Goal: Task Accomplishment & Management: Manage account settings

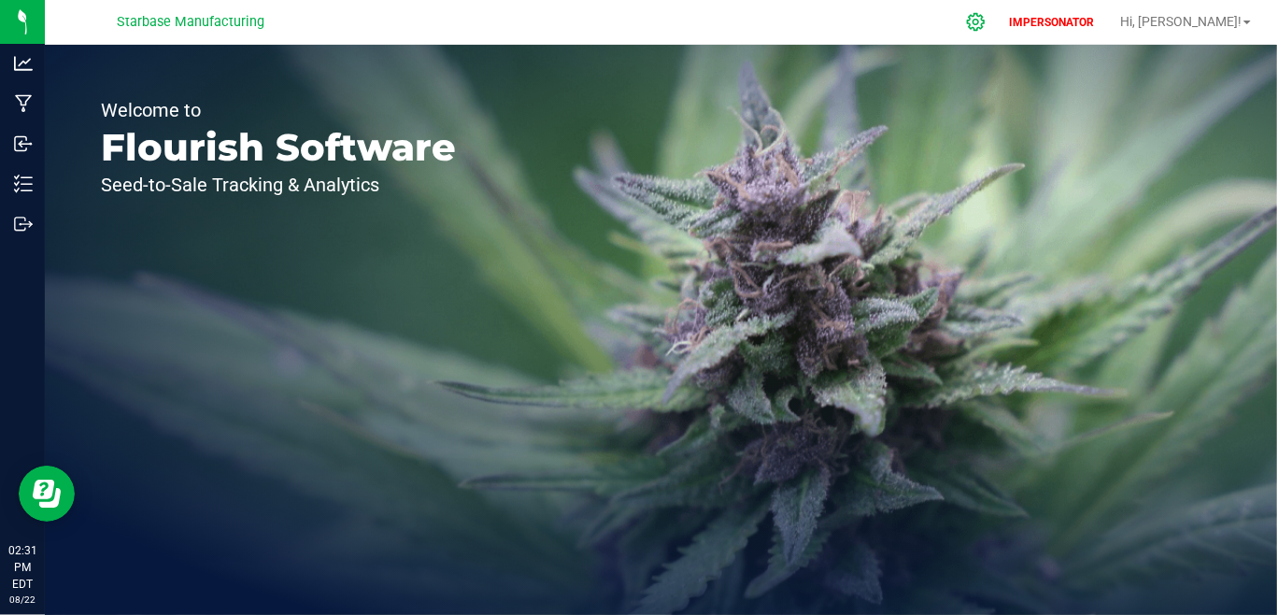
click at [985, 27] on icon at bounding box center [976, 22] width 20 height 20
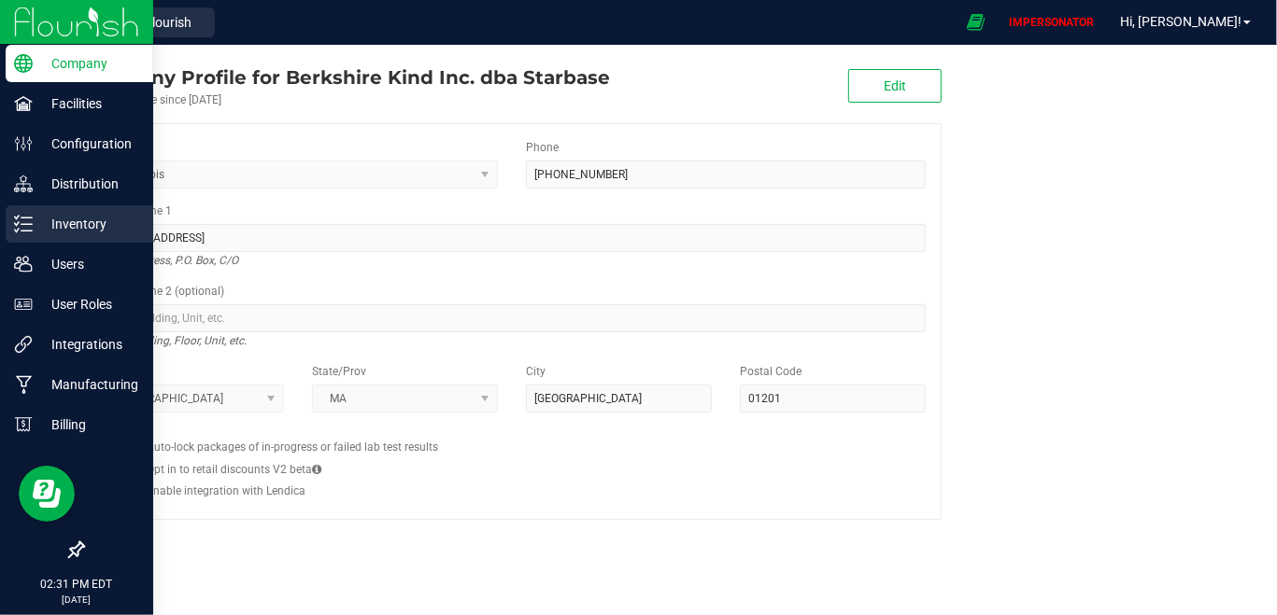
click at [62, 217] on p "Inventory" at bounding box center [89, 224] width 112 height 22
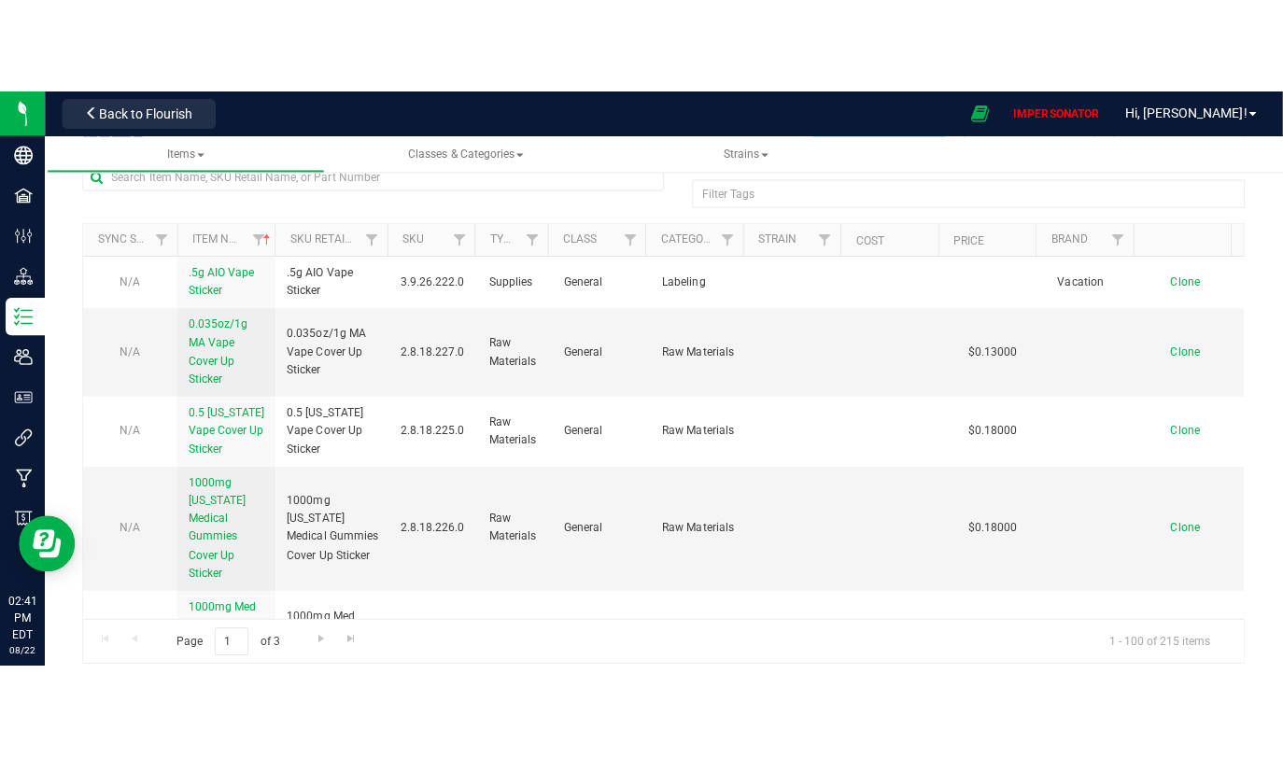
scroll to position [7, 0]
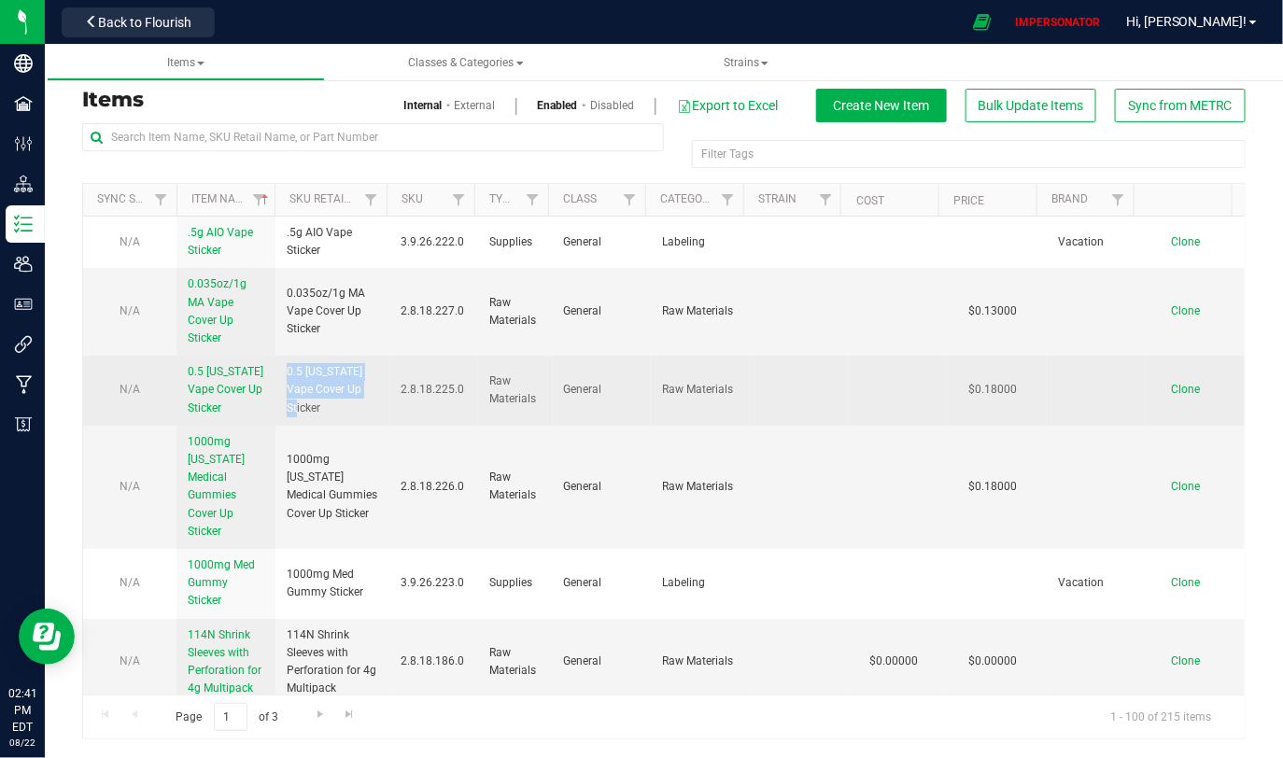
drag, startPoint x: 284, startPoint y: 379, endPoint x: 378, endPoint y: 407, distance: 98.4
click at [378, 407] on td "0.5 Maine Vape Cover Up Sticker" at bounding box center [332, 391] width 114 height 70
drag, startPoint x: 292, startPoint y: 376, endPoint x: 423, endPoint y: 422, distance: 138.5
click at [423, 422] on tr "N/A 0.5 Maine Vape Cover Up Sticker 0.5 Maine Vape Cover Up Sticker 2.8.18.225.…" at bounding box center [664, 391] width 1162 height 70
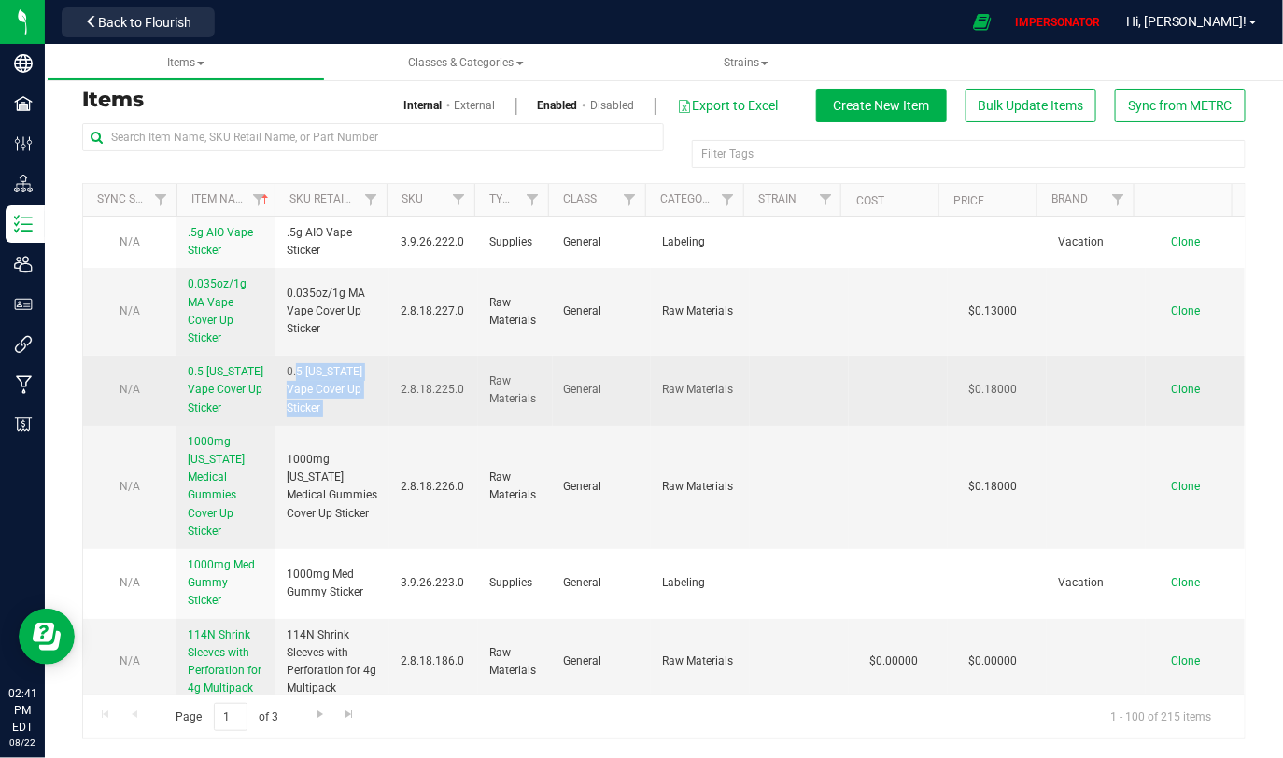
click at [423, 422] on td "2.8.18.225.0" at bounding box center [433, 391] width 89 height 70
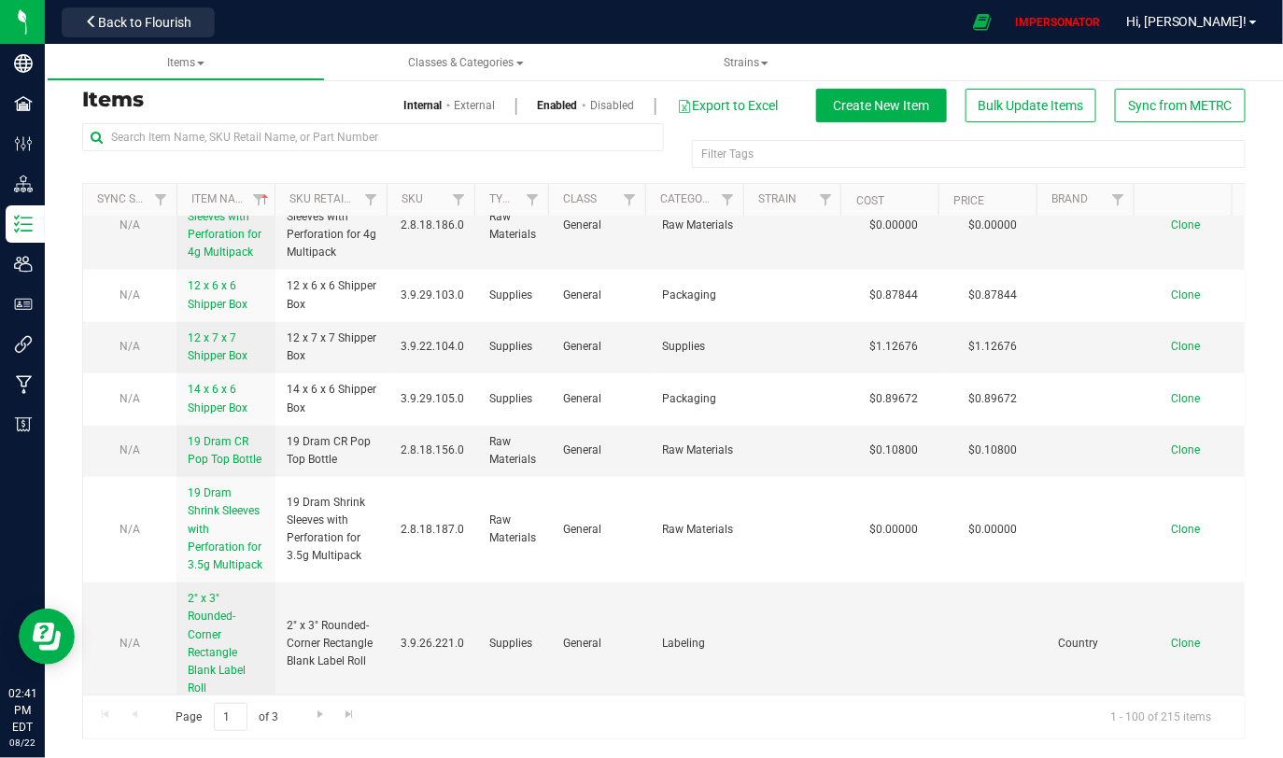
scroll to position [0, 0]
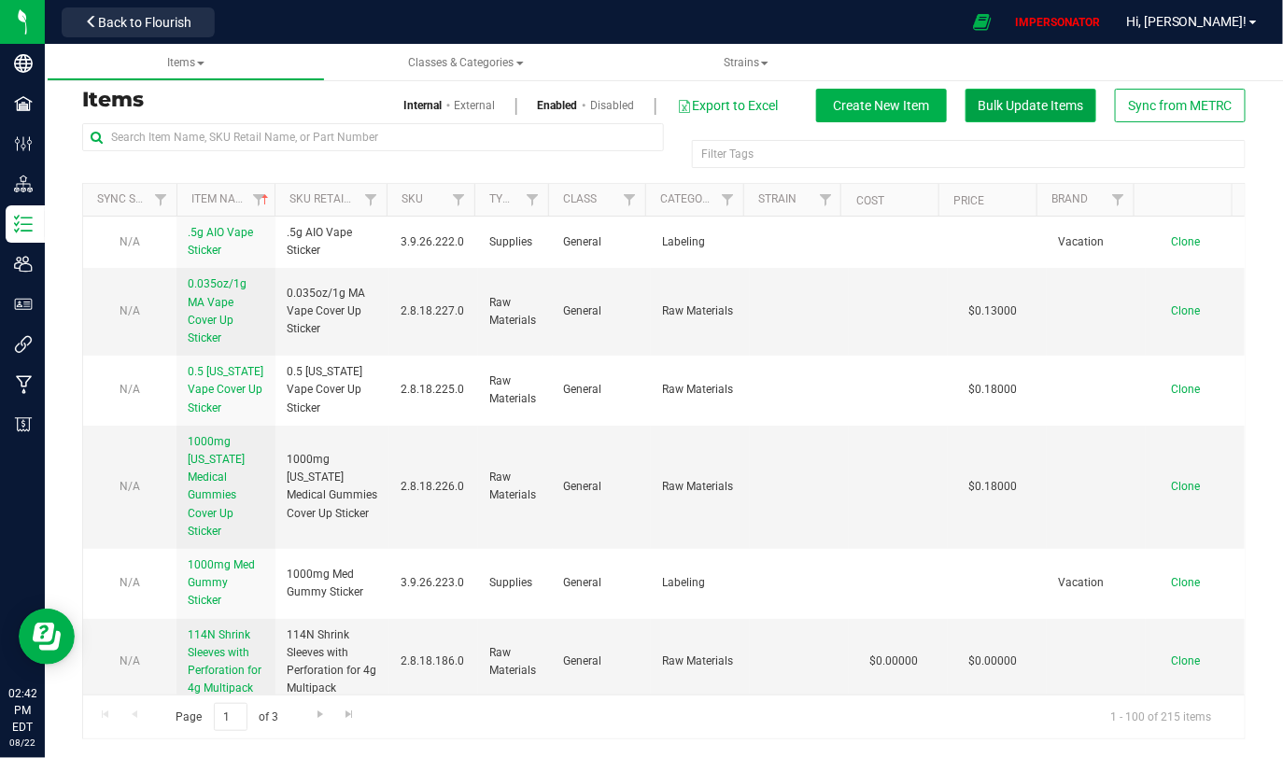
click at [1025, 120] on button "Bulk Update Items" at bounding box center [1031, 106] width 131 height 34
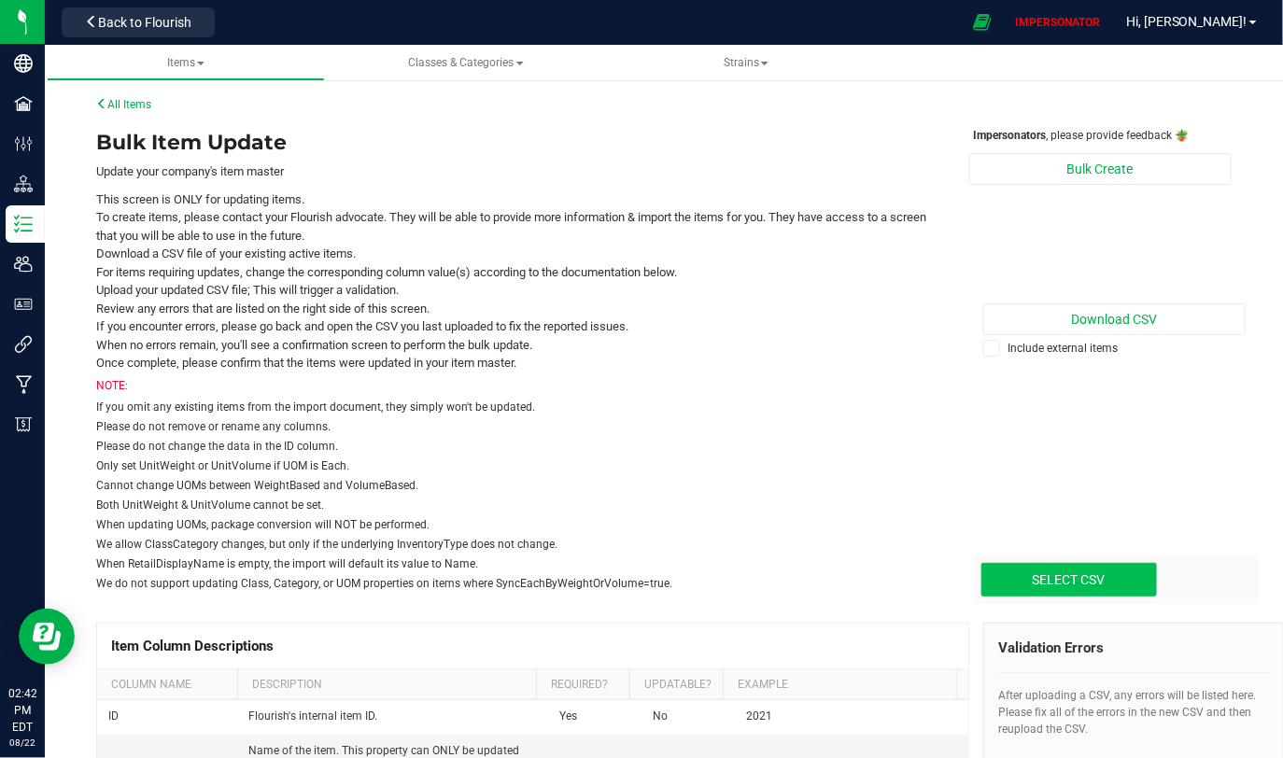
click at [1111, 300] on div "Impersonators , please provide feedback 🪴 Bulk Create Download CSV Include exte…" at bounding box center [1100, 361] width 291 height 468
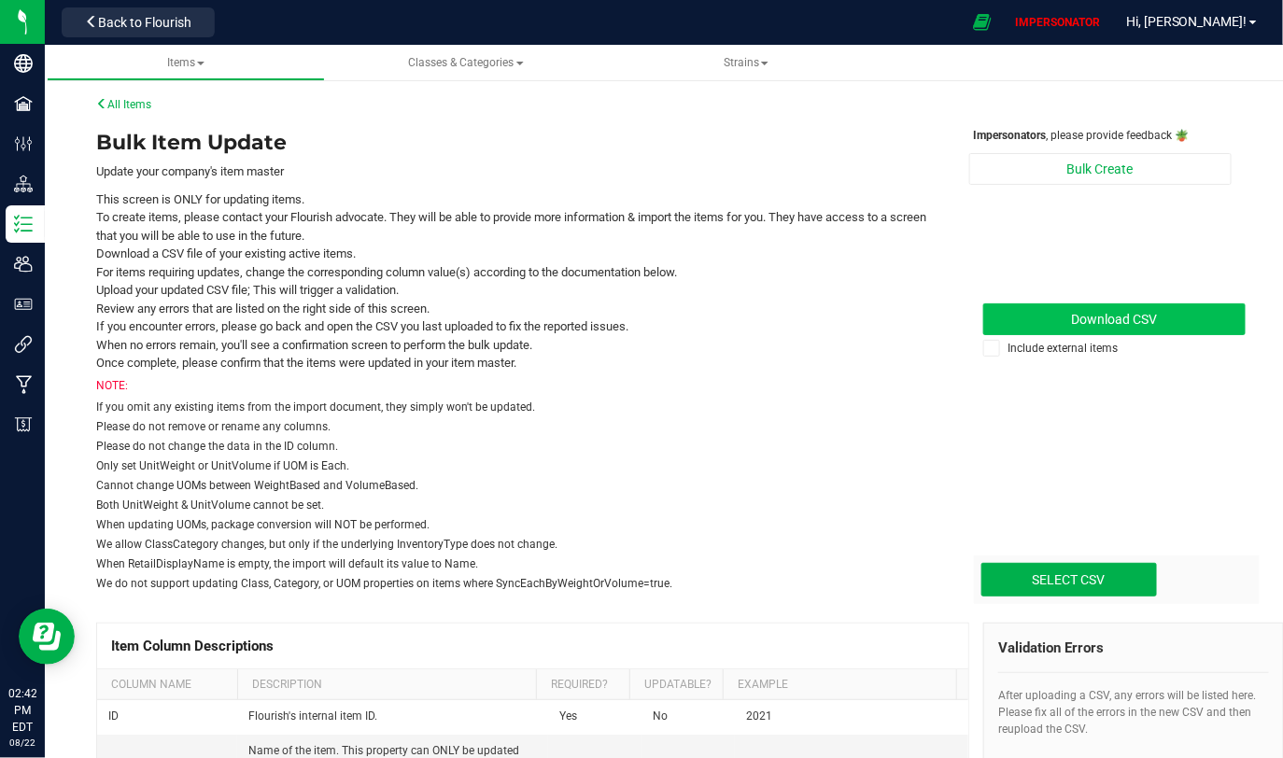
click at [1111, 327] on link "Download CSV" at bounding box center [1114, 320] width 263 height 32
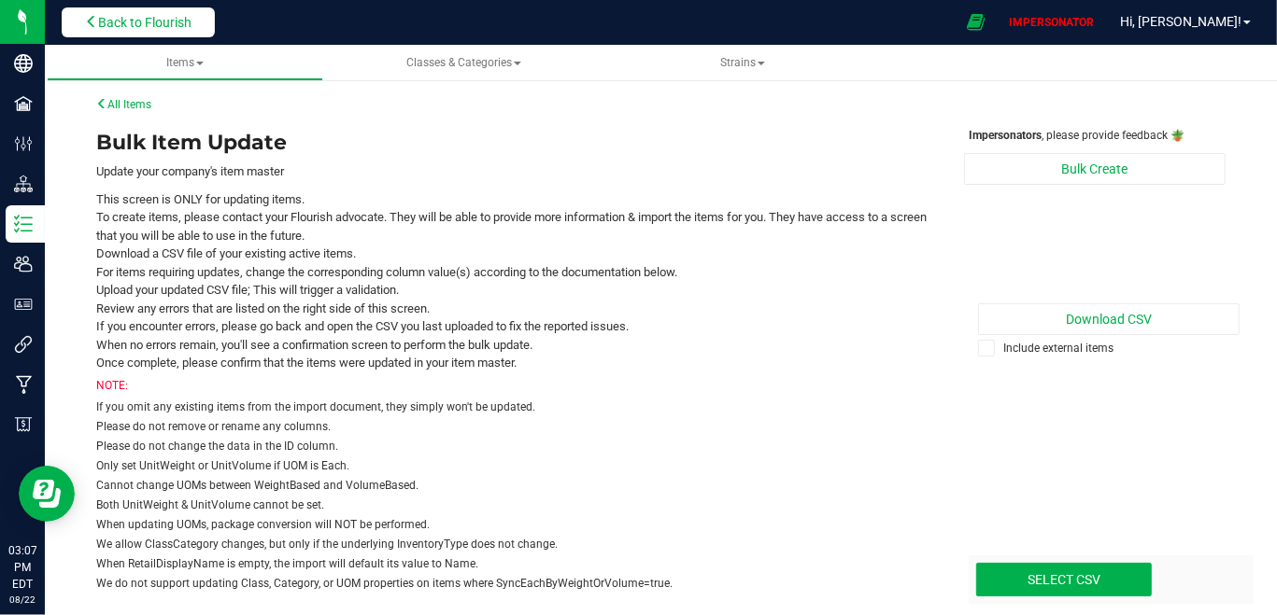
click at [132, 24] on span "Back to Flourish" at bounding box center [144, 22] width 93 height 15
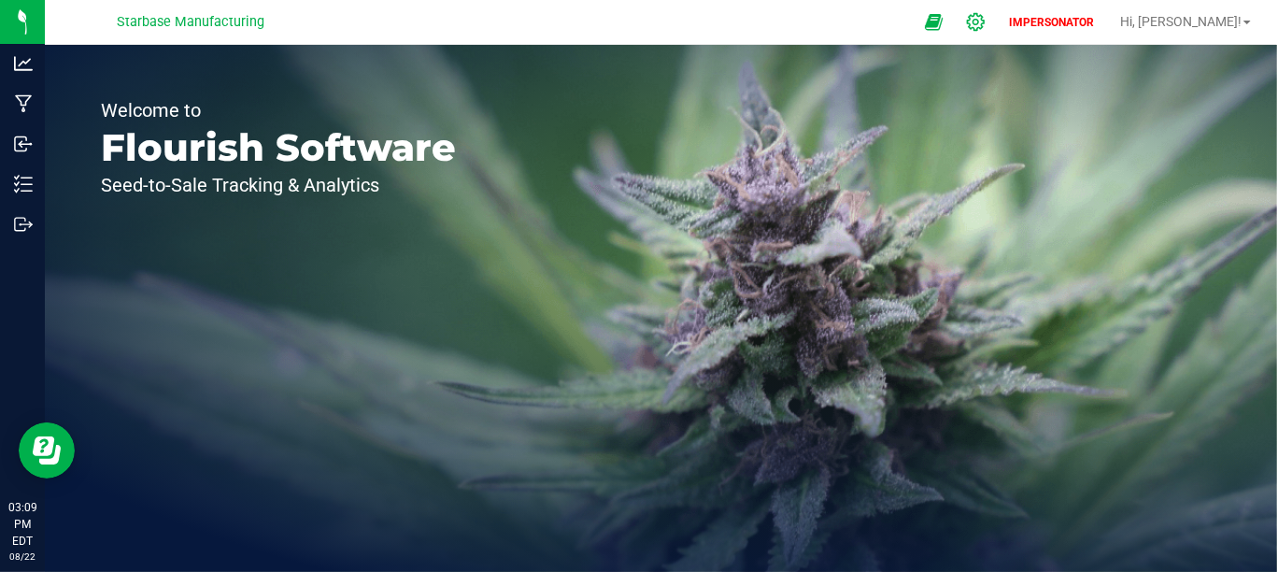
click at [985, 22] on icon at bounding box center [976, 22] width 20 height 20
click at [985, 15] on icon at bounding box center [976, 22] width 20 height 20
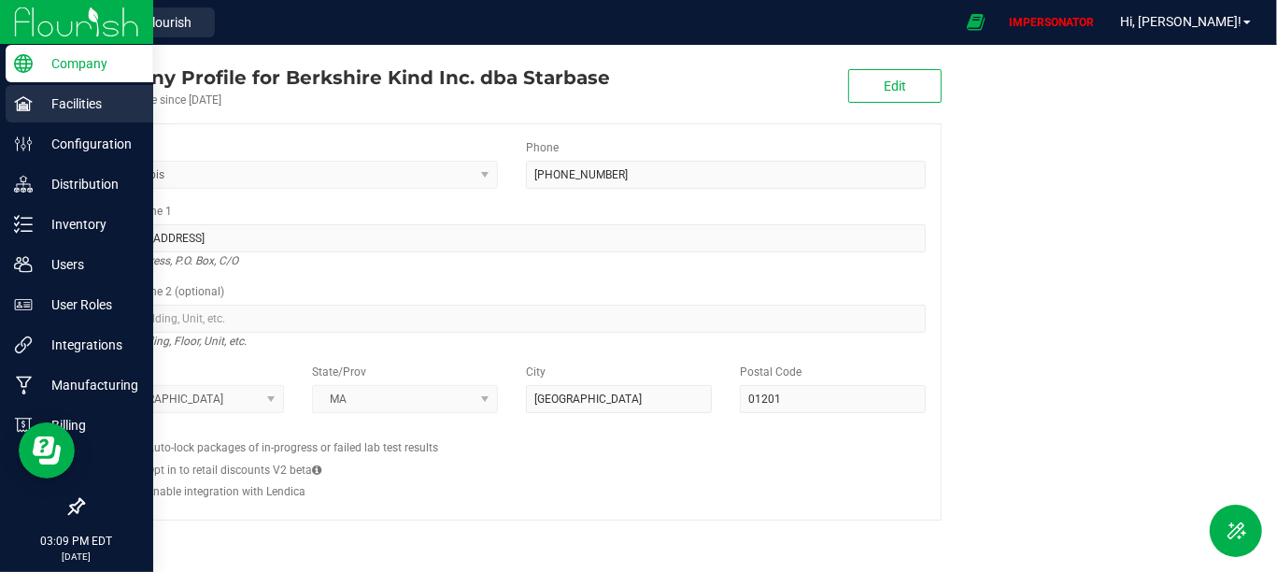
click at [37, 106] on p "Facilities" at bounding box center [89, 103] width 112 height 22
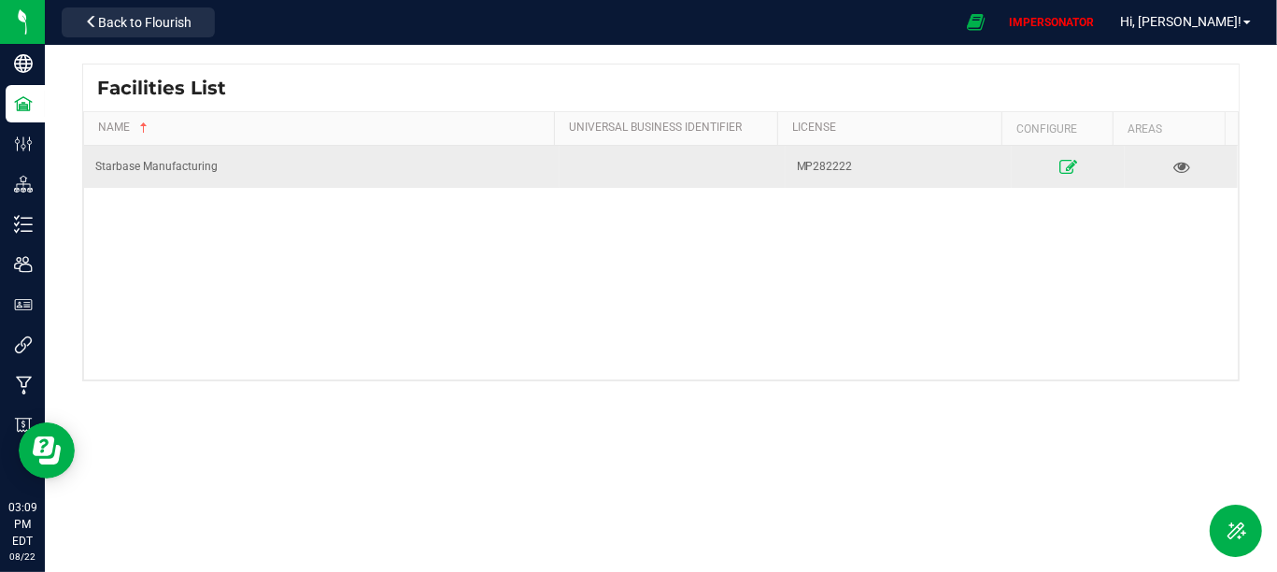
click at [1065, 163] on icon at bounding box center [1068, 166] width 18 height 13
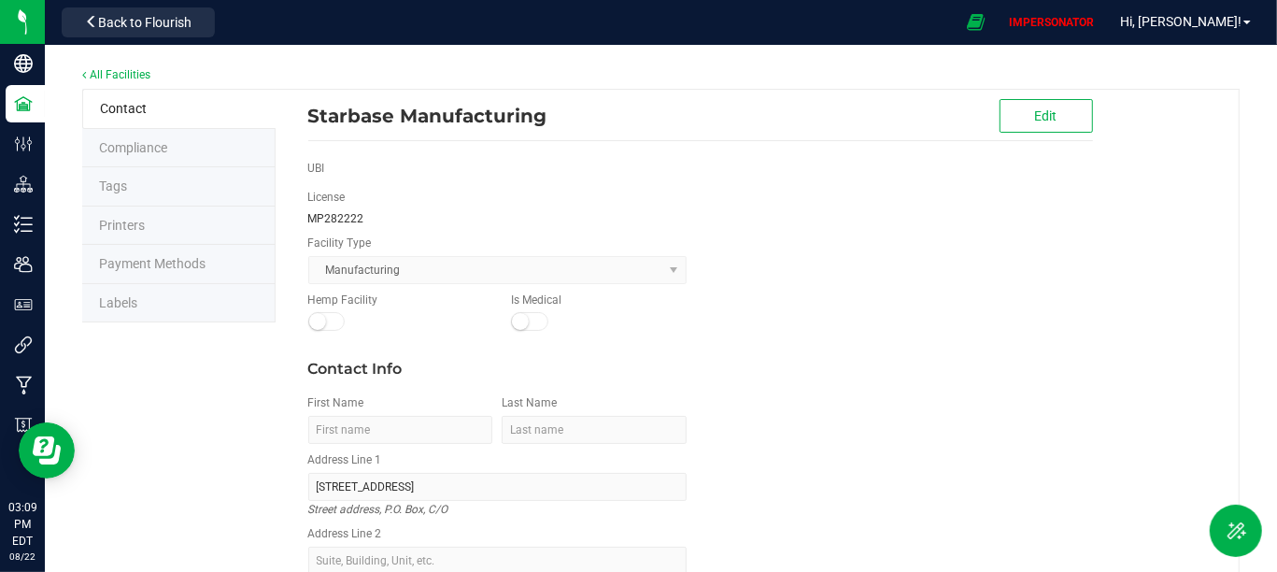
click at [128, 313] on li "Labels" at bounding box center [178, 303] width 193 height 39
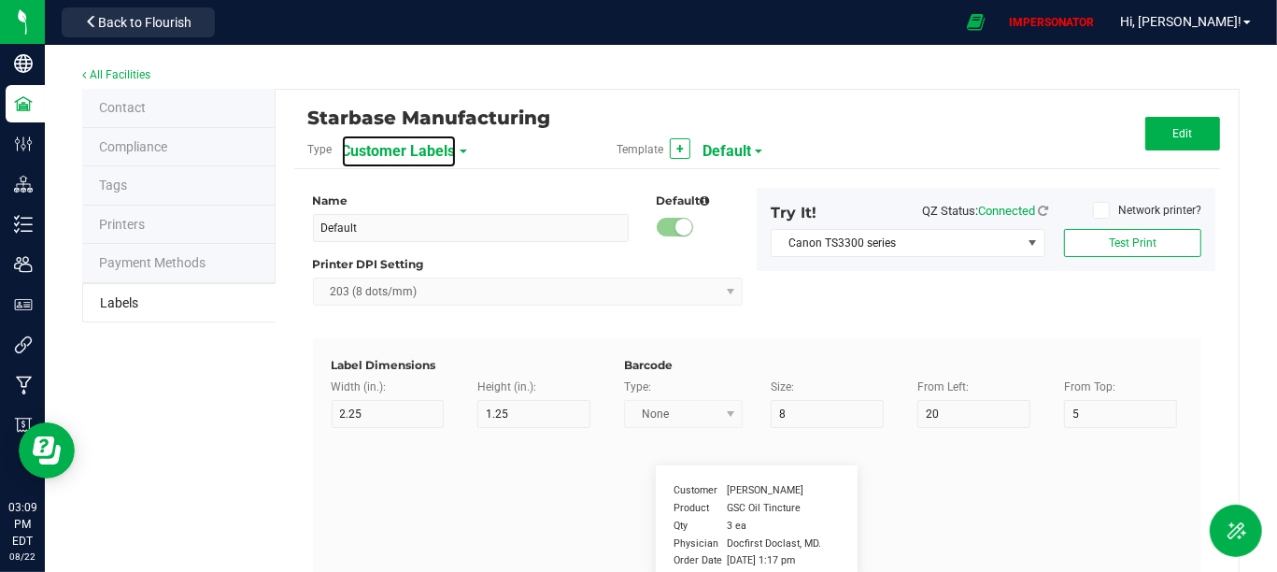
click at [455, 148] on div "Customer Labels" at bounding box center [444, 151] width 205 height 34
click at [411, 139] on span "Customer Labels" at bounding box center [399, 151] width 114 height 32
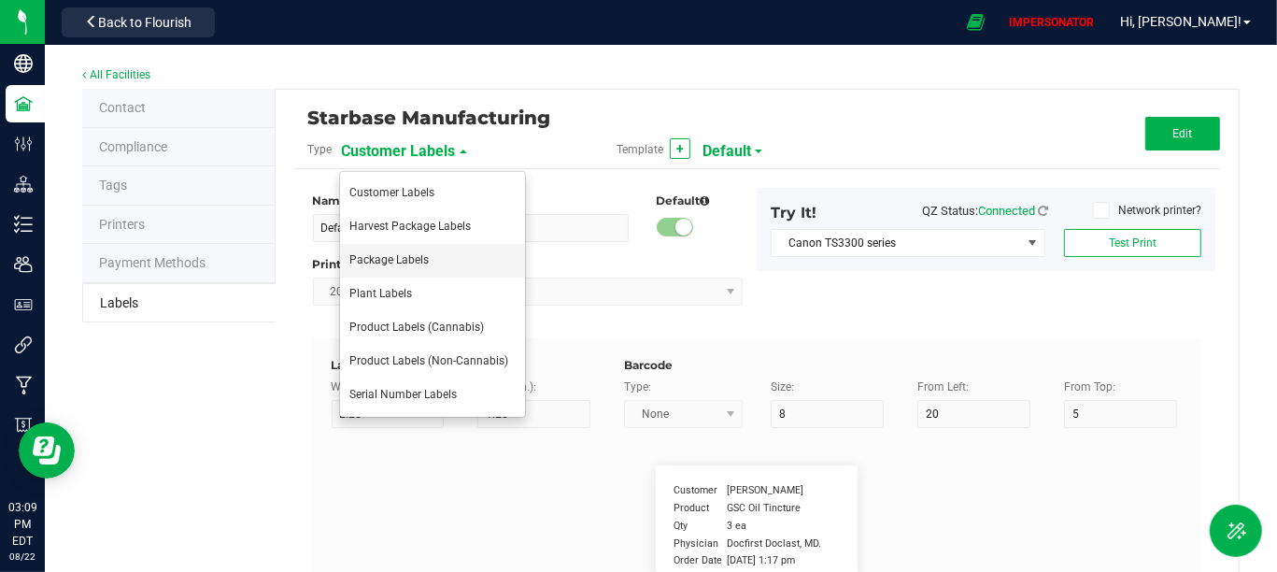
click at [366, 253] on span "Package Labels" at bounding box center [388, 259] width 79 height 13
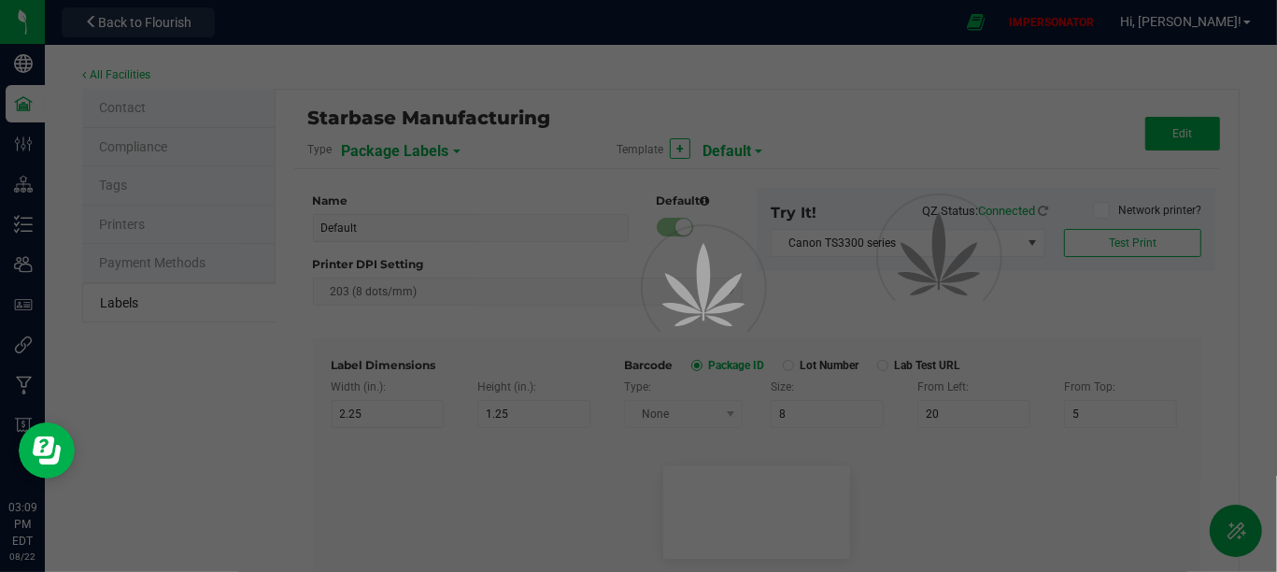
type input "Shipping Box Label"
type input "3"
type input "1.5"
type input "5"
type input "40"
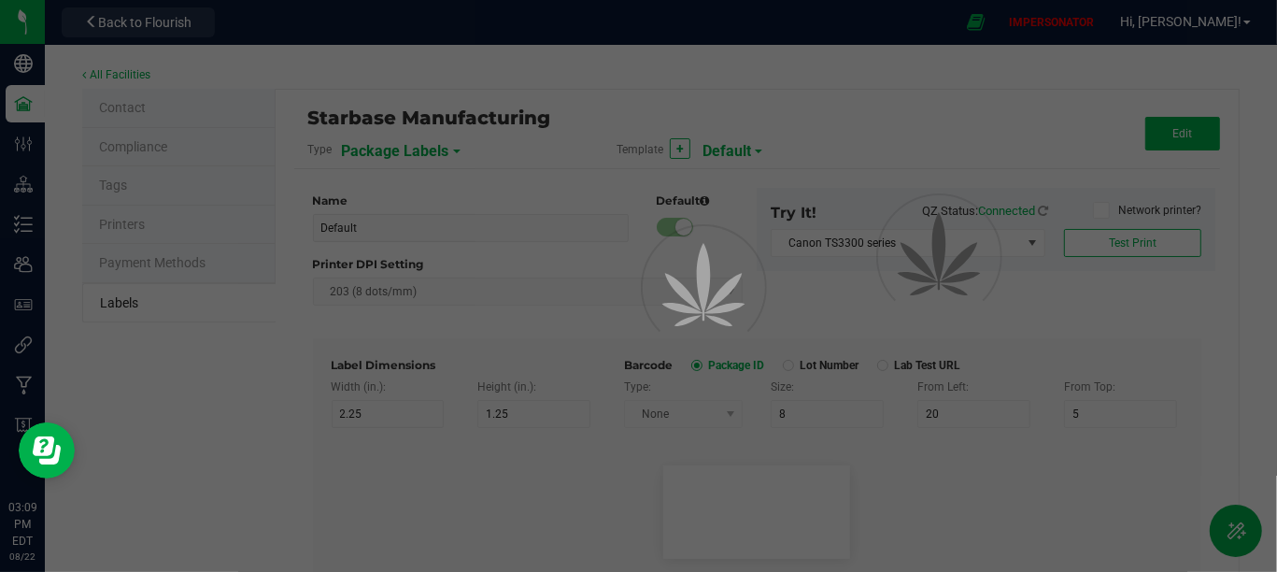
type input "SKU Name"
type input "9"
type input "15"
type input "13"
type input "Gelato Pen"
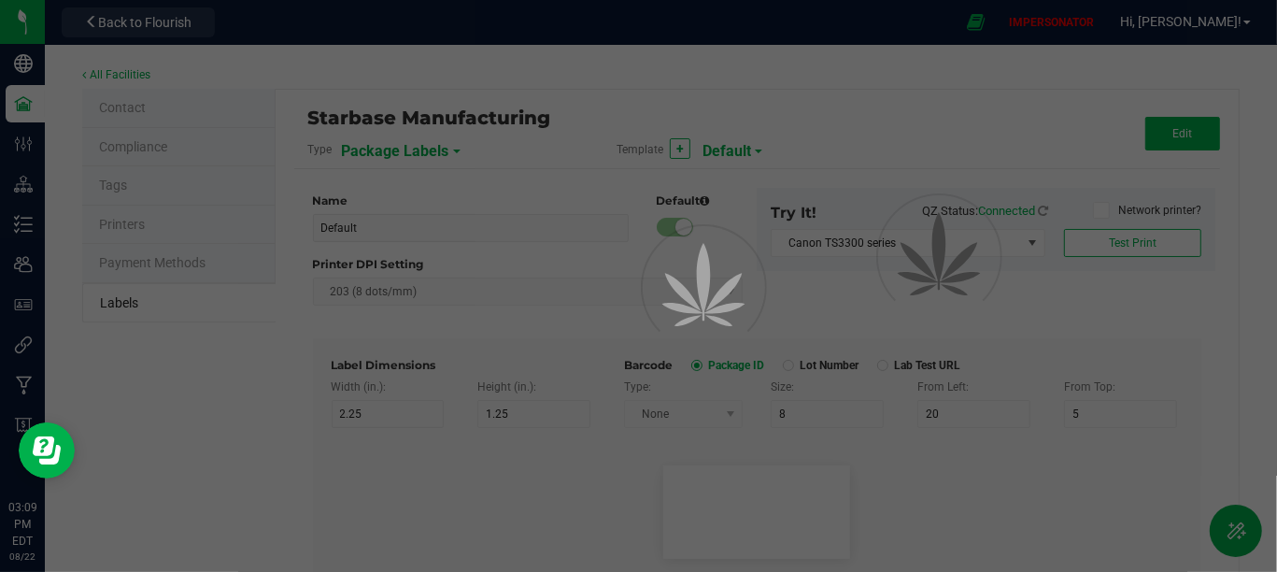
type input "Lot Number"
type input "20"
type input "9"
type input "15"
type input "17"
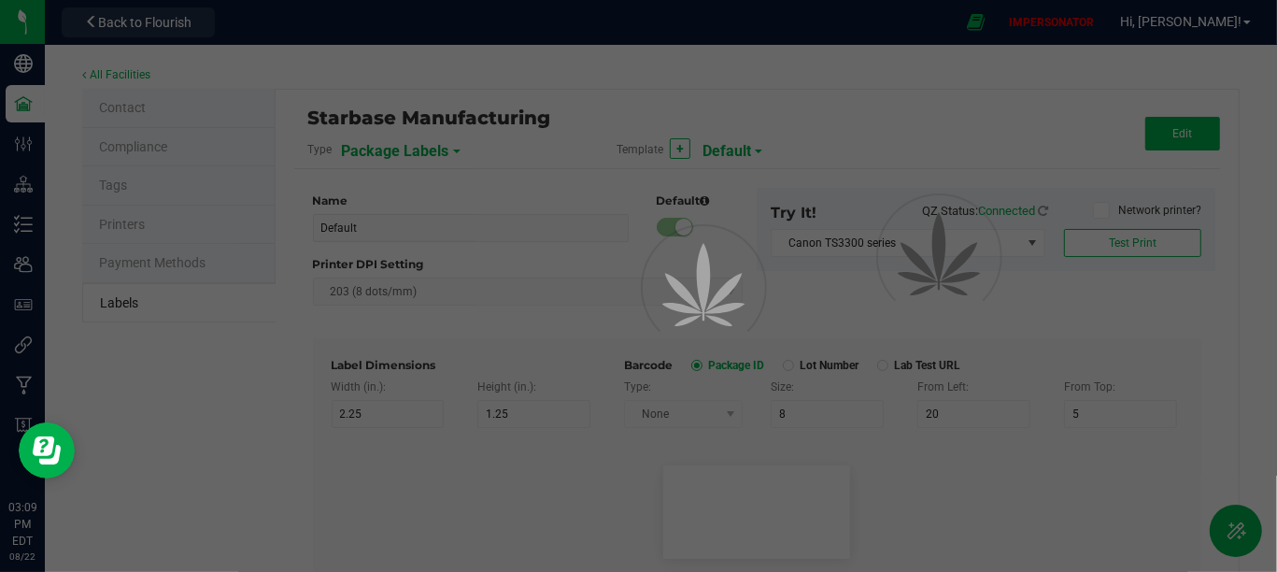
type input "LOT918234"
type input "Box #"
type input "20"
type input "9"
type input "15"
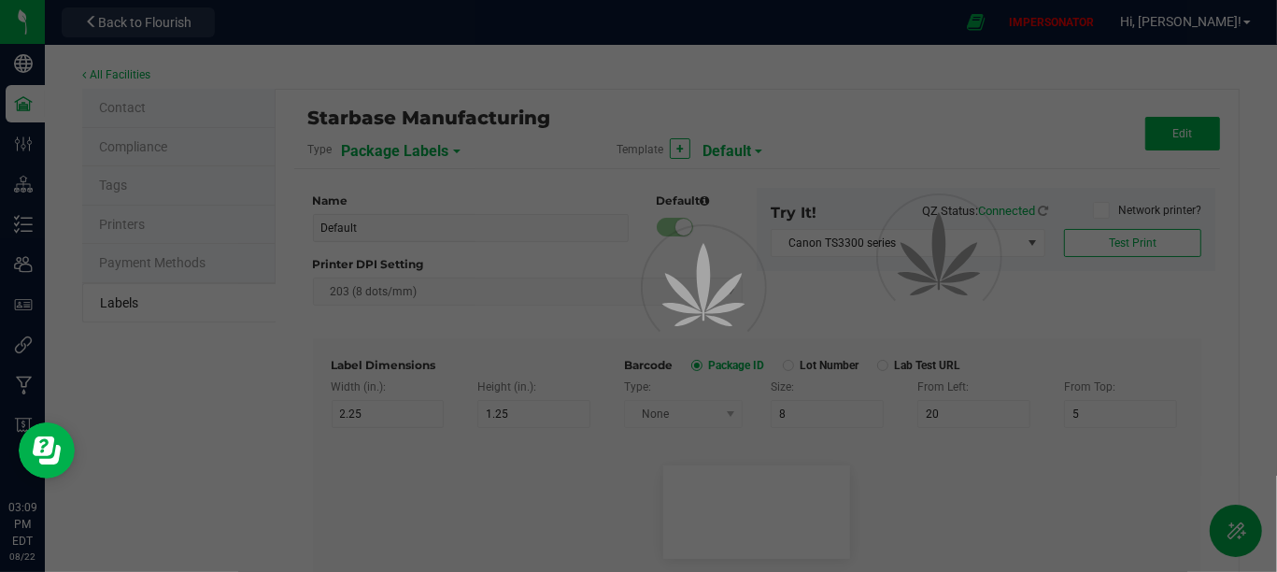
type input "26"
type input "Tag#"
type input "9"
type input "15"
type input "8"
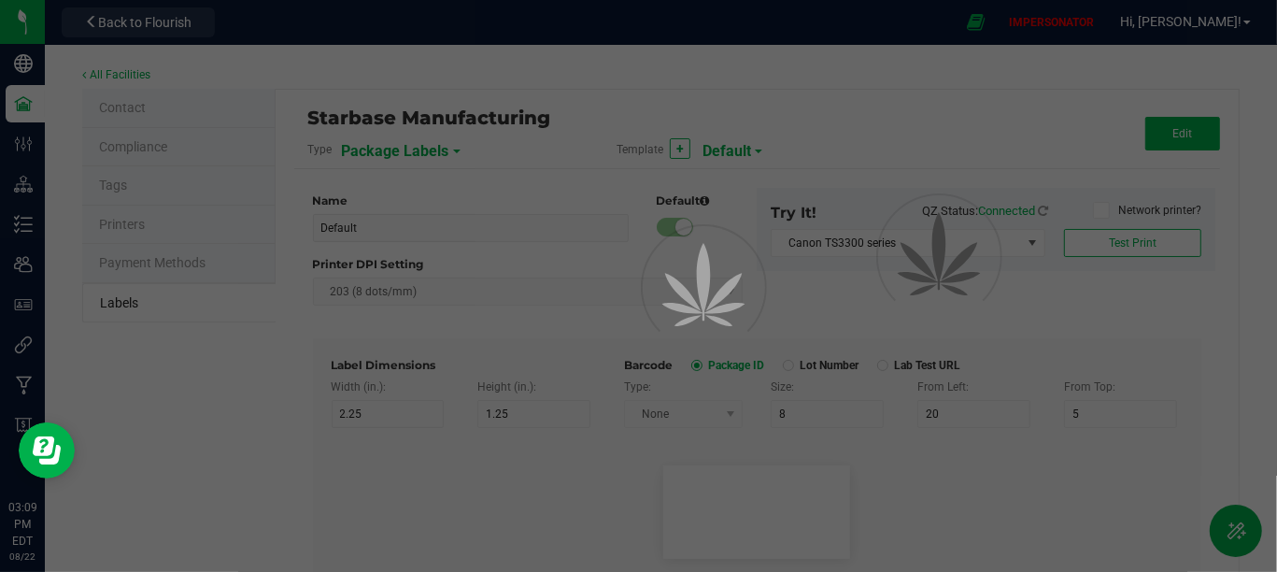
type input "CADMODS-20230420-096"
type input "Quantity"
type input "22"
type input "9"
type input "15"
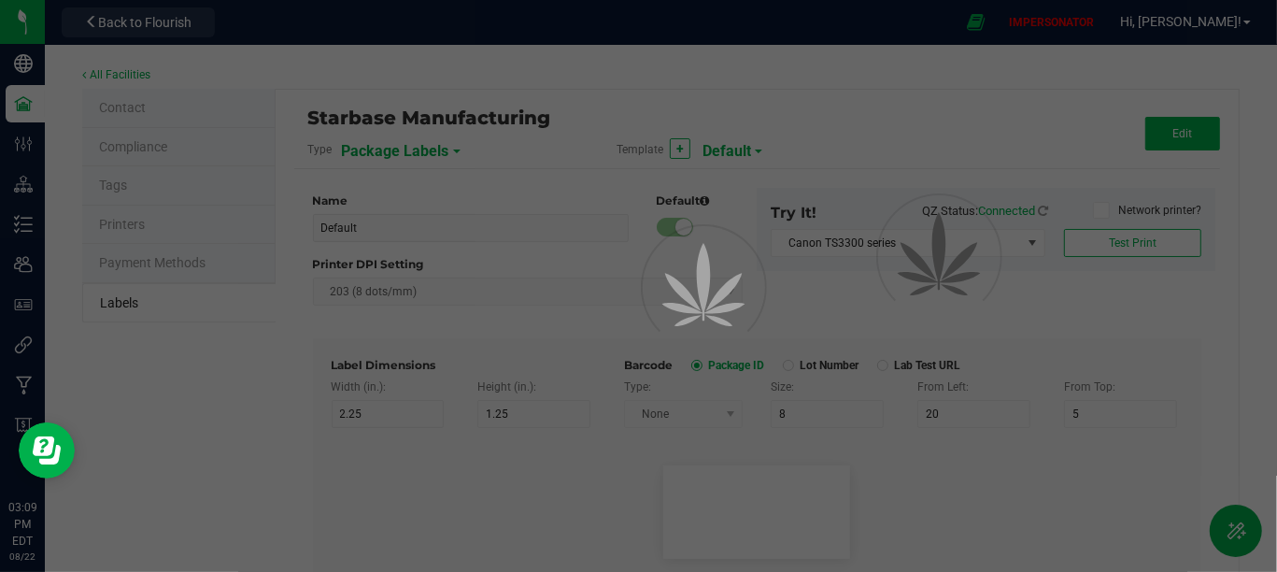
type input "21.5"
type input "44 ea"
type input "Strain"
type input "25"
type input "10"
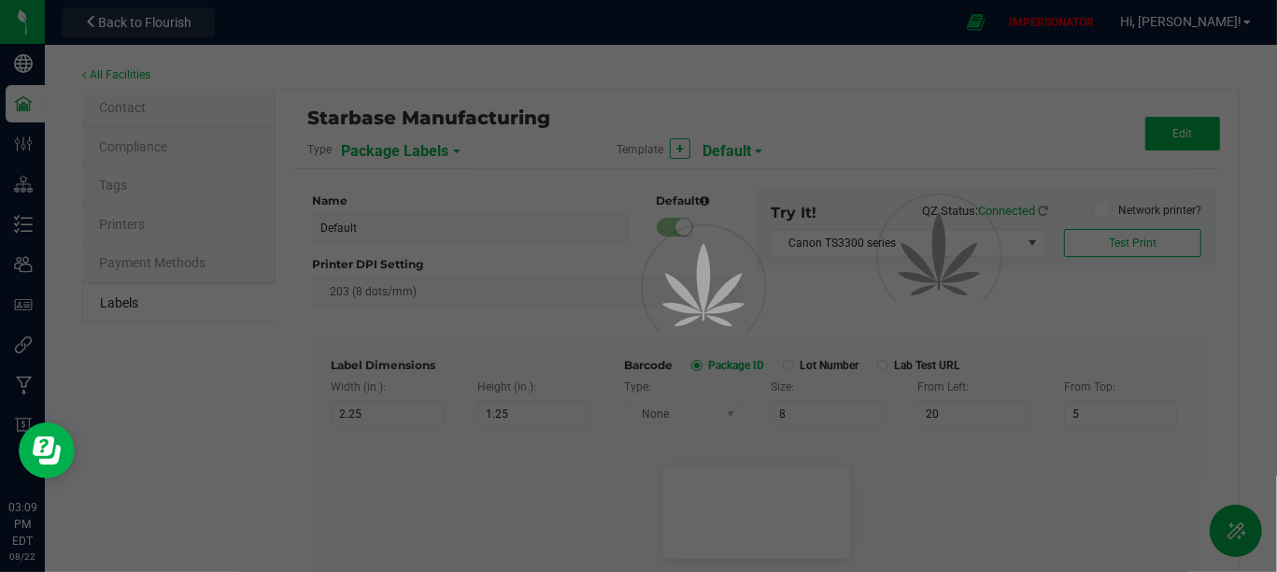
type input "15"
type input "Gelato"
type input "Package Date"
type input "25"
type input "10"
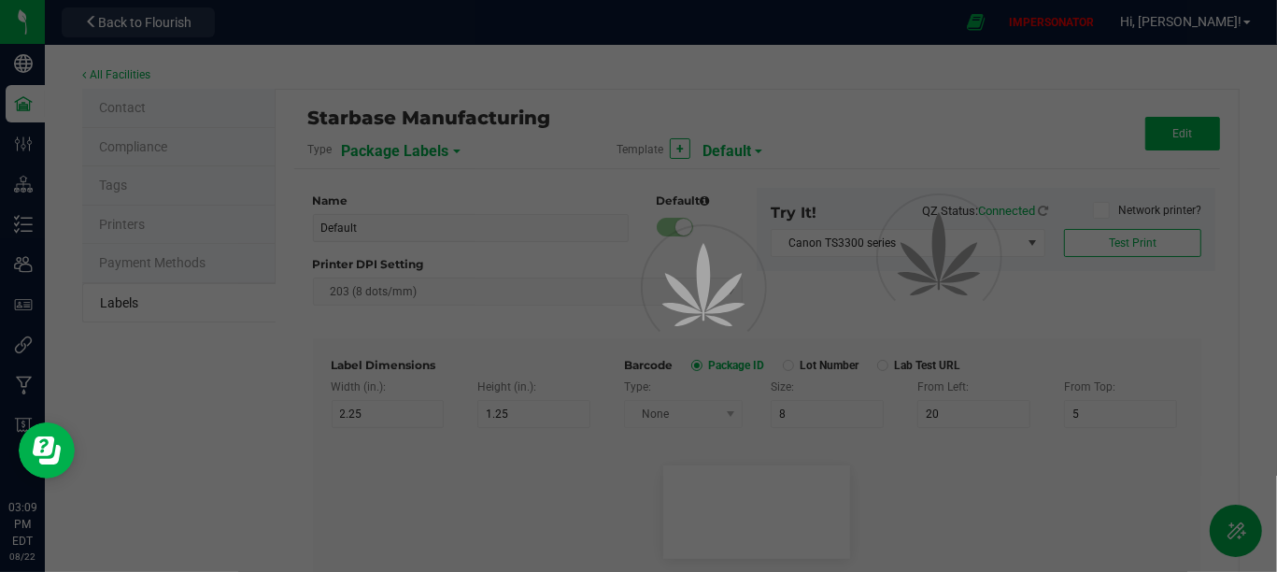
type input "25"
type input "[DATE] 10:14pm"
type input "SKU"
type input "25"
type input "10"
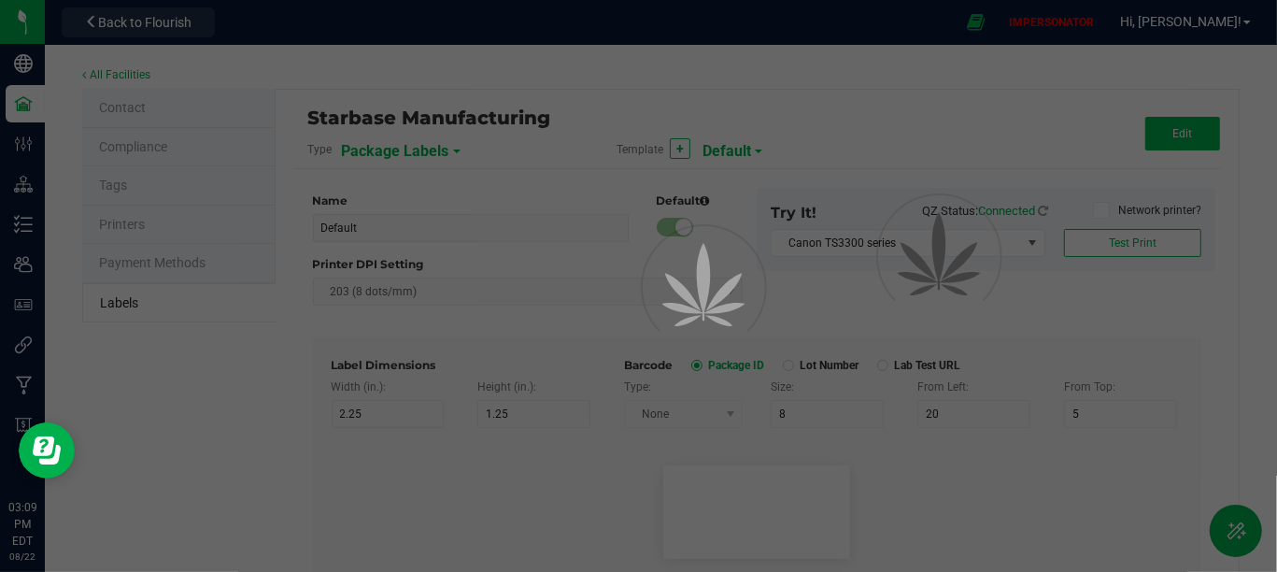
type input "42P017"
type input "Ref Field 1"
type input "25"
type input "10"
type input "35"
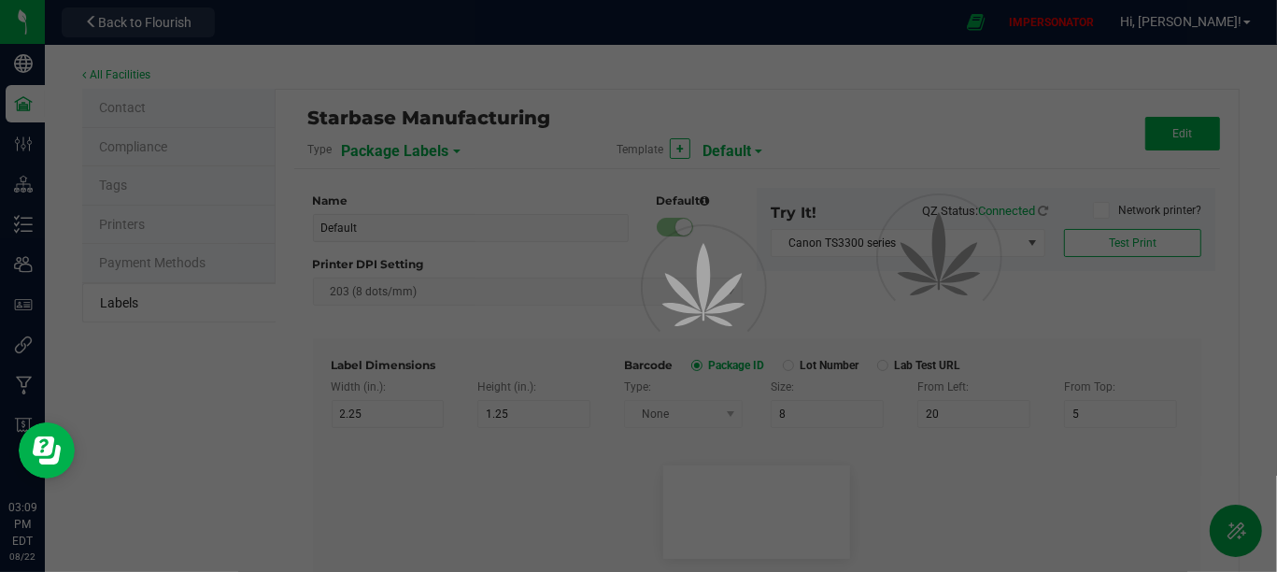
type input "Ref Field 1 Value"
type input "Ref Field 2"
type input "25"
type input "10"
type input "35"
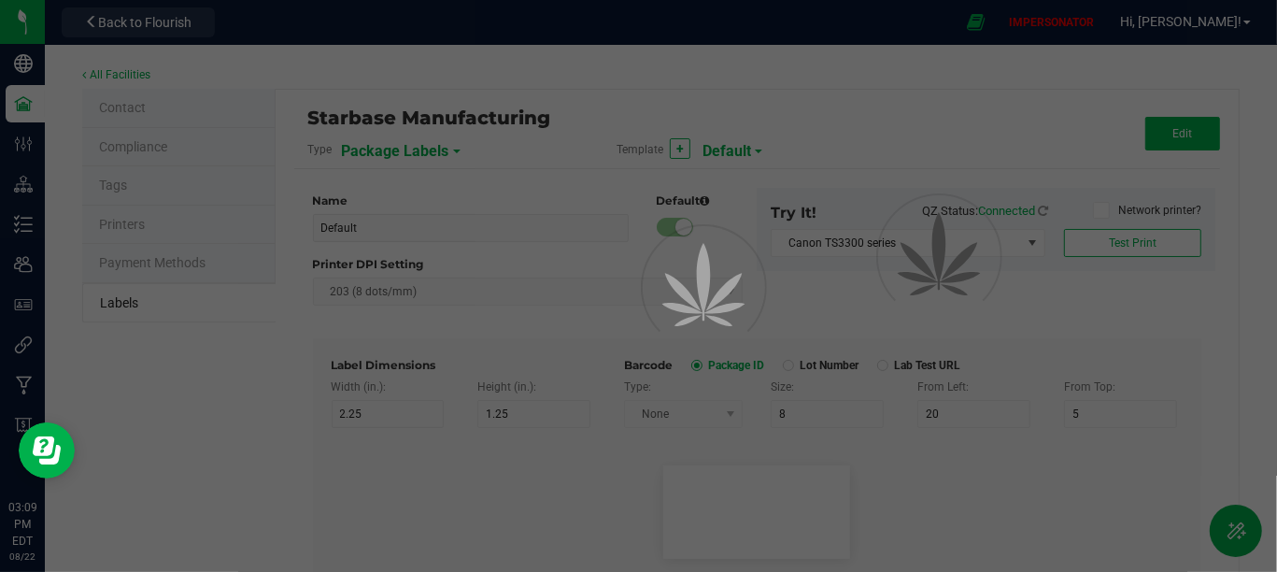
type input "Ref Field 2 Value"
type input "Ref Field 3"
type input "25"
type input "10"
type input "35"
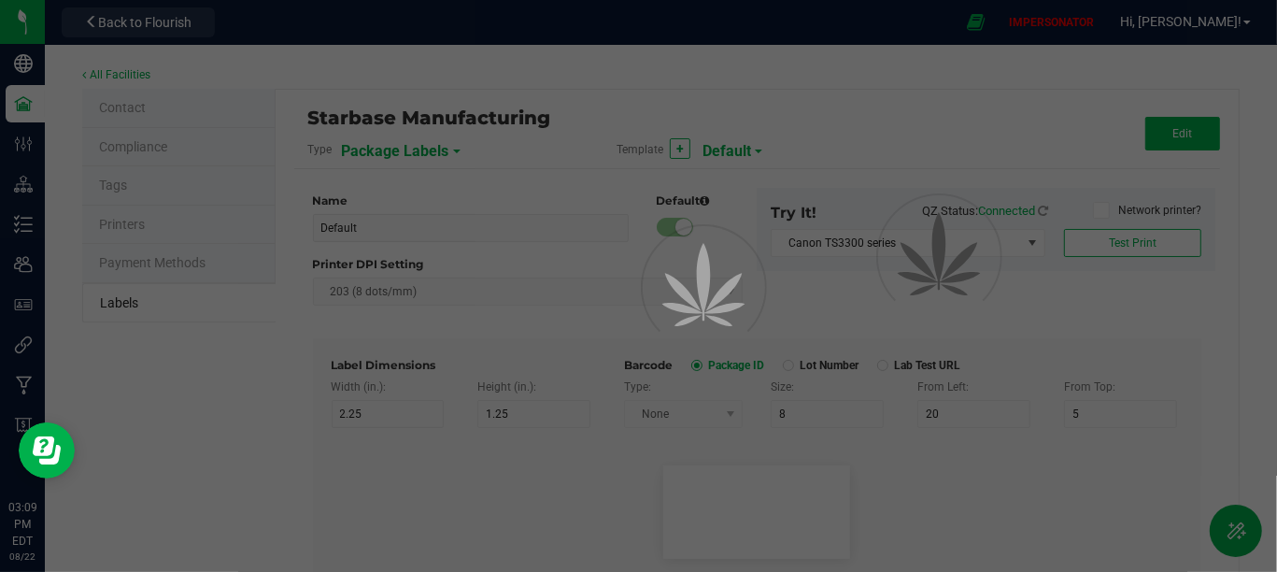
type input "Ref Field 3 Value"
type input "Item Ref Field 1"
type input "25"
type input "10"
type input "35"
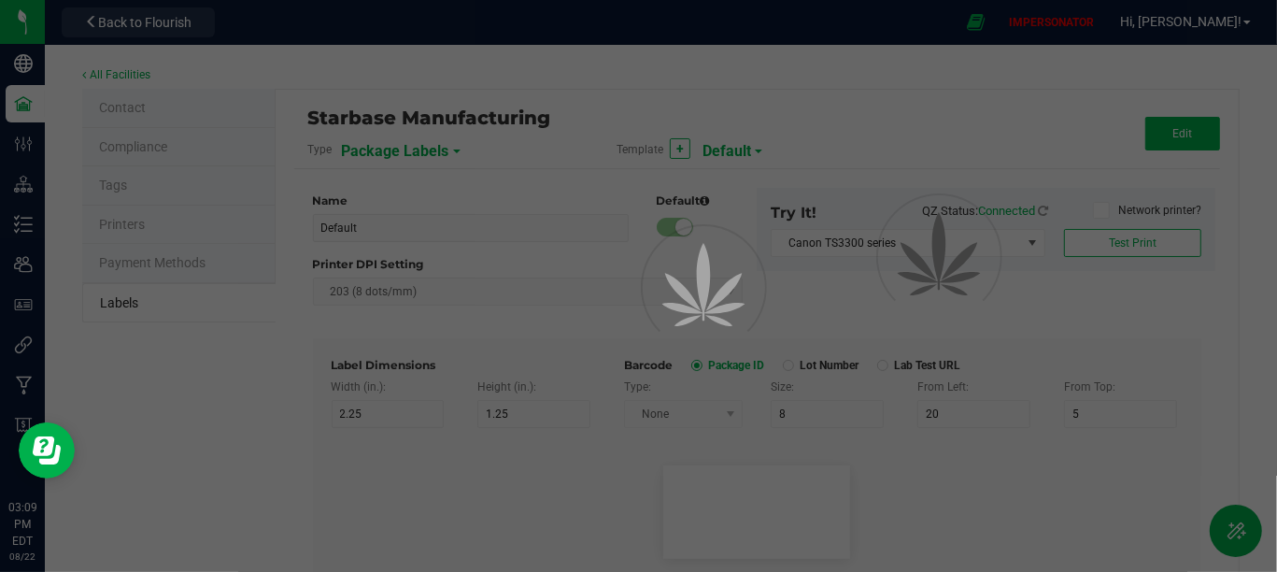
type input "Item Ref Field 1 Value"
type input "Item Ref Field 2"
type input "25"
type input "10"
type input "35"
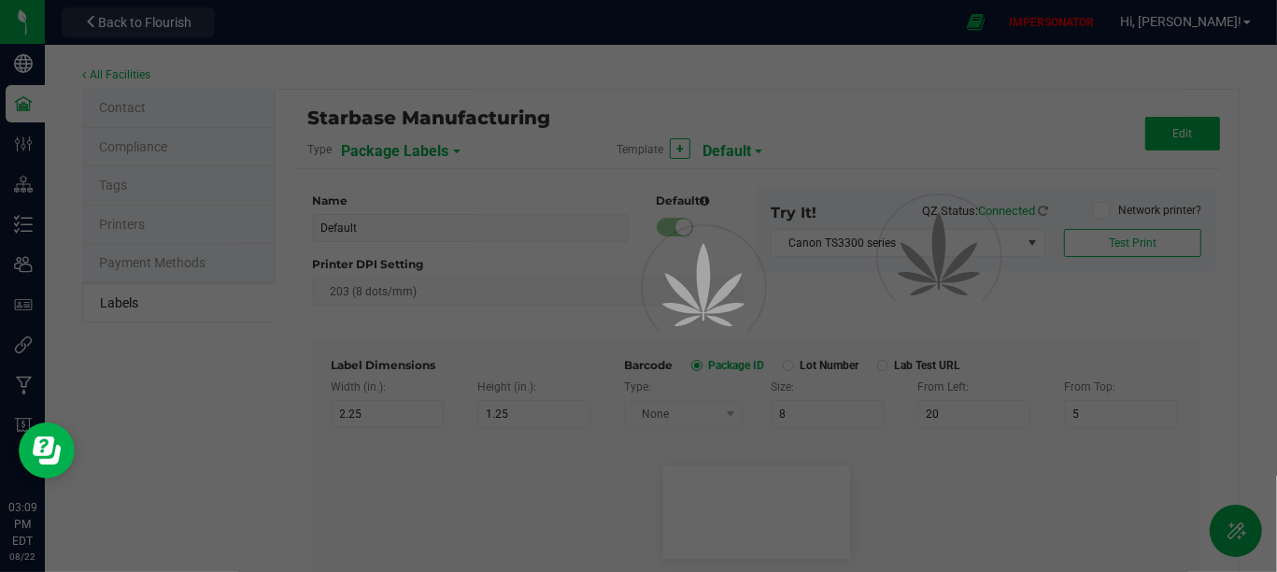
type input "Item Ref Field 2 Value"
type input "Item Ref Field 3"
type input "25"
type input "10"
type input "35"
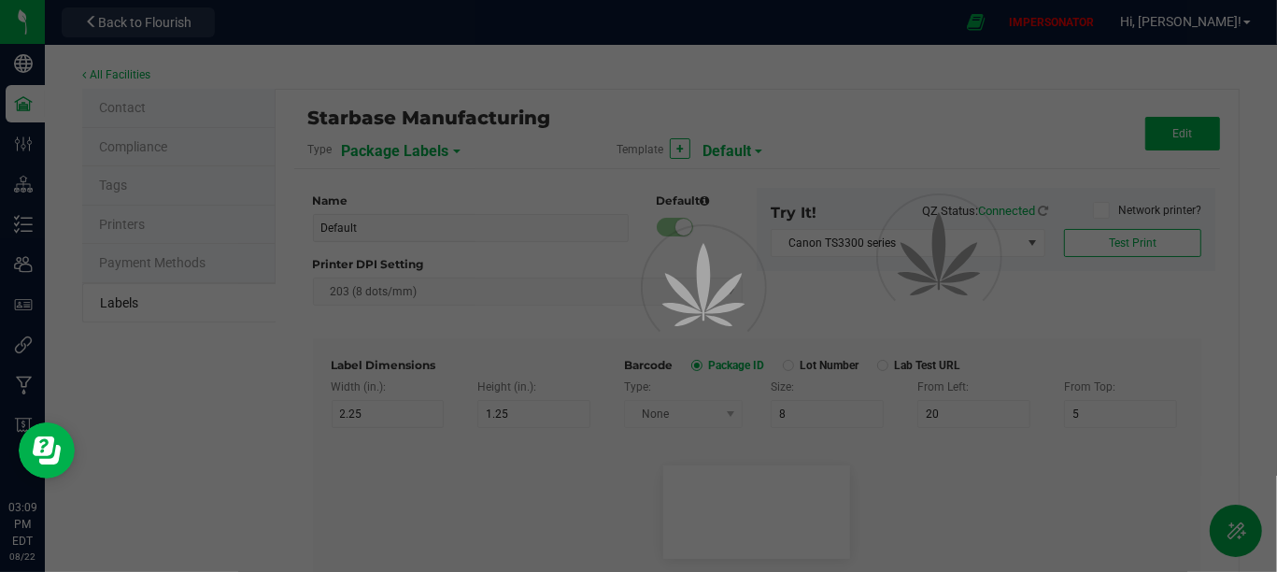
type input "Item Ref Field 3 Value"
type input "Item Ref Field 4"
type input "25"
type input "10"
type input "35"
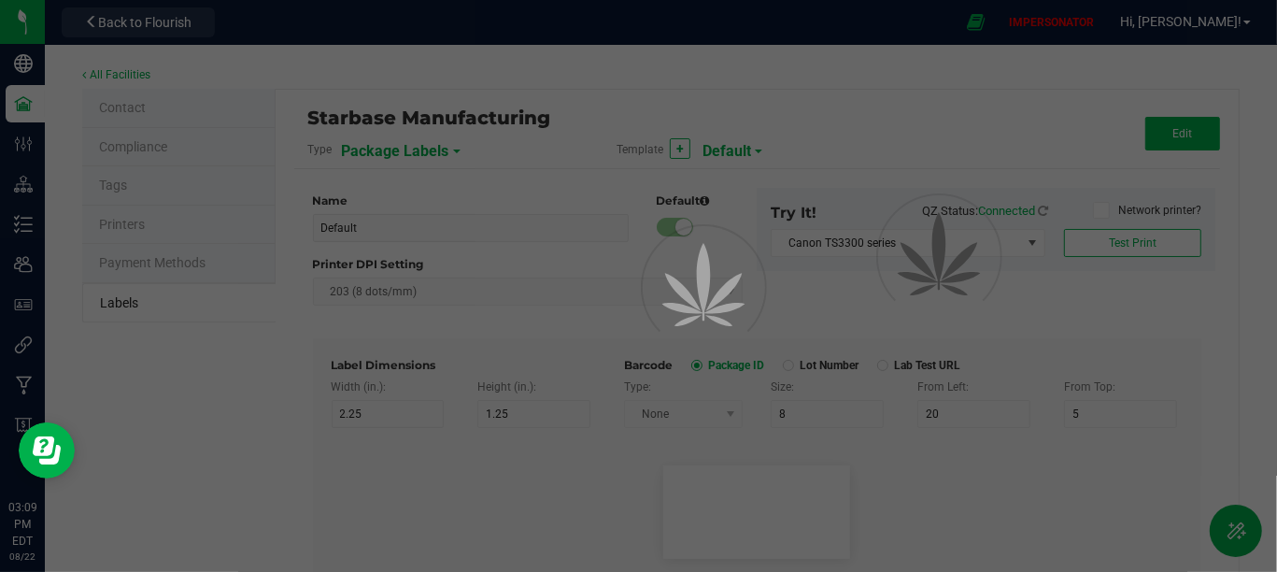
type input "Item Ref Field 4 Value"
type input "Item Ref Field 5"
type input "25"
type input "10"
type input "35"
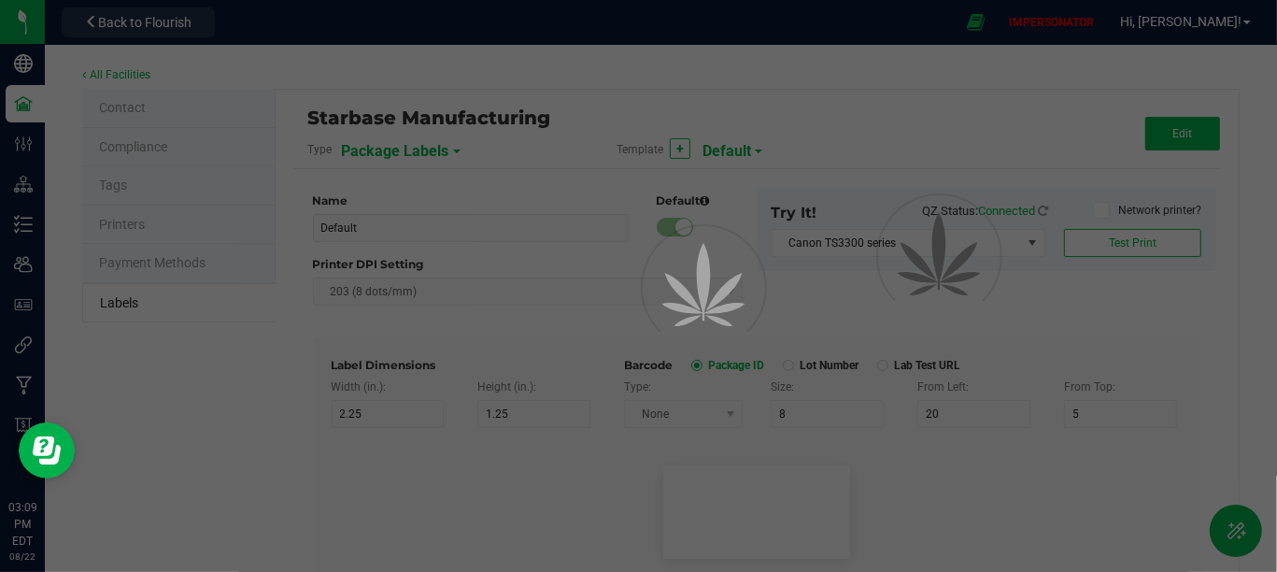
type input "Item Ref Field 5 Value"
type input "NDC Number"
type input "25"
type input "10"
type input "35"
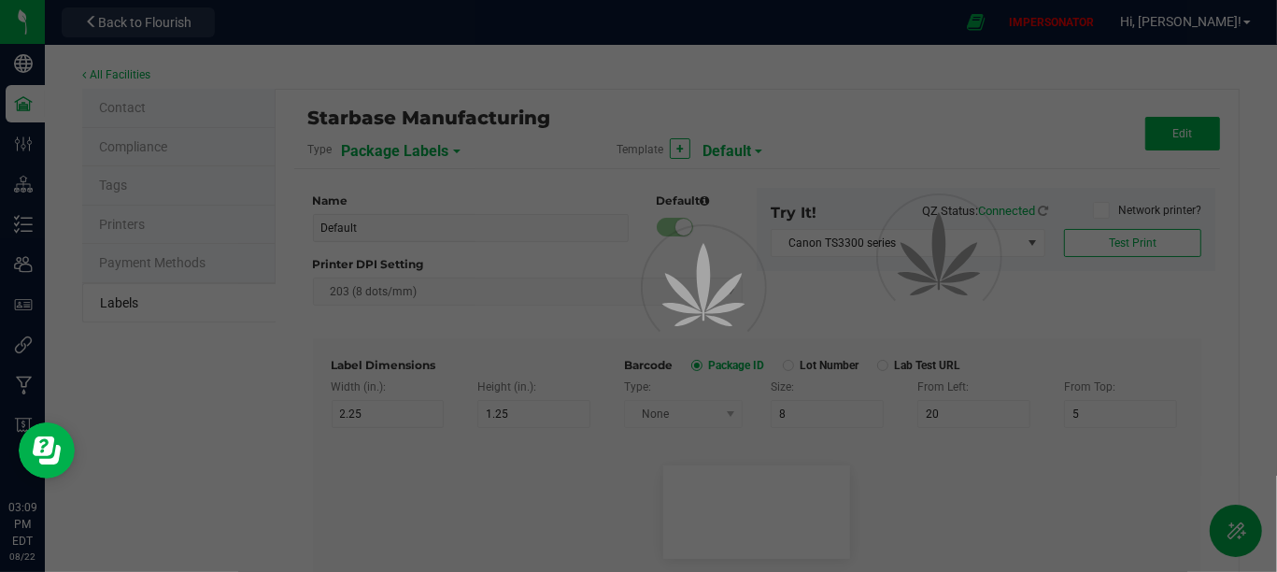
type input "[PHONE_NUMBER]"
type input "Number of Servings"
type input "25"
type input "10"
type input "35"
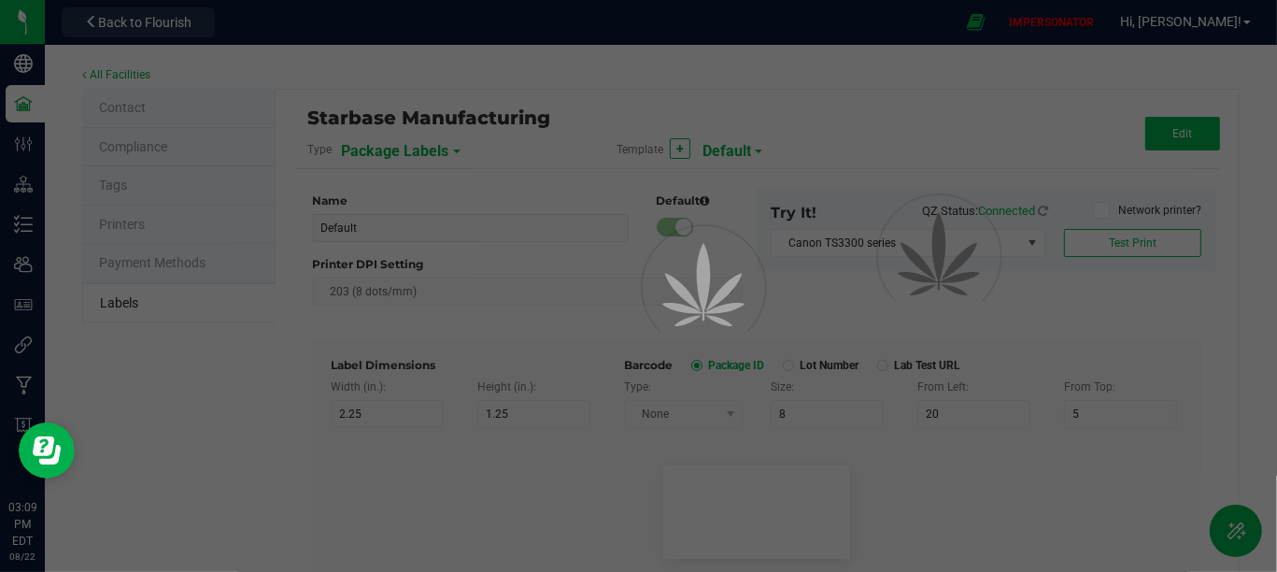
type input "4 servings/item"
type input "Serving Size"
type input "25"
type input "10"
type input "35"
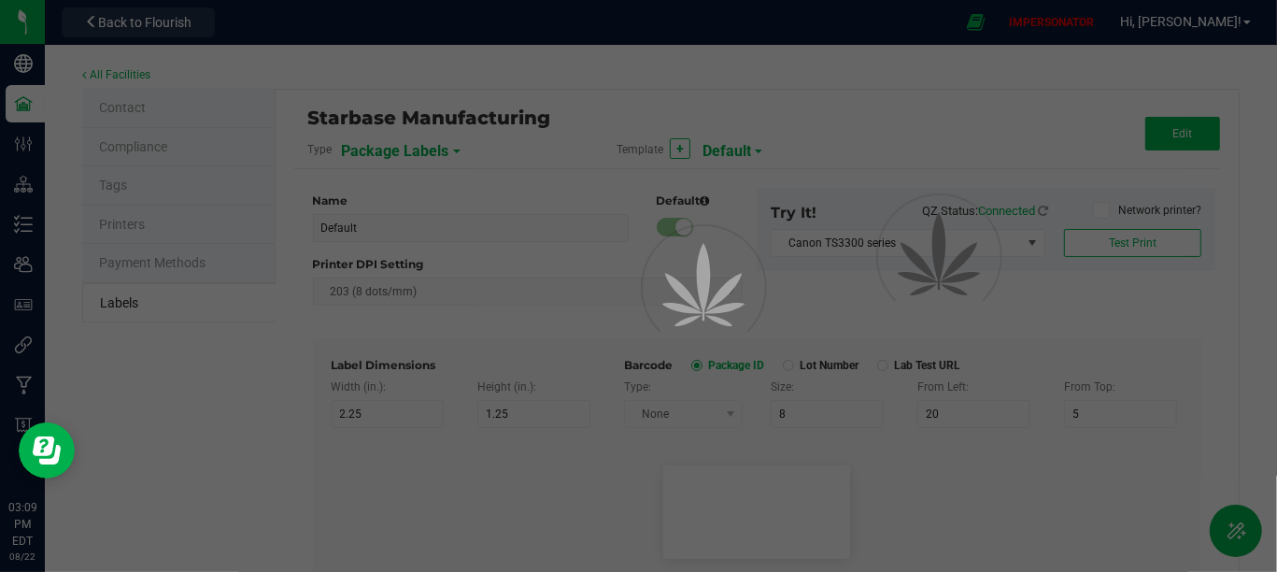
type input "1 cup"
type input "Serving Size (Grams)"
type input "25"
type input "10"
type input "35"
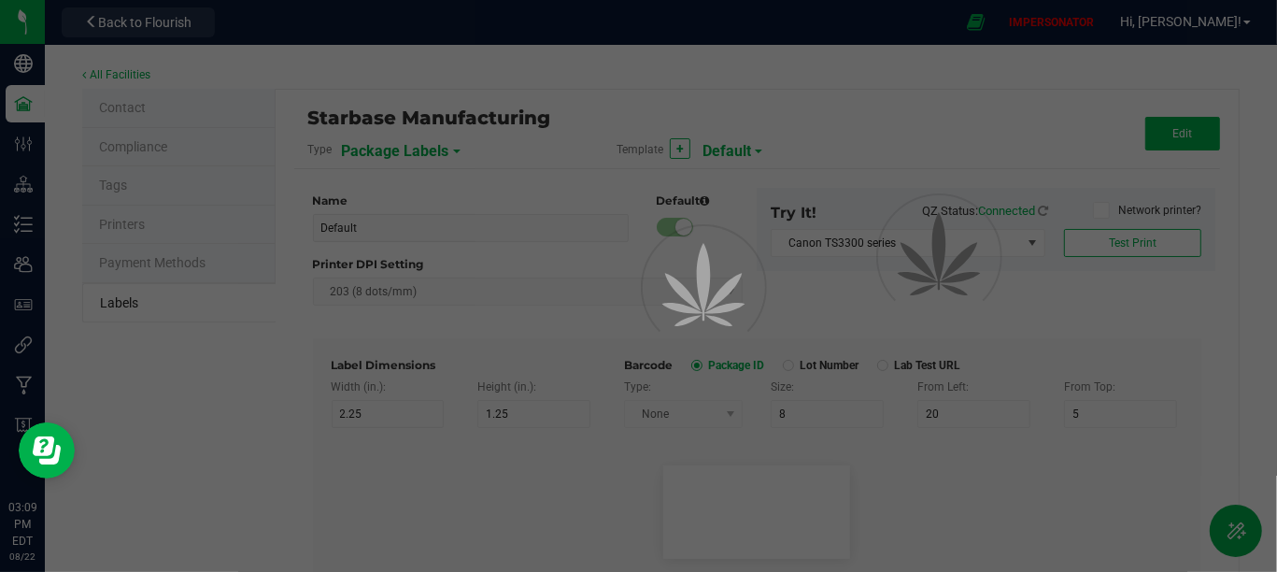
type input "4 g"
type input "Doses Per Unit"
type input "25"
type input "10"
type input "35"
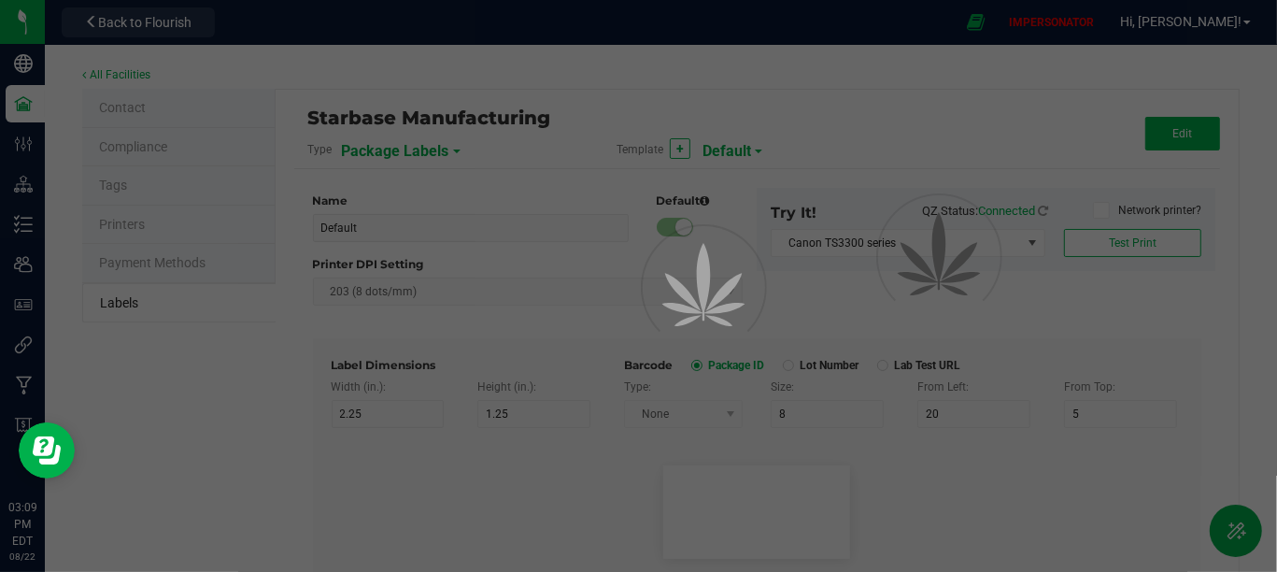
type input "20"
type input "Item Ingredients"
type input "25"
type input "10"
type input "35"
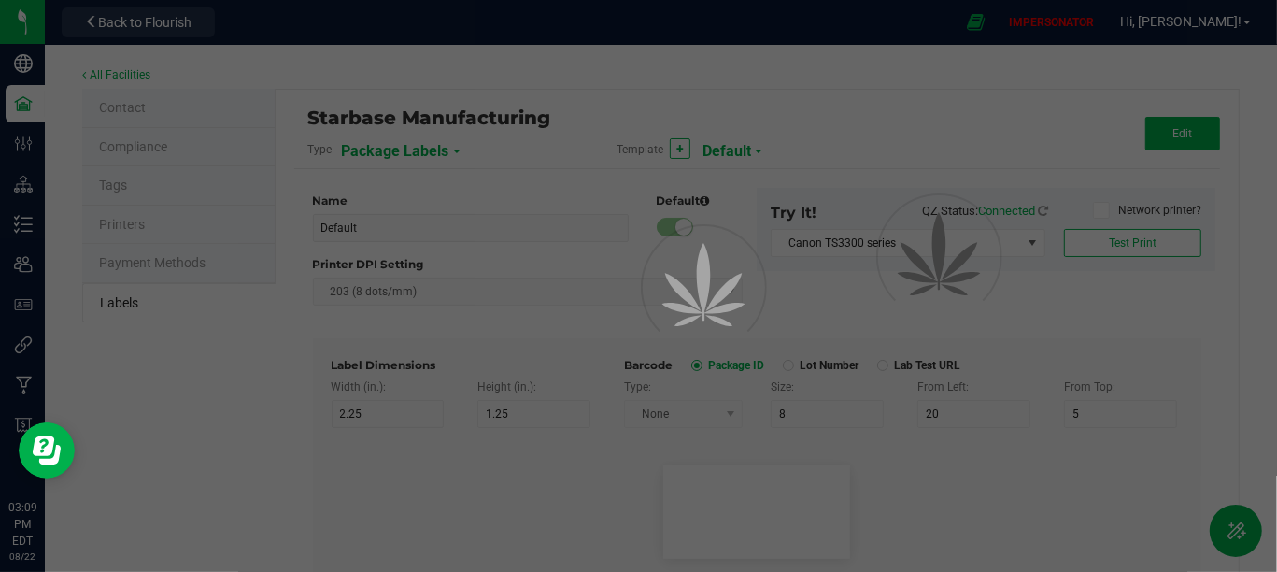
type input "Ingredient one, ingredient two"
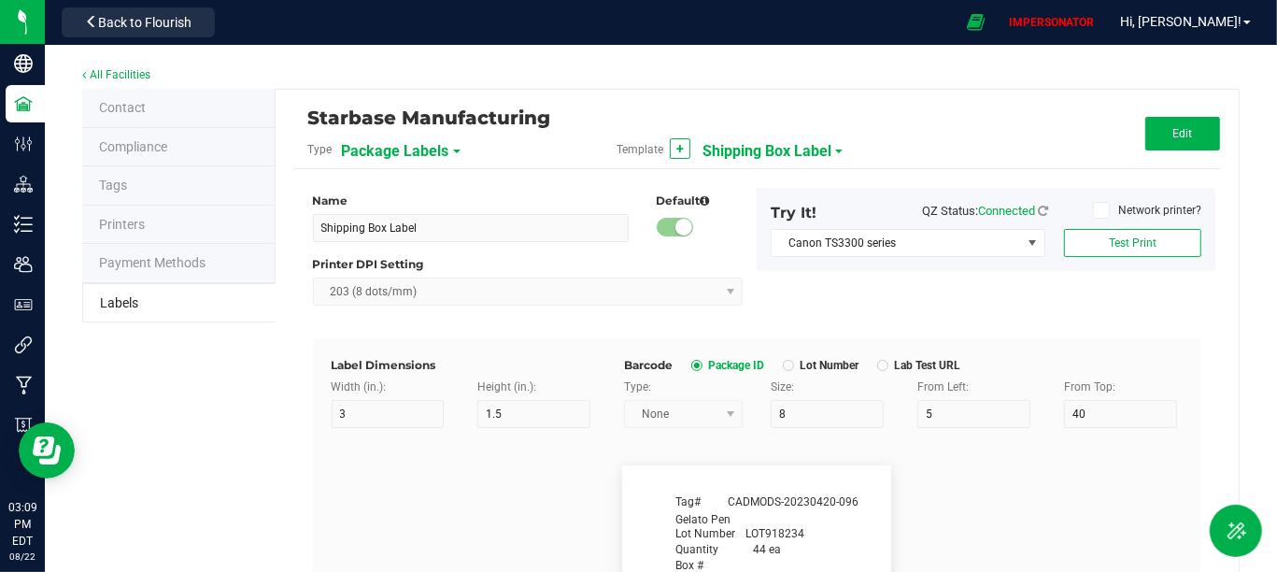
click at [738, 144] on span "Shipping Box Label" at bounding box center [766, 151] width 129 height 32
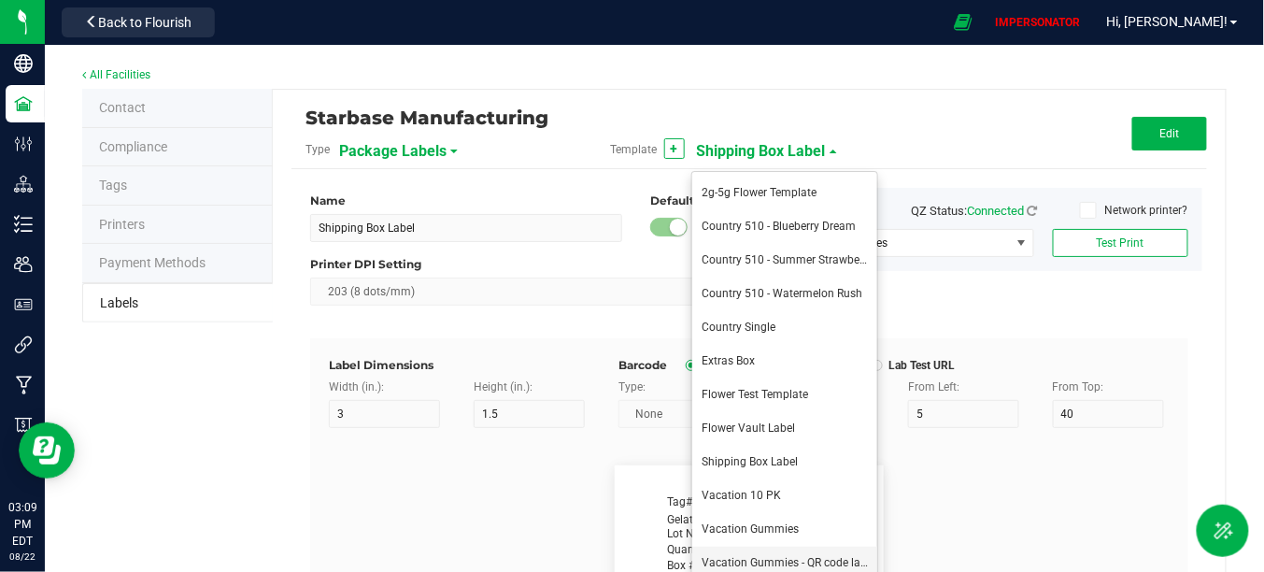
click at [791, 558] on span "Vacation Gummies - QR code label" at bounding box center [788, 562] width 174 height 13
type input "Vacation Gummies - QR code label"
type input "25"
type input "6"
type input "20"
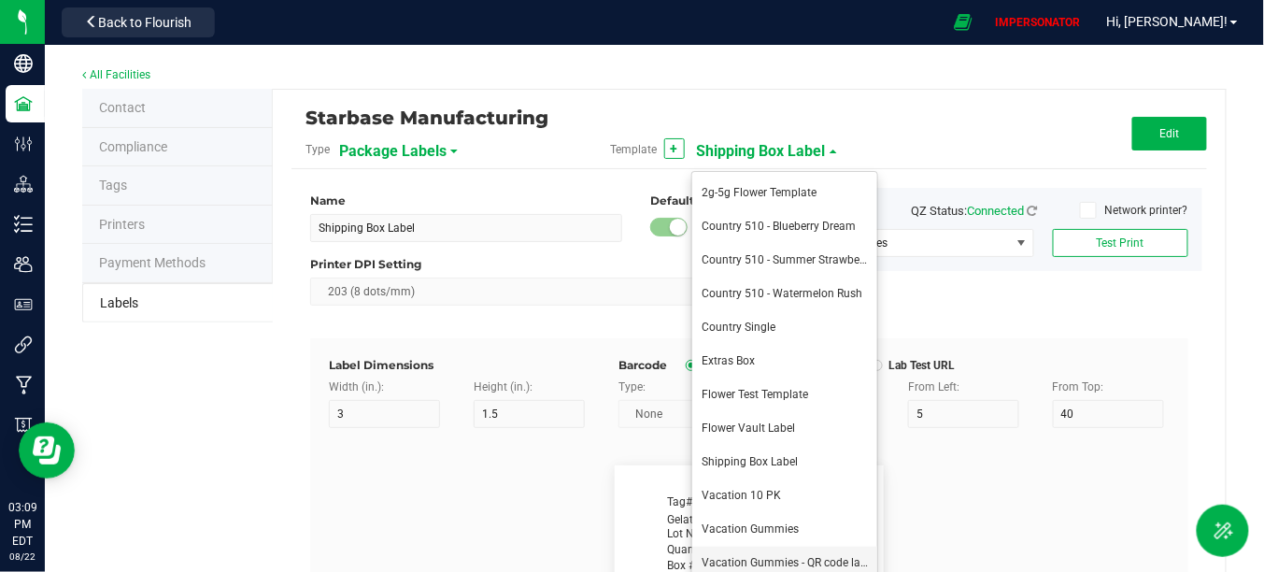
type input "BLUE RASPBERRY Gummies"
type input "Batch #"
type input "9"
type input "6"
type input "25.5"
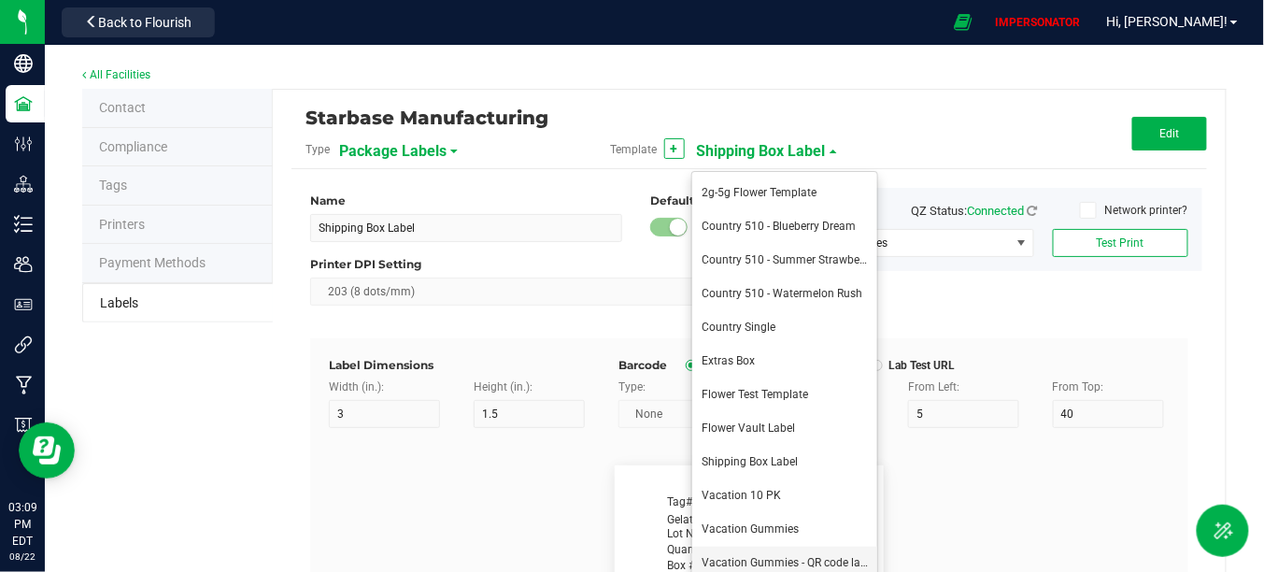
type input "| Use By:"
type input "9"
type input "6"
type input "40"
type input "23"
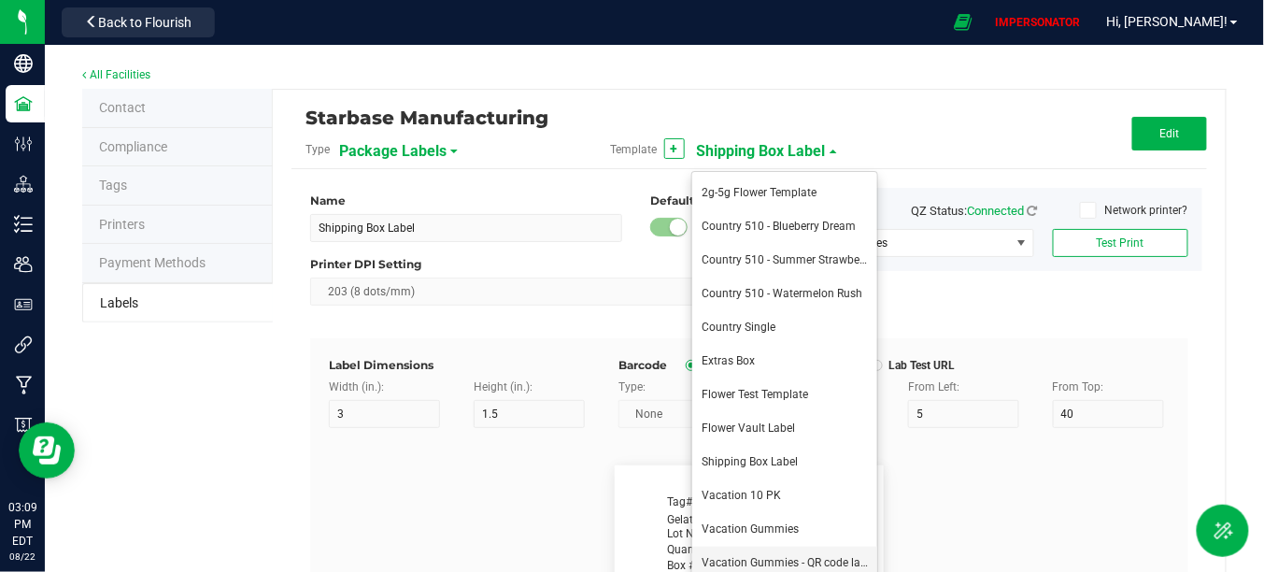
type input "[DATE]"
type input "Produced On:"
type input "12"
type input "6"
type input "23"
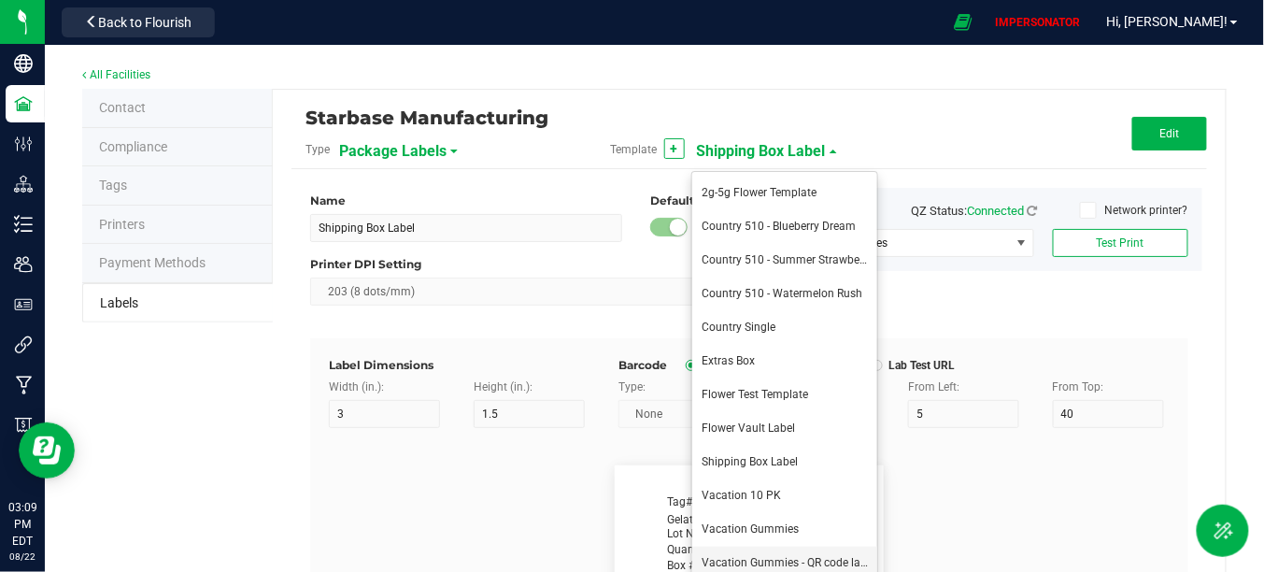
type input "[DATE]"
type input "| Tested:"
type input "9"
type input "6"
type input "61"
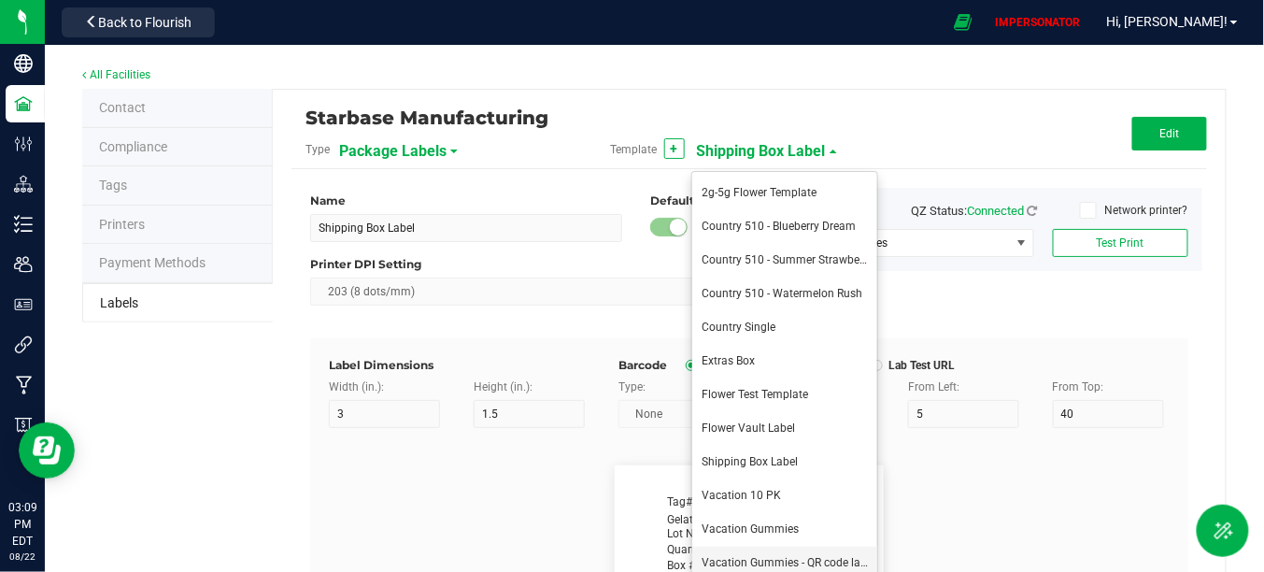
type input "23"
type input "[DATE]"
type input "| TAC %"
type input "13"
type input "6"
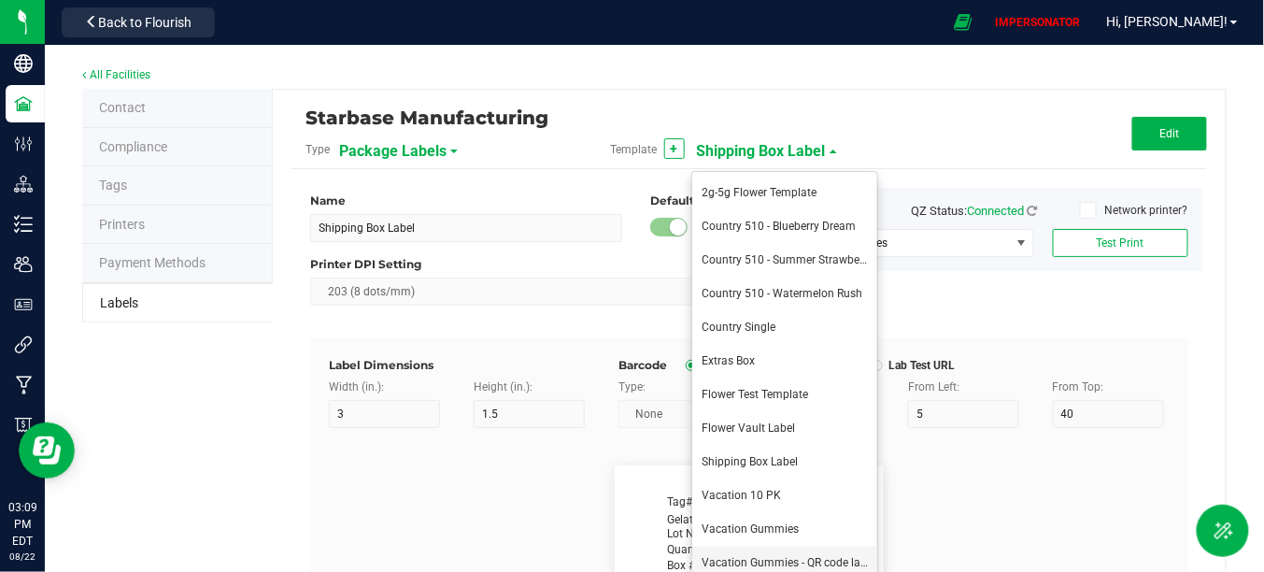
type input "65"
type input "16"
type input "17.68"
type input "TAC mg/serving"
type input "20"
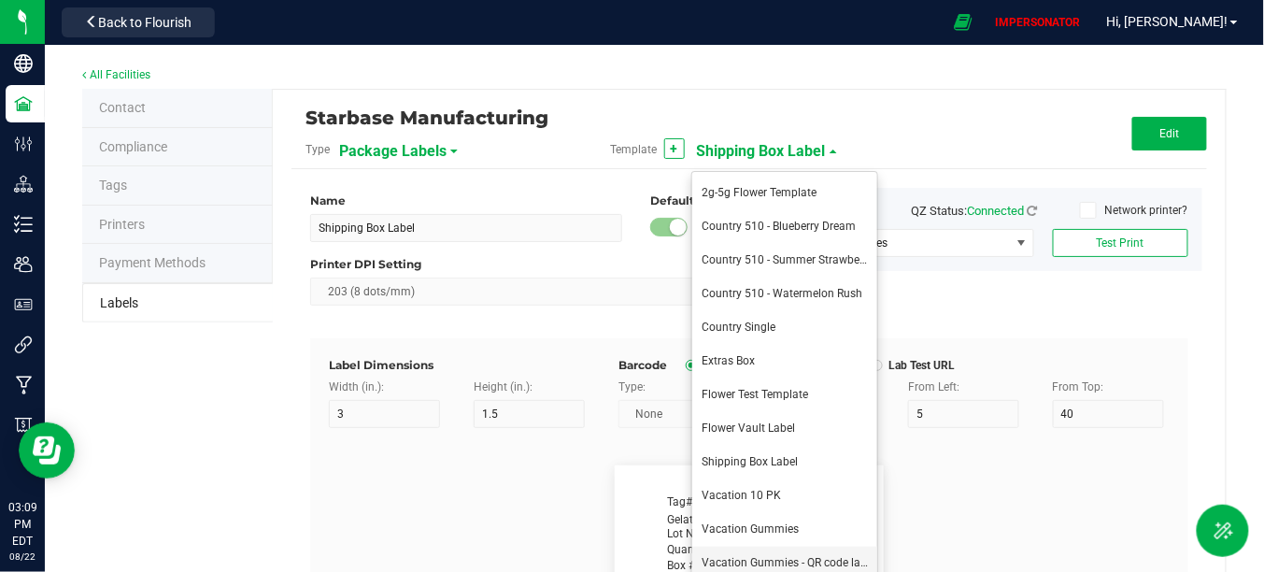
type input "6"
type input "15"
type input "16"
type input "5.32"
type input "| TAC mg/unit"
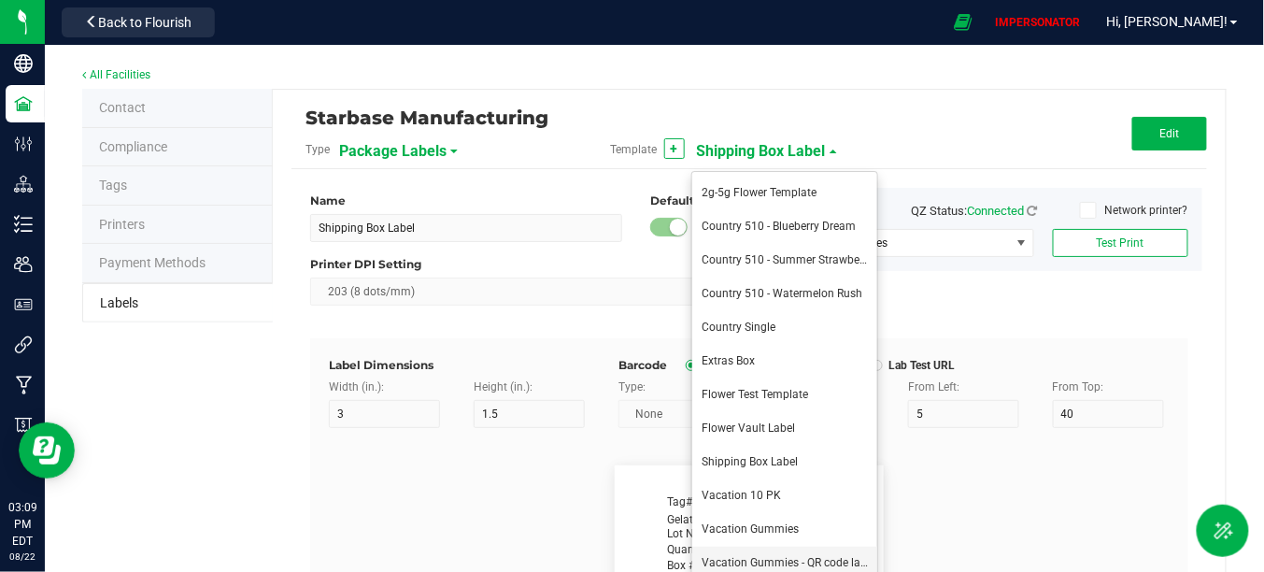
type input "18"
type input "6"
type input "41"
type input "16"
type input "40"
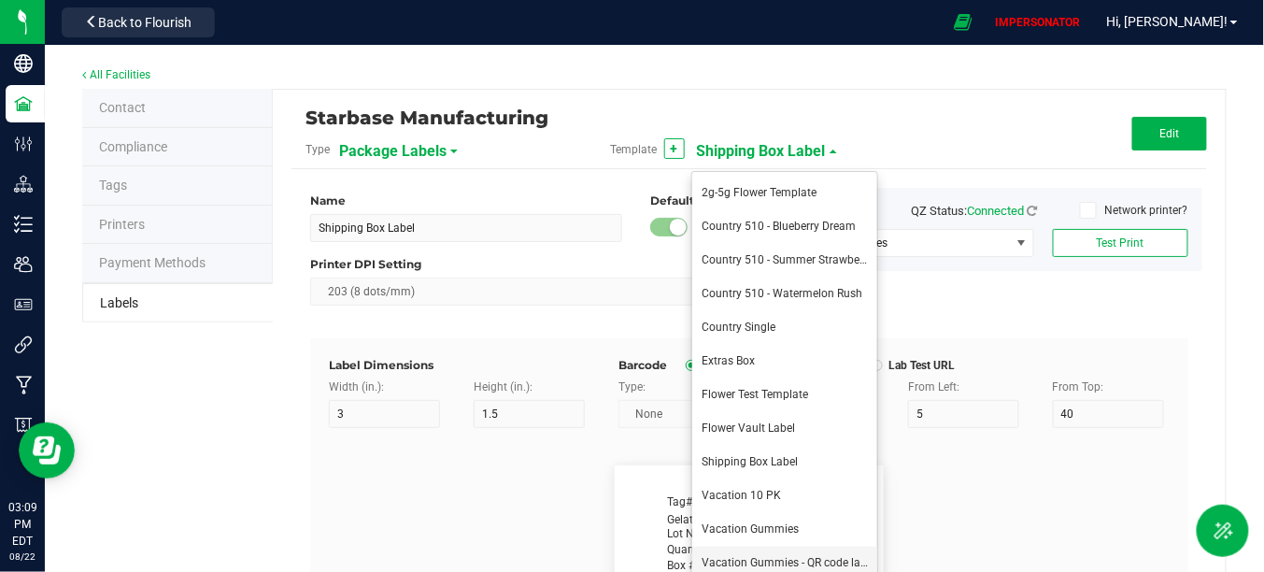
type input "| THC %"
type input "13"
type input "6"
type input "65"
type input "6"
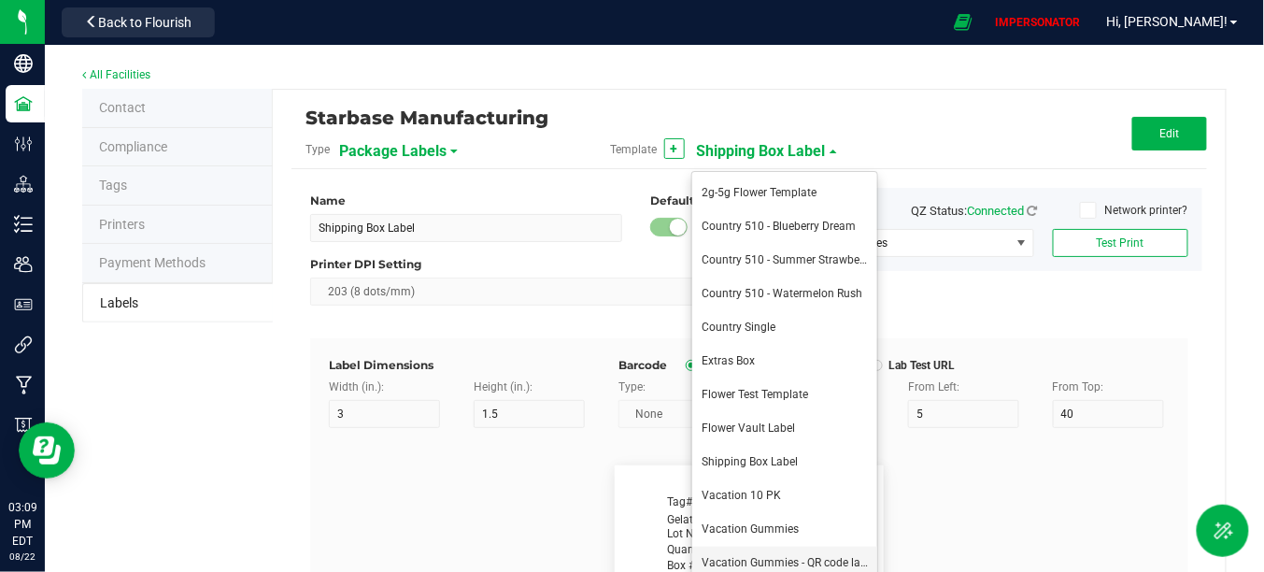
type input "28.03"
type input "THC mg/serving"
type input "20"
type input "6"
type input "15"
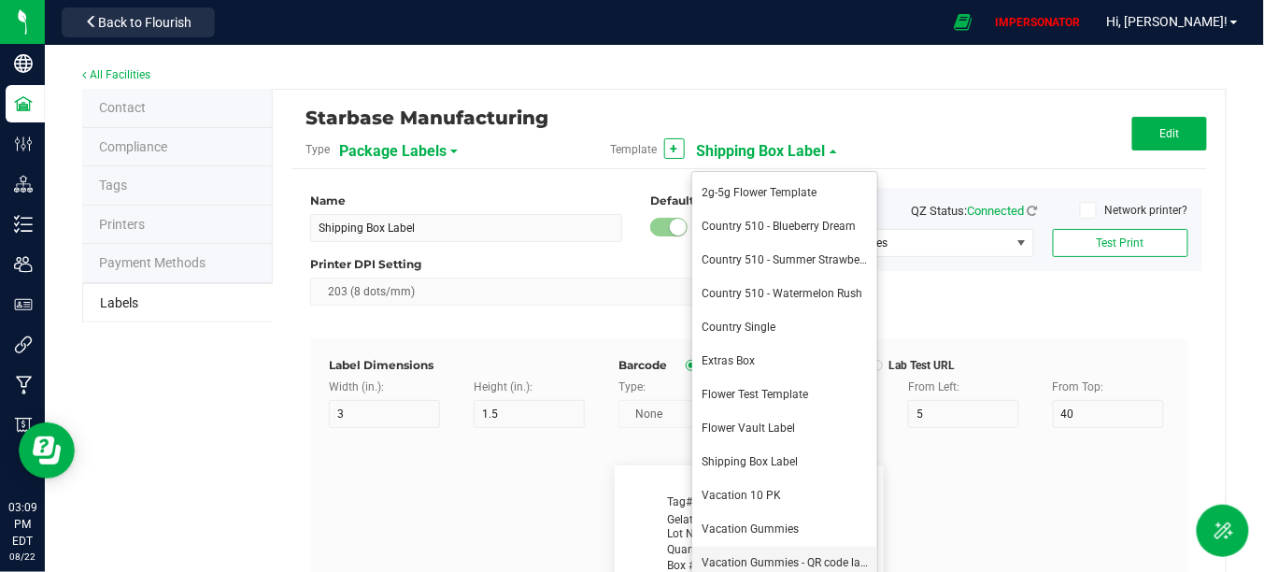
type input "6"
type input "18.75"
type input "| THC mg/unit"
type input "18"
type input "6"
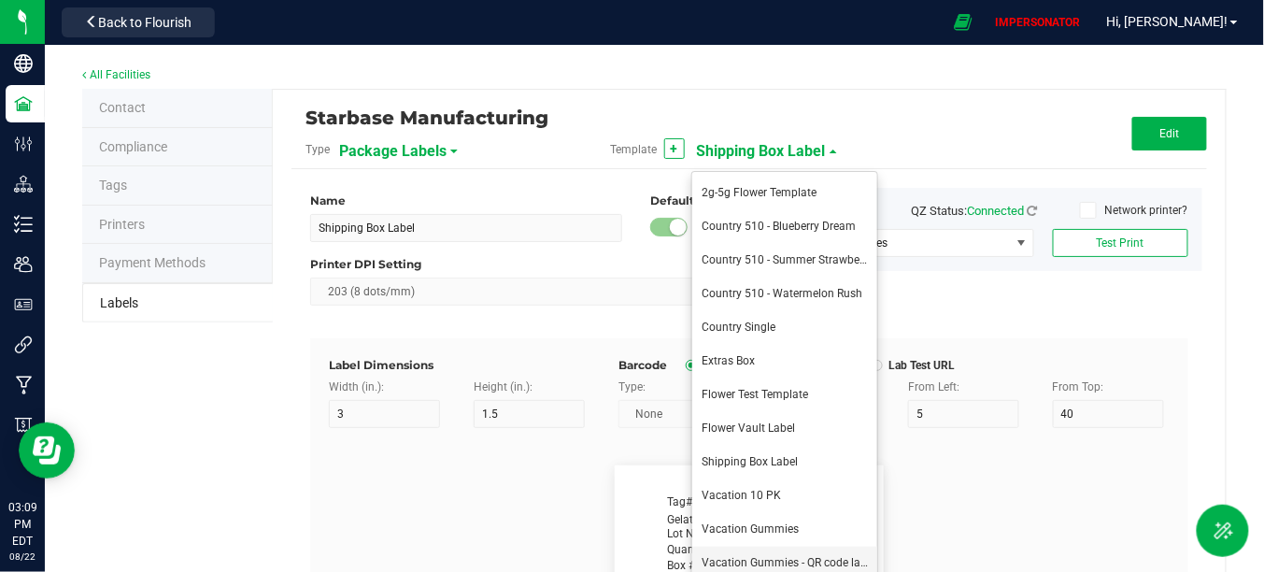
type input "41"
type input "6"
type input "65.63"
type input "| D9 THC %"
type input "13"
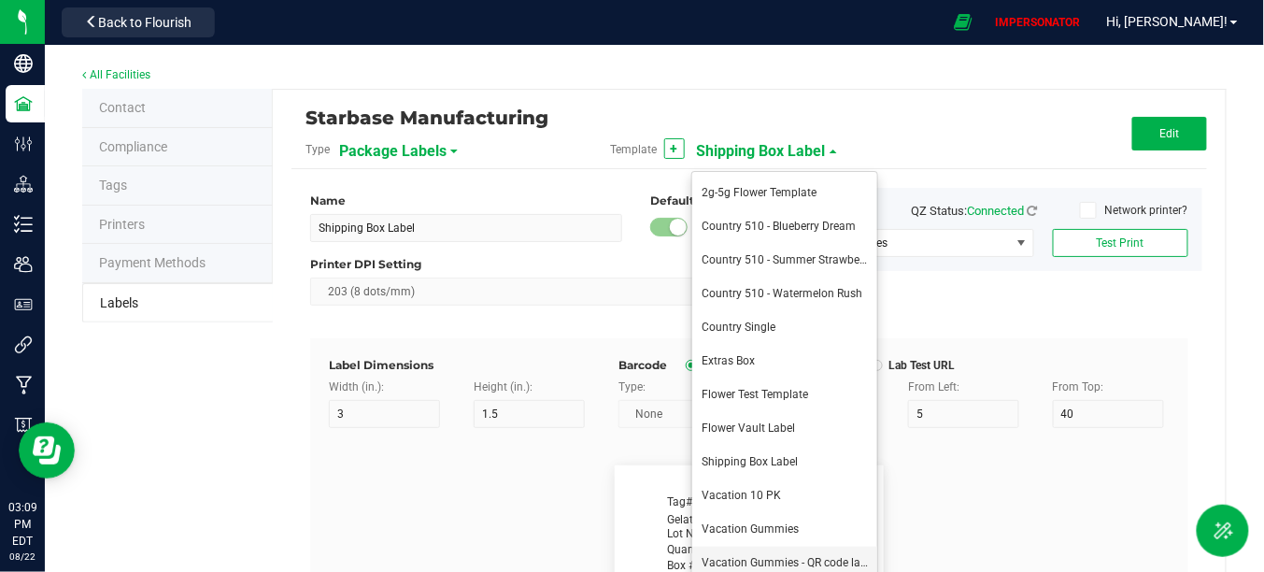
type input "6"
type input "65"
type input "8"
type input "20.79"
type input "D9 THC mg/serving"
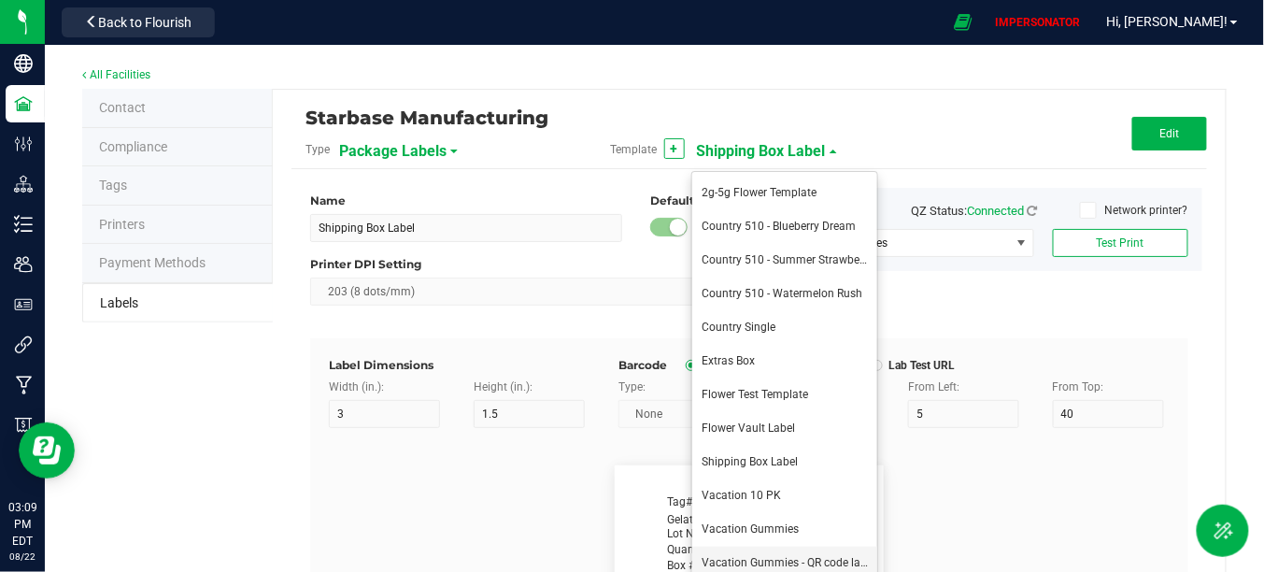
type input "20"
type input "6"
type input "15"
type input "8"
type input "20.00"
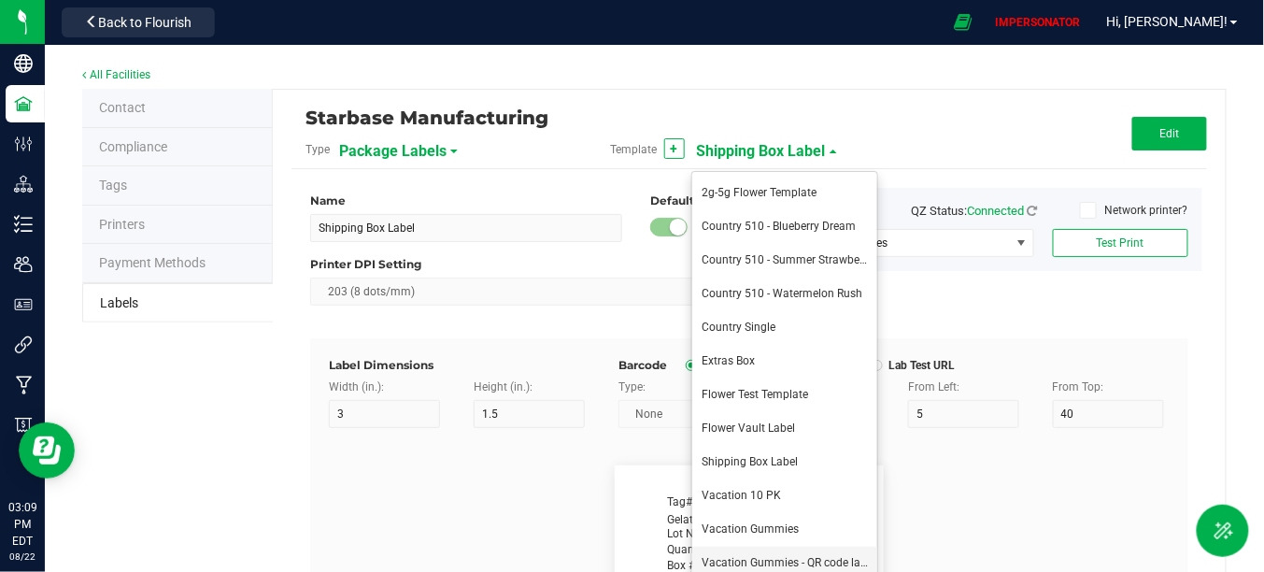
type input "| D9 THC mg/unit"
type input "18"
type input "6"
type input "41"
type input "8"
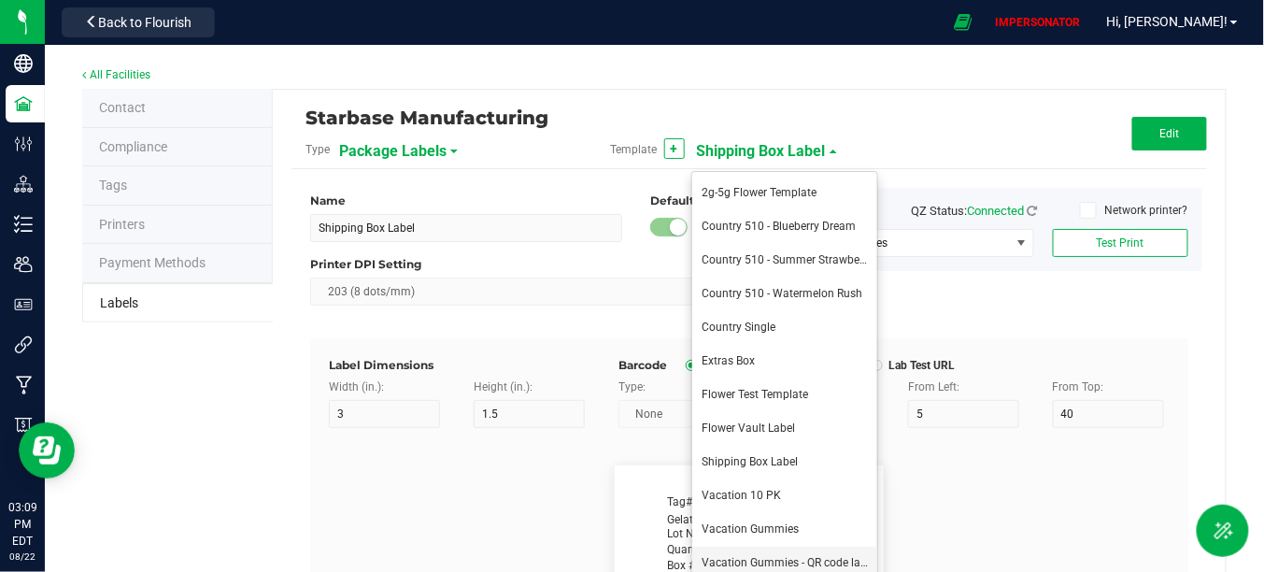
type input "12.00"
type input "| CBD %"
type input "13"
type input "6"
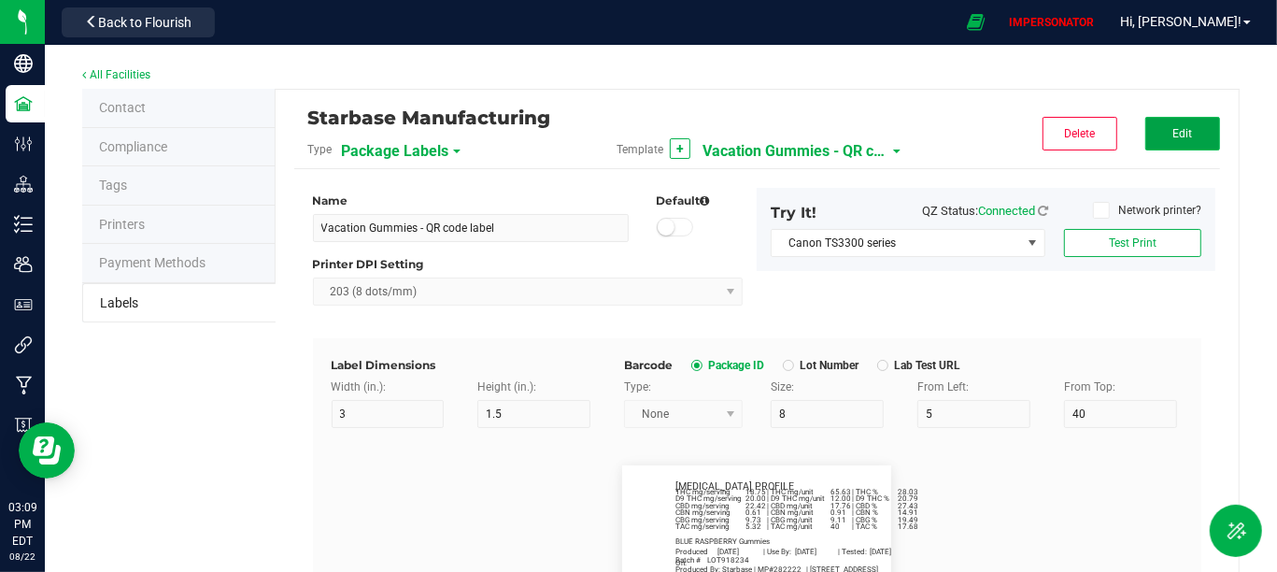
click at [1179, 122] on button "Edit" at bounding box center [1182, 134] width 75 height 34
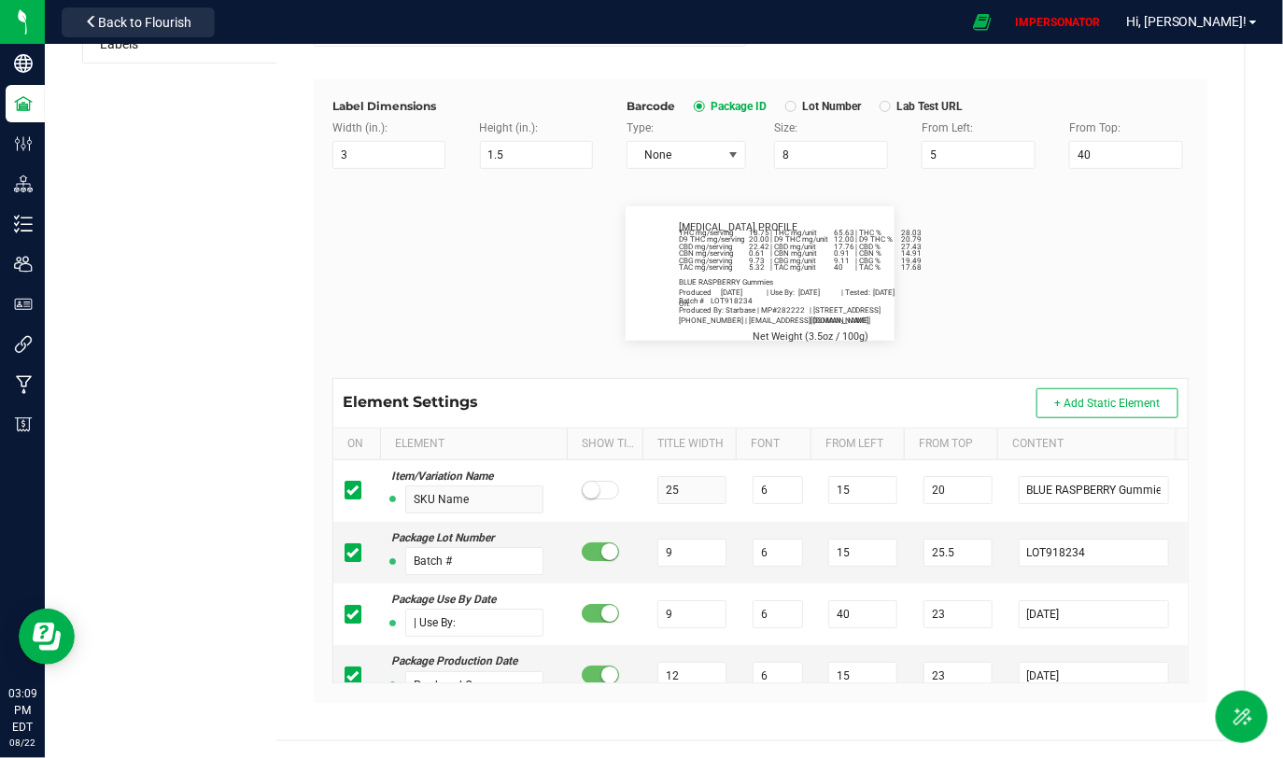
scroll to position [256, 0]
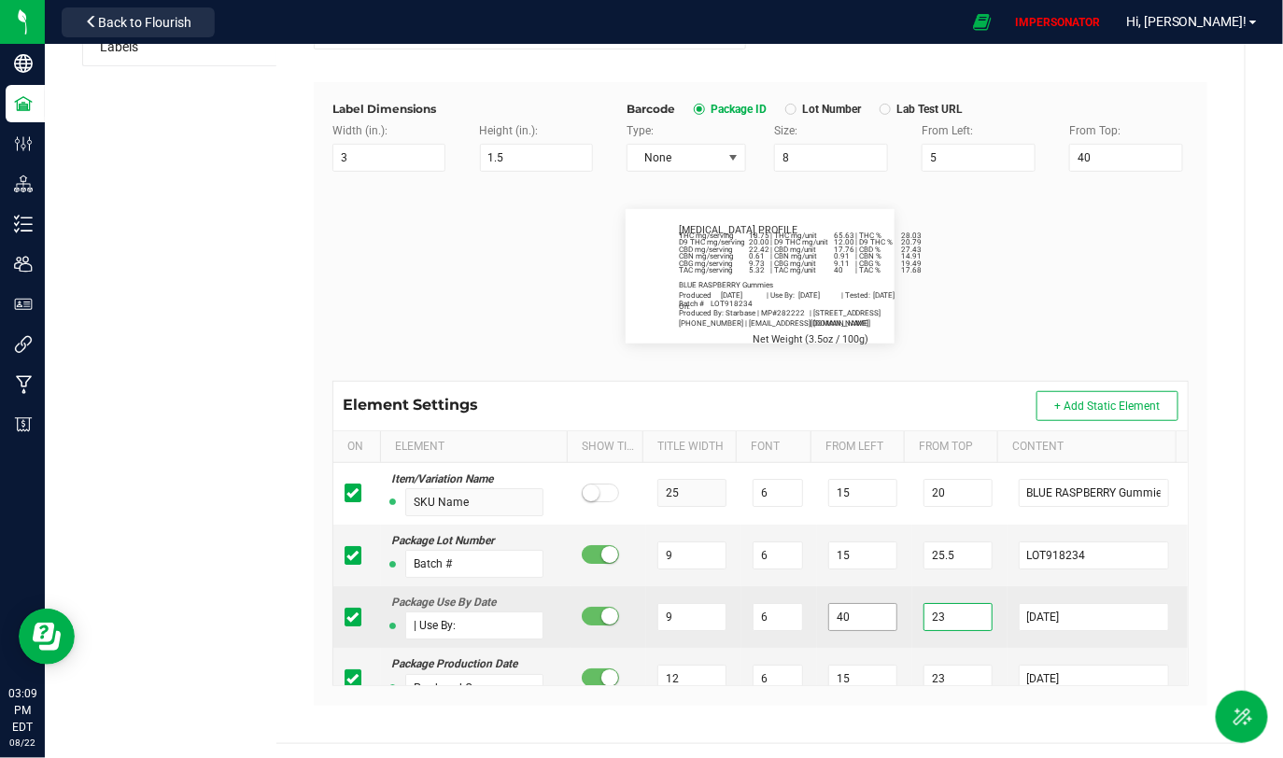
drag, startPoint x: 953, startPoint y: 614, endPoint x: 878, endPoint y: 612, distance: 75.7
click at [879, 571] on tr "Package Use By Date | Use By: 9 6 40 23 [DATE]" at bounding box center [760, 617] width 854 height 62
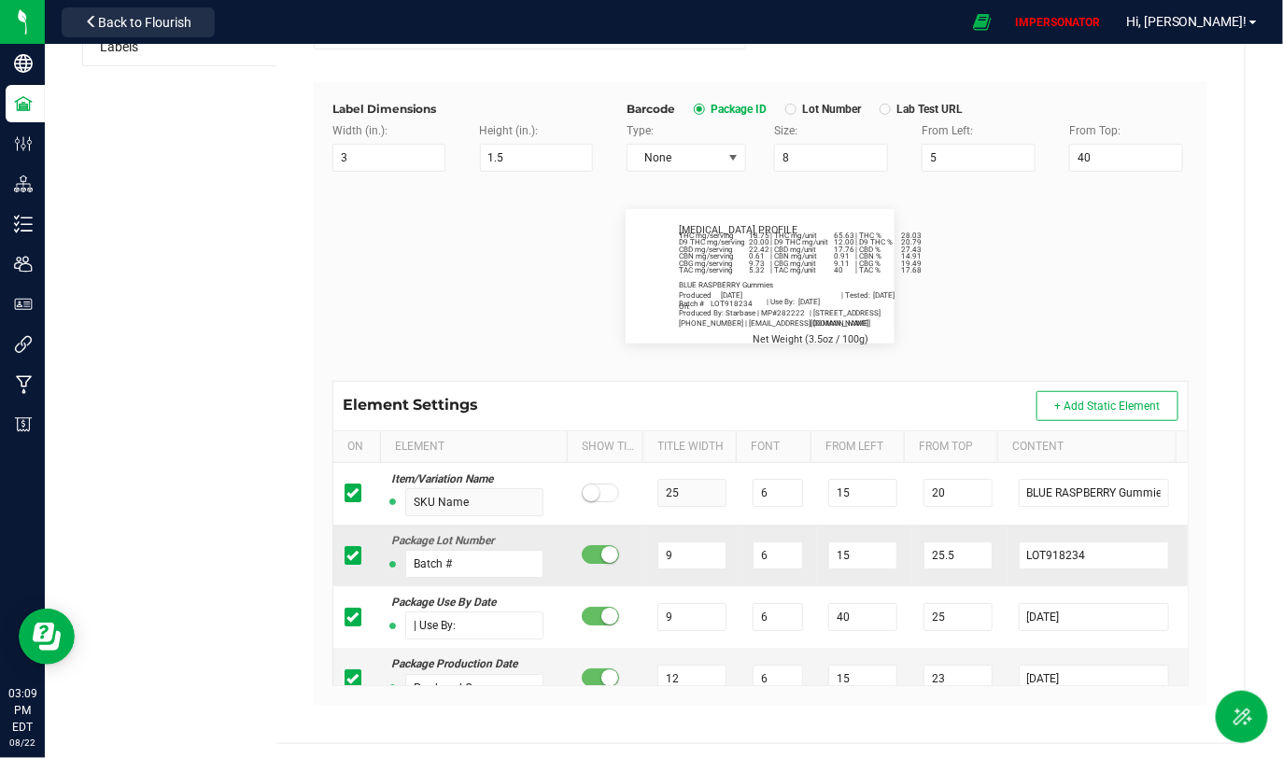
click at [974, 571] on td "25.5" at bounding box center [959, 556] width 95 height 62
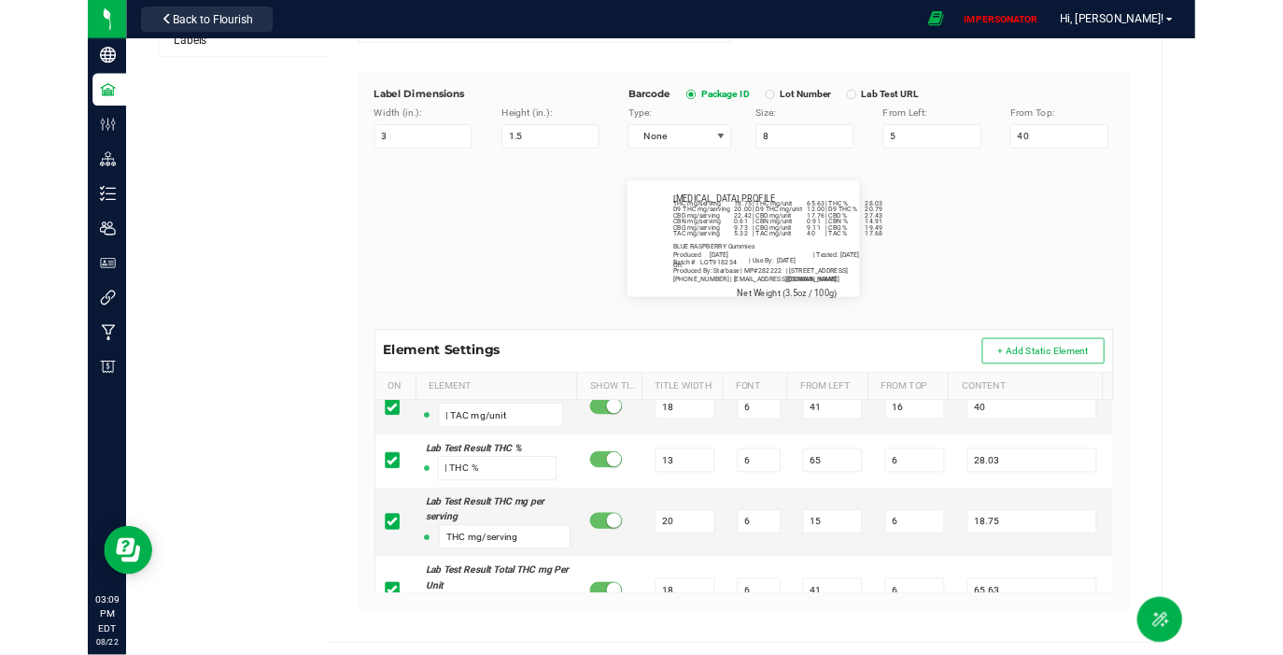
scroll to position [289, 0]
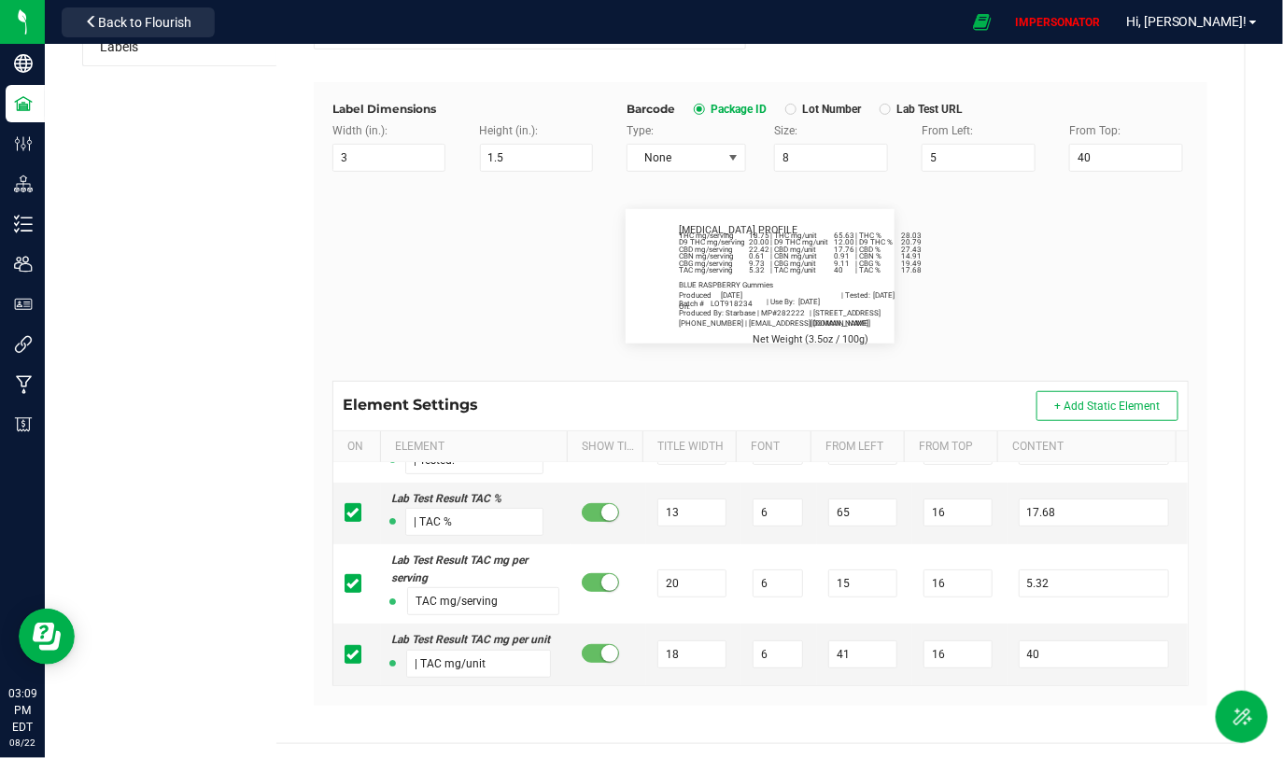
click at [521, 273] on flourish-label-viewer "BLUE RASPBERRY Gummies Batch # LOT918234 | Use By: [DATE] Produced On: [DATE] |…" at bounding box center [760, 276] width 856 height 134
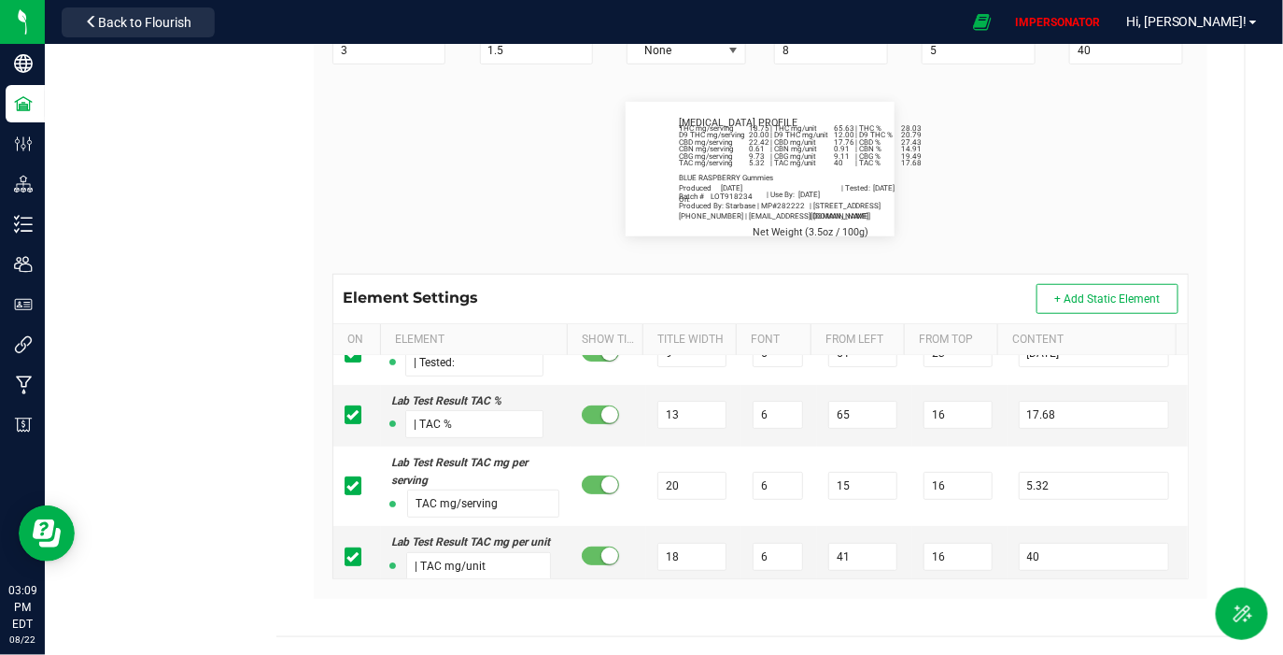
scroll to position [228, 0]
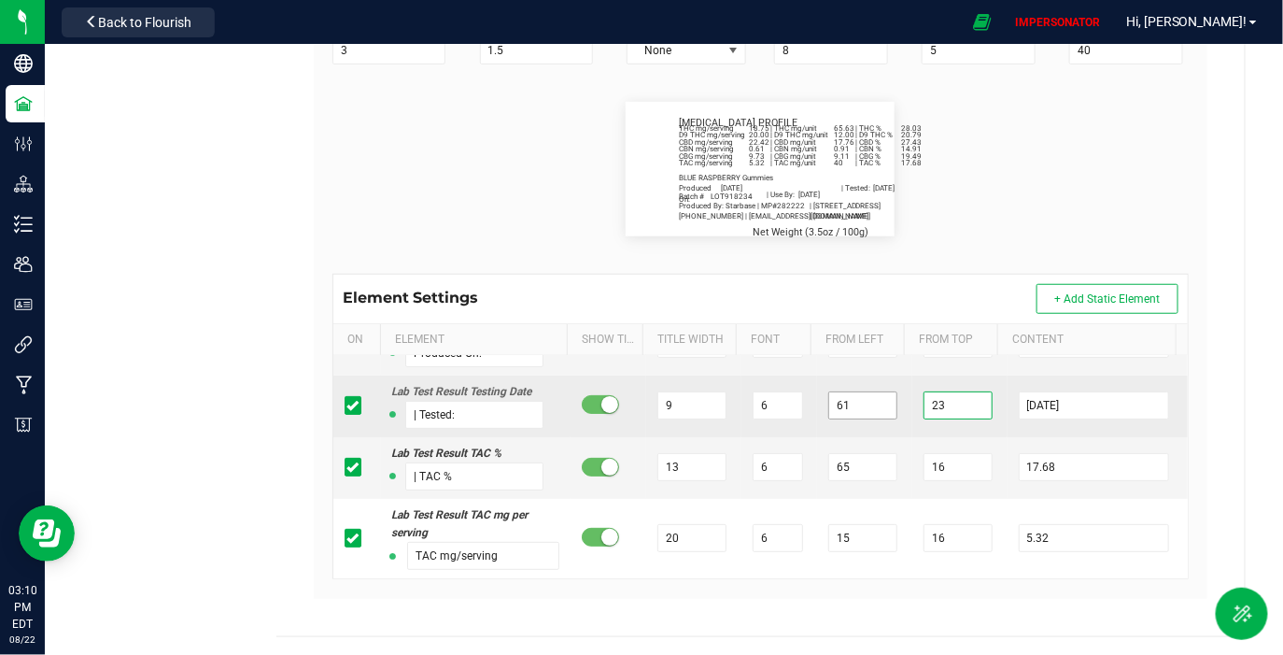
drag, startPoint x: 942, startPoint y: 407, endPoint x: 882, endPoint y: 407, distance: 59.8
click at [882, 407] on tr "Lab Test Result Testing Date | Tested: 9 6 61 23 [DATE]" at bounding box center [760, 406] width 854 height 62
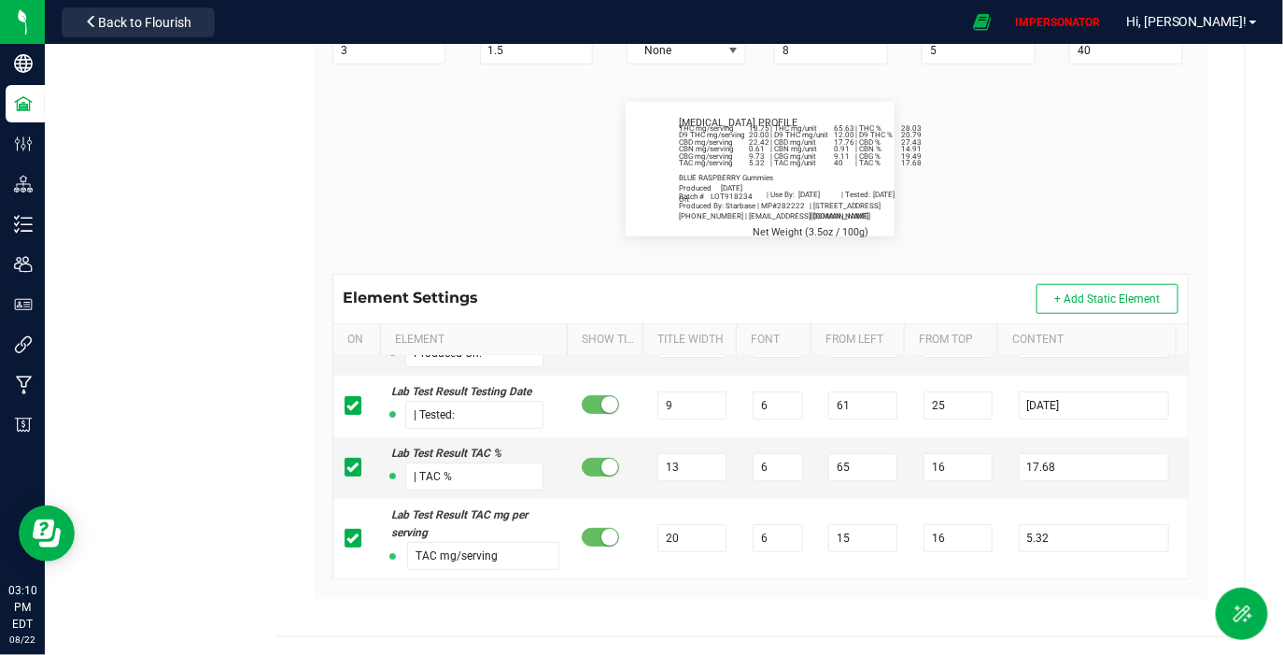
click at [1220, 313] on div "Starbase Manufacturing Type Package Labels Template Vacation Gummies - QR code …" at bounding box center [760, 181] width 968 height 910
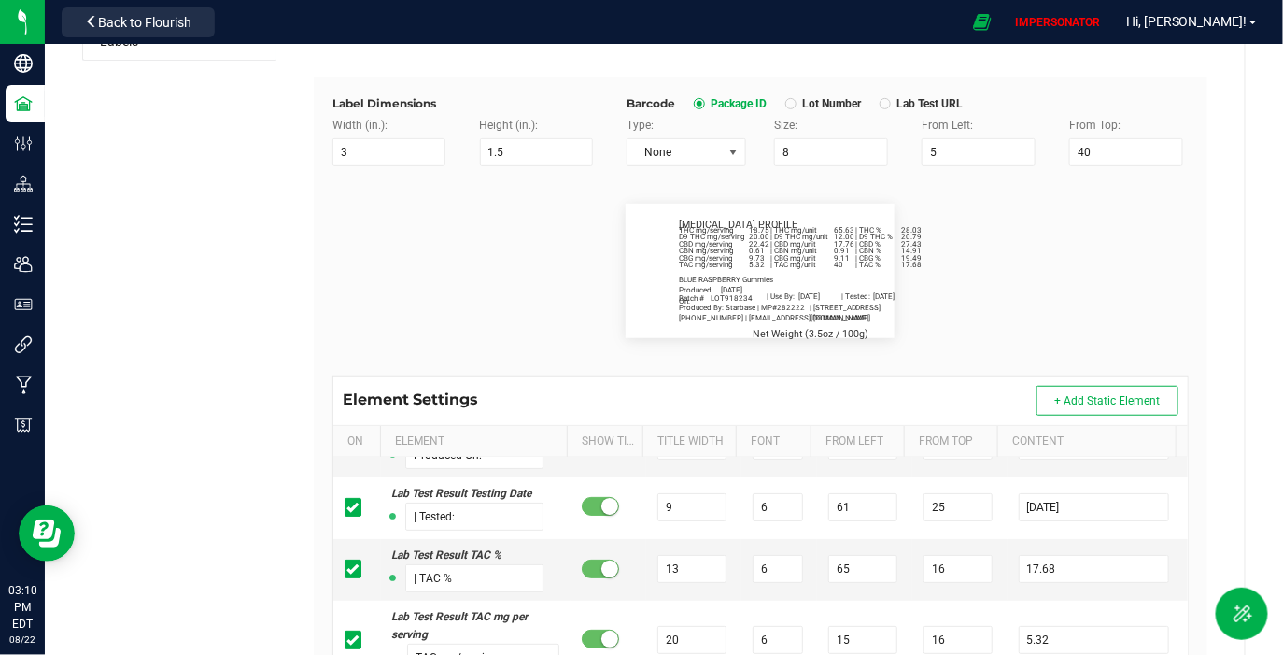
scroll to position [249, 0]
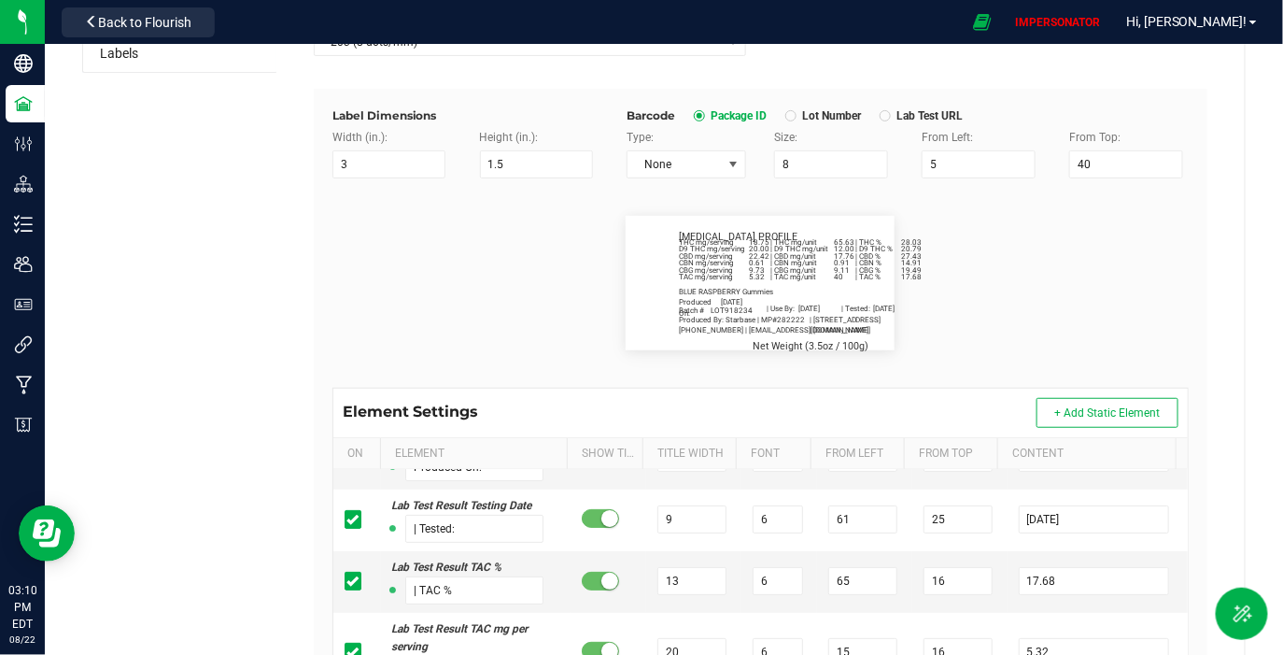
click at [882, 113] on div at bounding box center [885, 116] width 6 height 6
click at [679, 159] on span "None" at bounding box center [675, 164] width 94 height 26
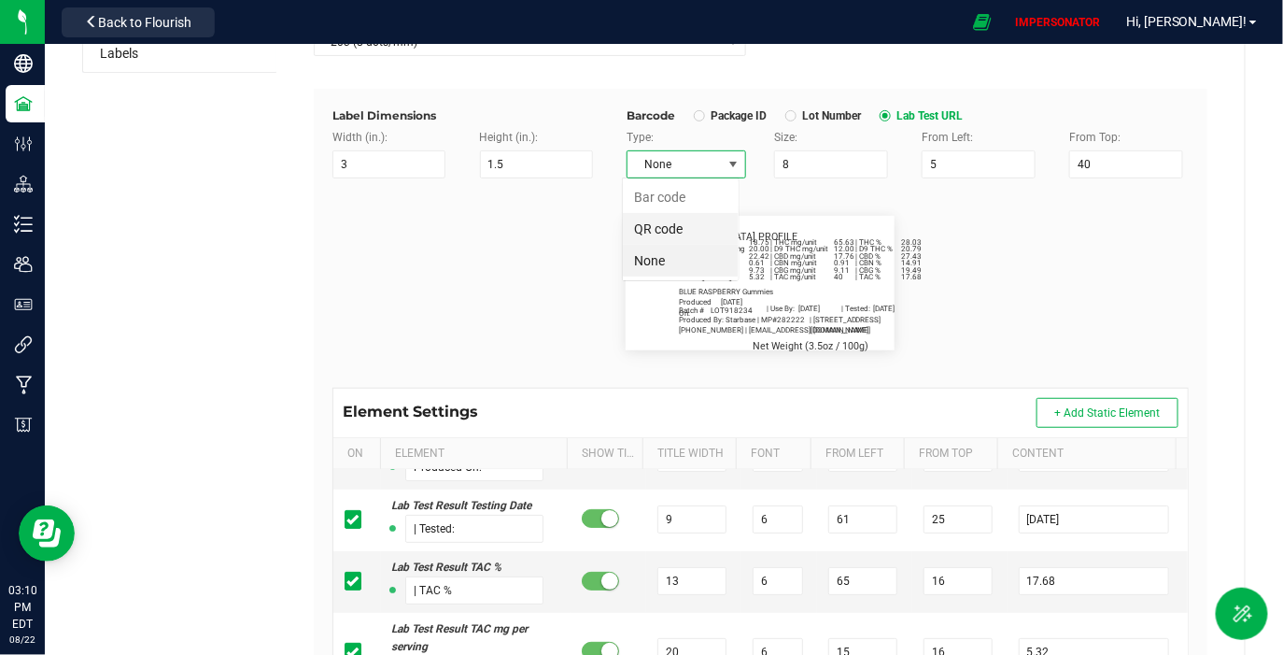
scroll to position [27, 117]
click at [687, 226] on li "QR code" at bounding box center [681, 229] width 116 height 32
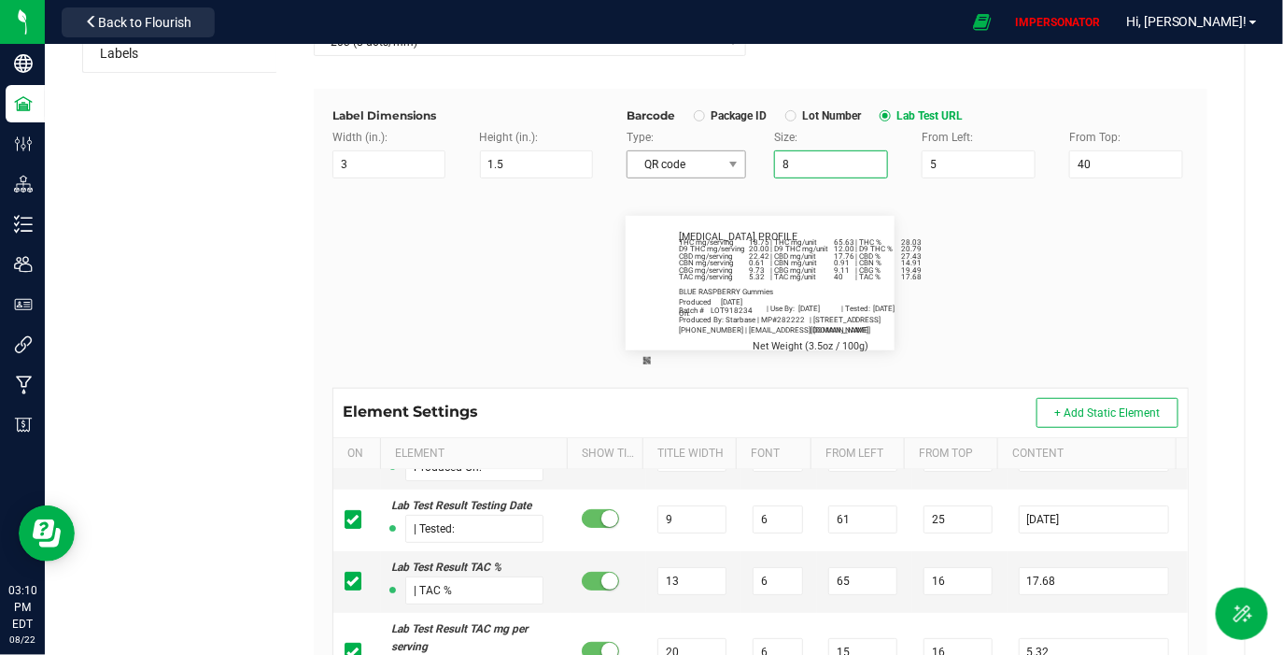
drag, startPoint x: 783, startPoint y: 168, endPoint x: 735, endPoint y: 164, distance: 47.8
click at [735, 164] on div "Type: QR code Size: 8 From Left: 5 From Top: 40" at bounding box center [908, 153] width 590 height 49
drag, startPoint x: 942, startPoint y: 167, endPoint x: 876, endPoint y: 167, distance: 66.3
click at [876, 167] on div "Type: QR code Size: 20 From Left: 5 From Top: 40" at bounding box center [908, 153] width 590 height 49
drag, startPoint x: 1087, startPoint y: 155, endPoint x: 999, endPoint y: 156, distance: 87.8
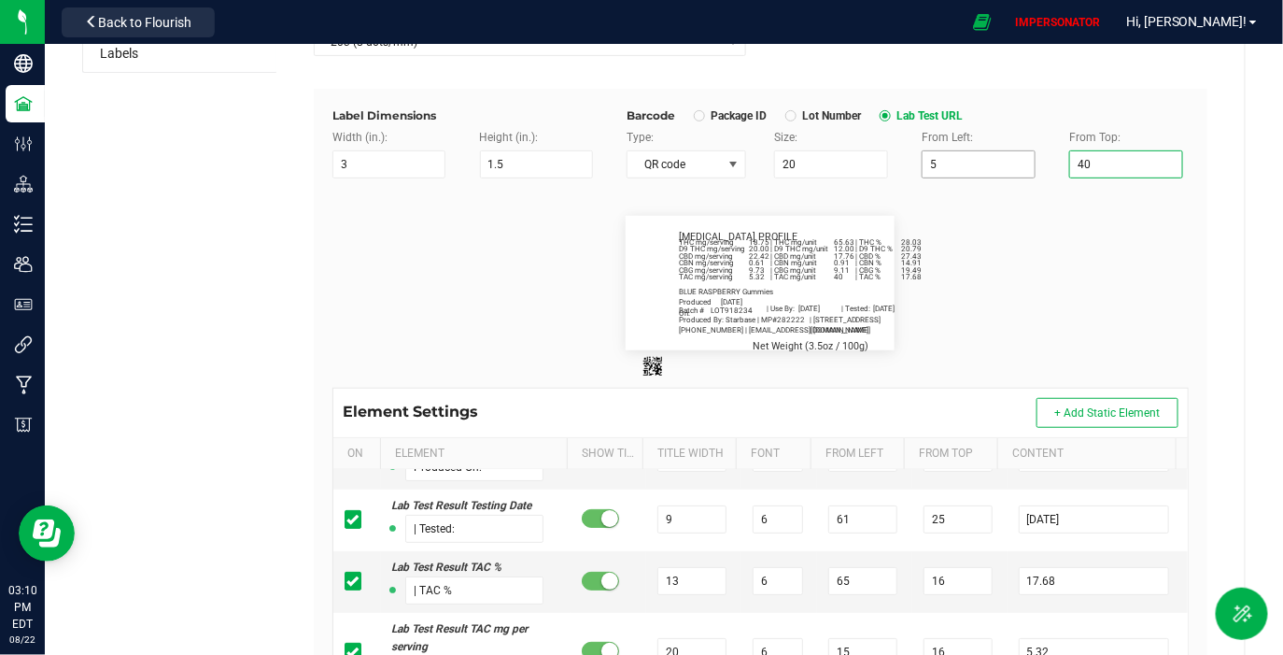
click at [999, 156] on div "Type: QR code Size: 20 From Left: 5 From Top: 40" at bounding box center [908, 153] width 590 height 49
drag, startPoint x: 1073, startPoint y: 157, endPoint x: 1054, endPoint y: 158, distance: 18.7
click at [1055, 158] on div "From Top: 40" at bounding box center [1129, 153] width 148 height 49
drag, startPoint x: 1110, startPoint y: 163, endPoint x: 1030, endPoint y: 163, distance: 80.3
click at [1030, 163] on div "Type: QR code Size: 20 From Left: 5 From Top: 40" at bounding box center [908, 153] width 590 height 49
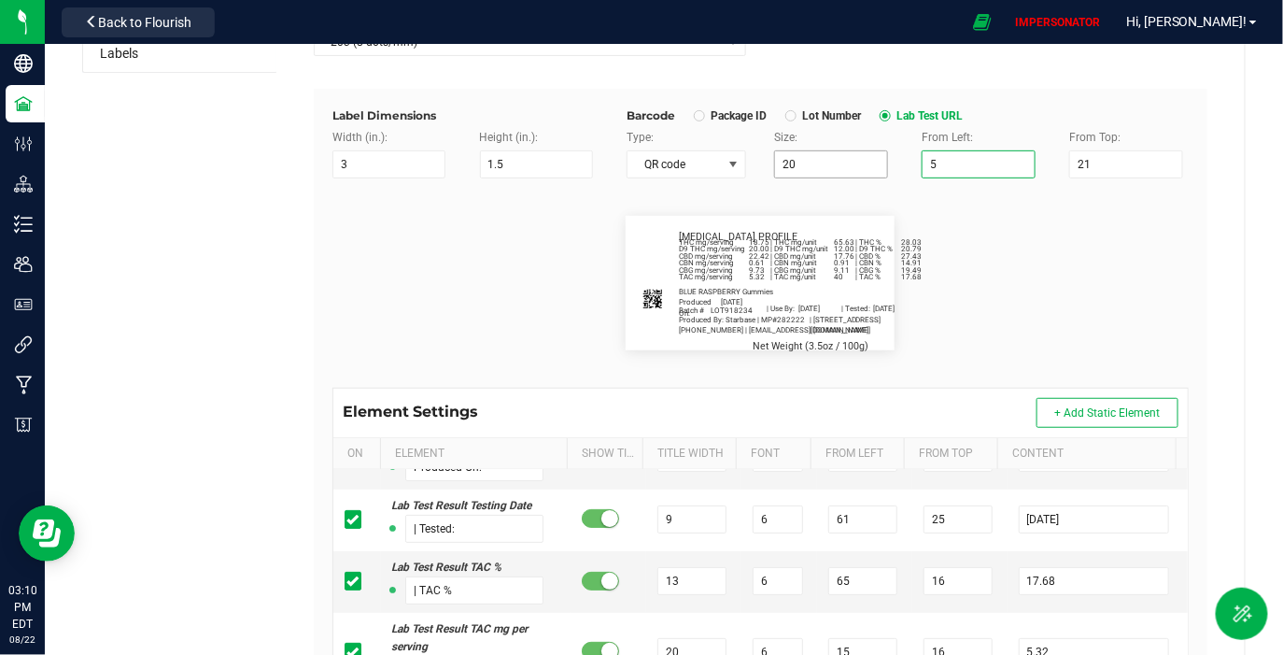
drag, startPoint x: 963, startPoint y: 163, endPoint x: 867, endPoint y: 164, distance: 96.2
click at [867, 164] on div "Type: QR code Size: 20 From Left: 5 From Top: 21" at bounding box center [908, 153] width 590 height 49
drag, startPoint x: 944, startPoint y: 164, endPoint x: 867, endPoint y: 164, distance: 77.5
click at [867, 164] on div "Type: QR code Size: 20 From Left: 55 From Top: 21" at bounding box center [908, 153] width 590 height 49
click at [1098, 158] on input "21" at bounding box center [1125, 164] width 113 height 28
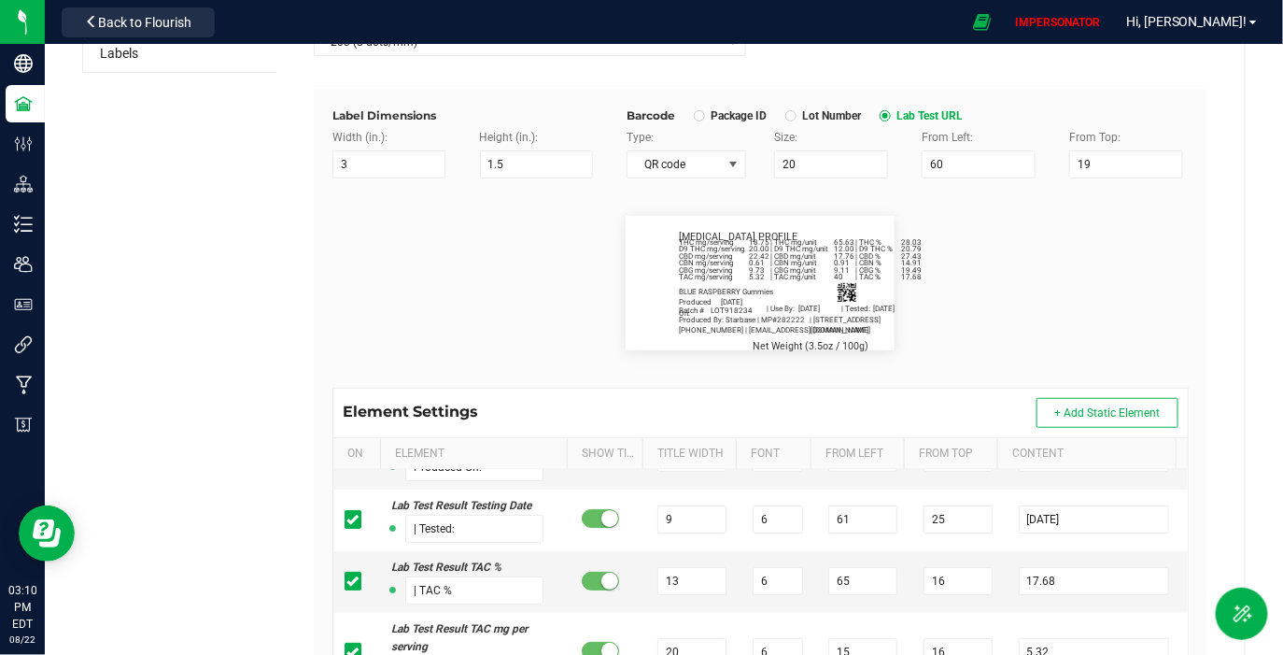
click at [865, 295] on div "BLUE RASPBERRY Gummies Batch # LOT918234 | Use By: [DATE] Produced On: [DATE] |…" at bounding box center [760, 283] width 269 height 134
click at [937, 290] on flourish-label-viewer "BLUE RASPBERRY Gummies Batch # LOT918234 | Use By: [DATE] Produced On: [DATE] |…" at bounding box center [760, 283] width 856 height 134
click at [947, 344] on flourish-label-viewer "BLUE RASPBERRY Gummies Batch # LOT918234 | Use By: [DATE] Produced On: [DATE] |…" at bounding box center [760, 283] width 856 height 134
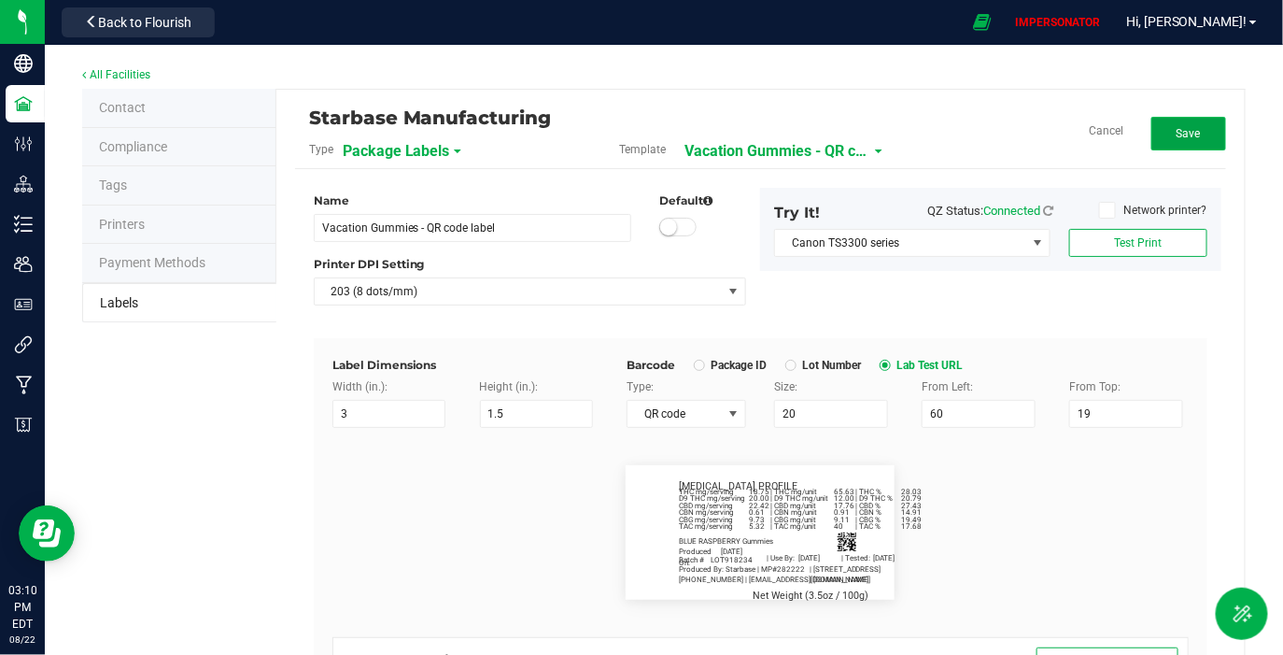
click at [1179, 127] on span "Save" at bounding box center [1189, 133] width 24 height 13
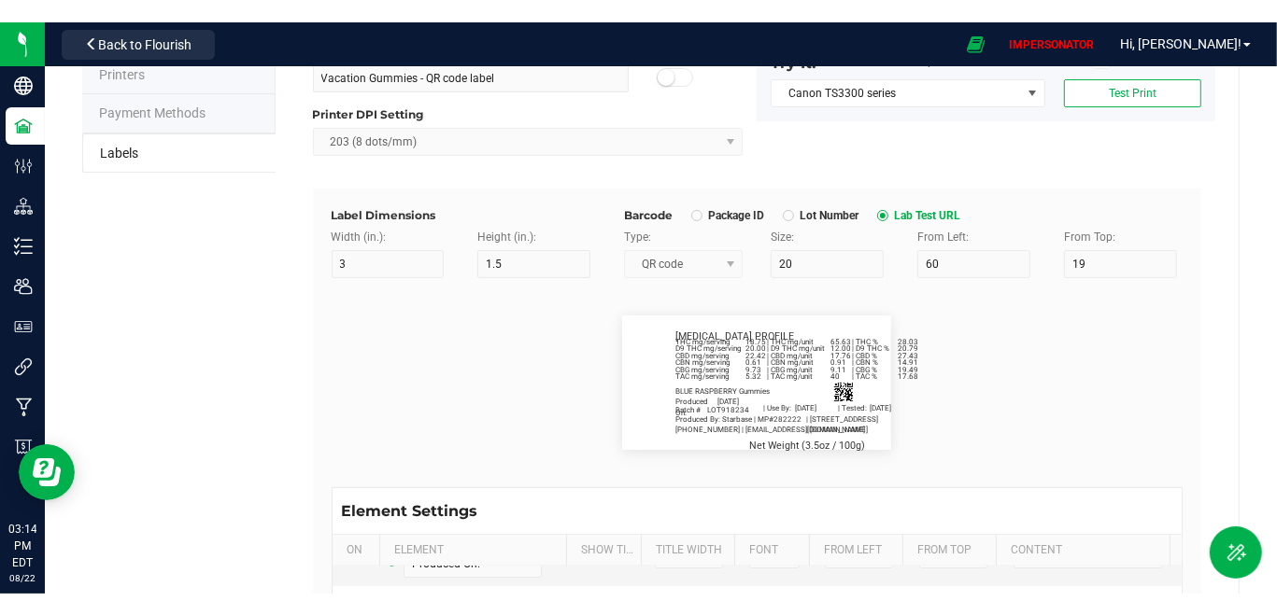
scroll to position [124, 0]
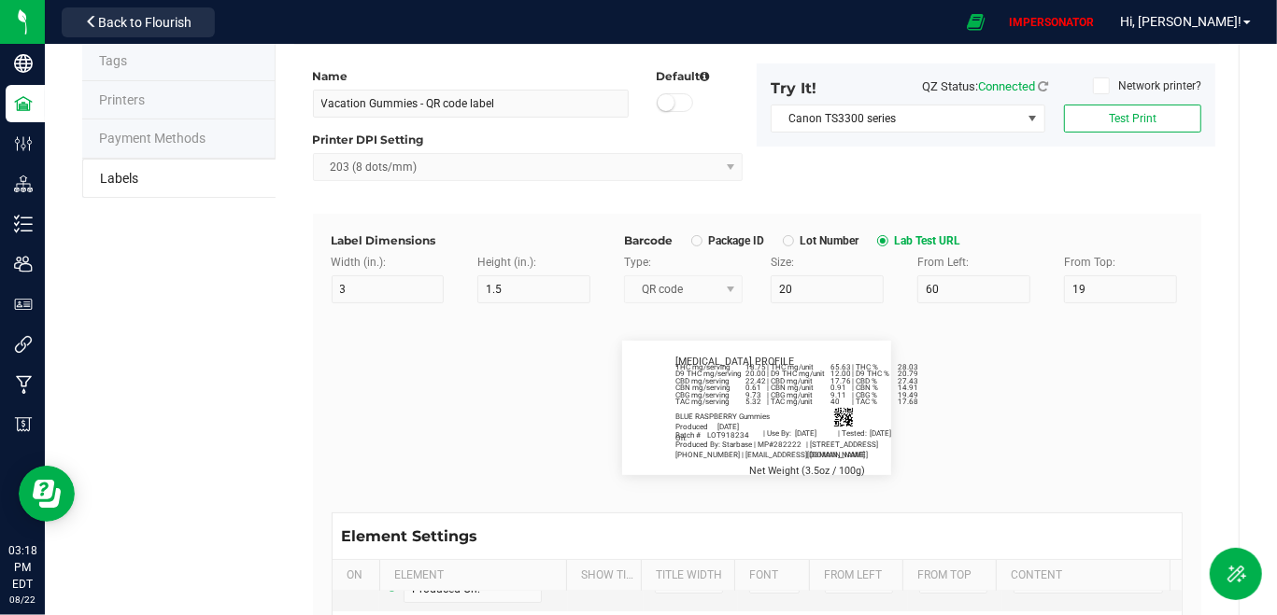
click at [1036, 403] on flourish-label-viewer "BLUE RASPBERRY Gummies Batch # LOT918234 | Use By: [DATE] Produced On: [DATE] |…" at bounding box center [758, 408] width 852 height 134
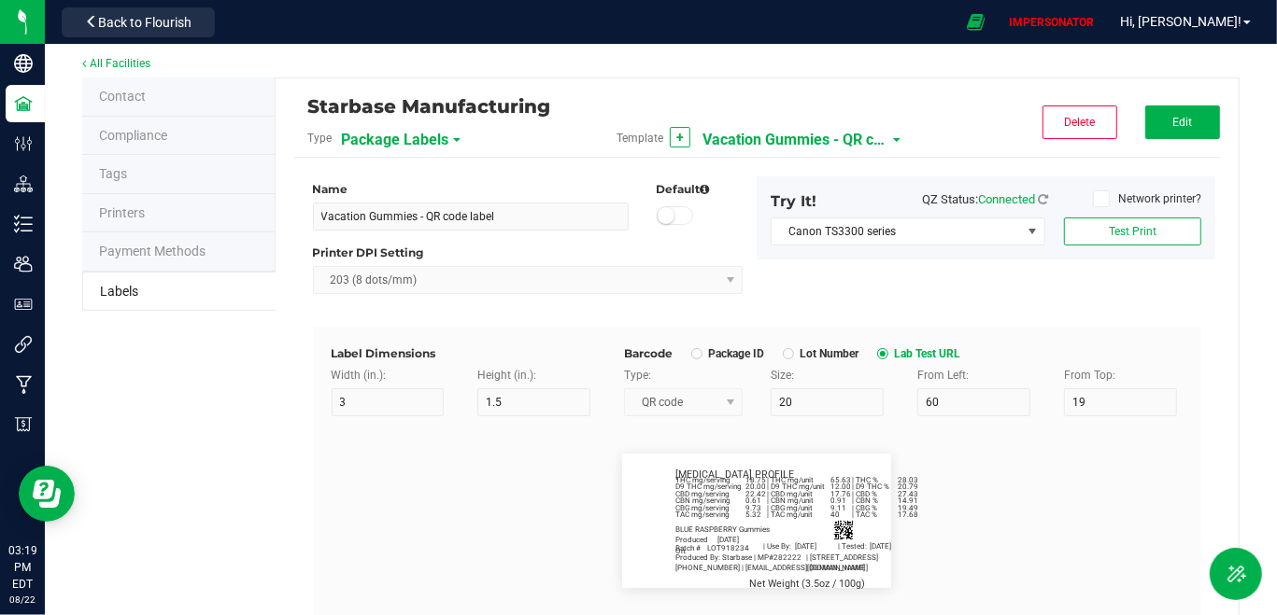
scroll to position [0, 0]
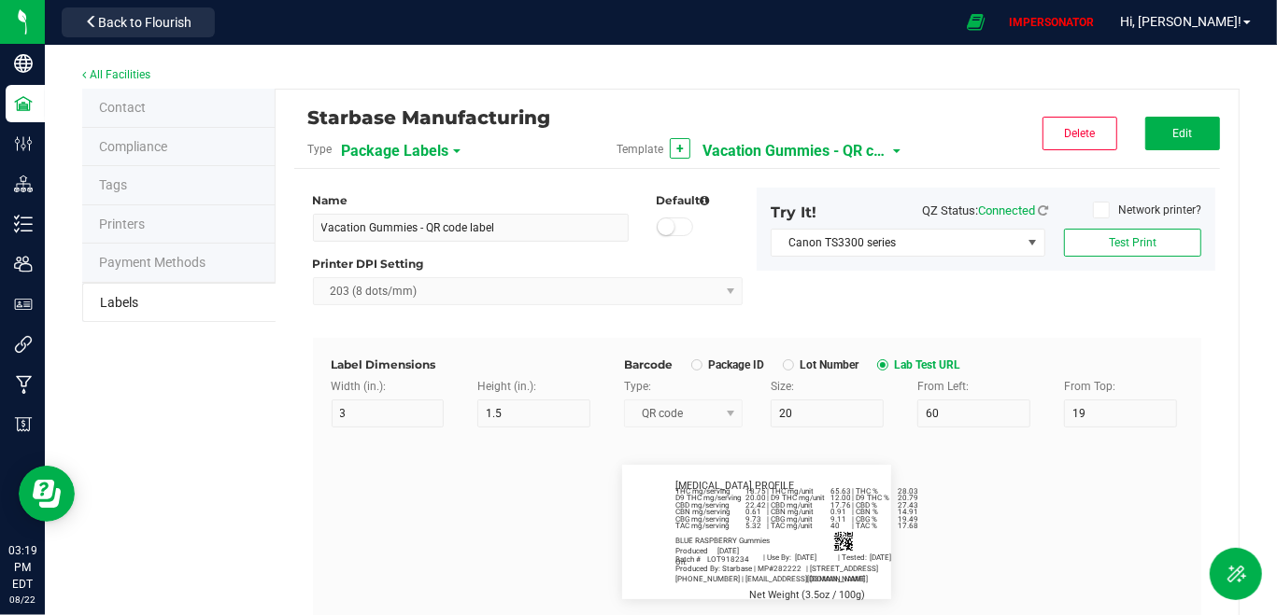
click at [332, 51] on div "All Facilities Contact Compliance Tags Printers Payment Methods Labels Starbase…" at bounding box center [661, 532] width 1232 height 974
click at [812, 131] on div "Starbase Manufacturing" at bounding box center [602, 118] width 589 height 32
click at [805, 148] on span "Vacation Gummies - QR code label" at bounding box center [795, 151] width 187 height 32
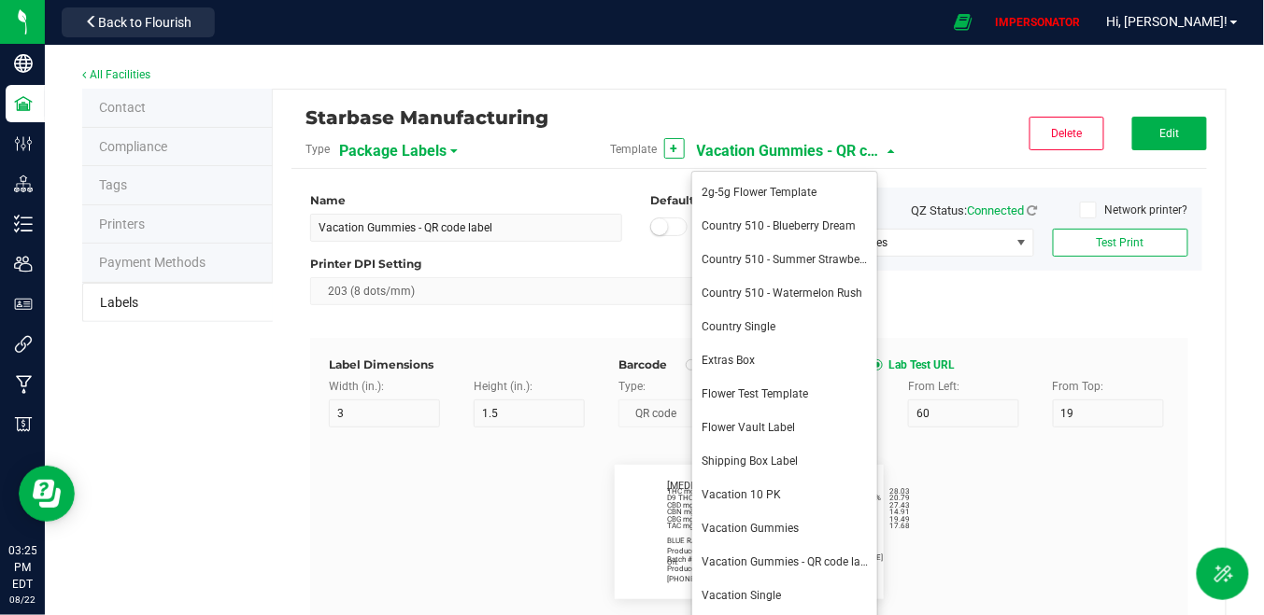
click at [1166, 304] on div "Name Vacation Gummies - QR code label Default Printer DPI Setting 203 (8 dots/m…" at bounding box center [749, 263] width 906 height 150
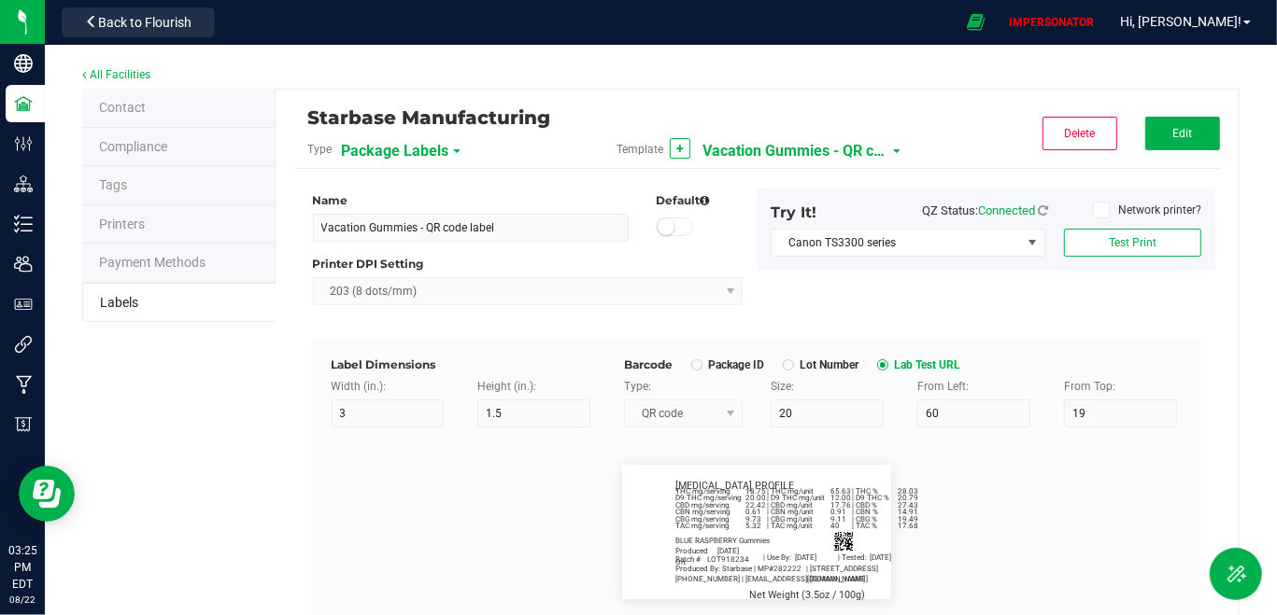
click at [856, 152] on span "Vacation Gummies - QR code label" at bounding box center [795, 151] width 187 height 32
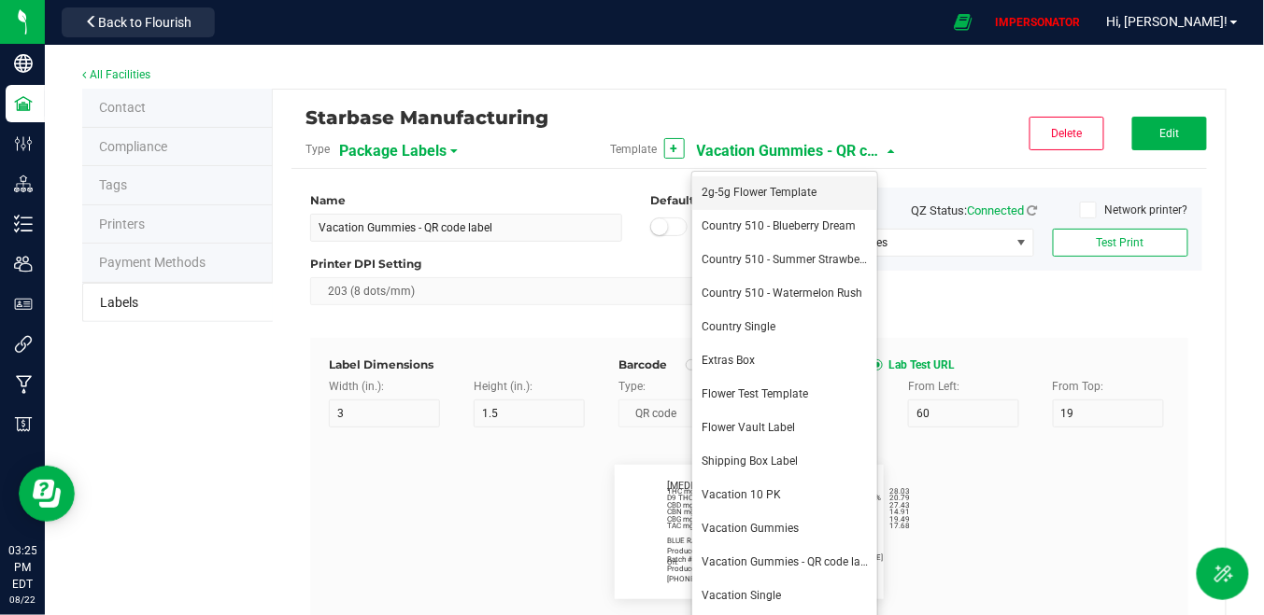
click at [773, 189] on span "2g-5g Flower Template" at bounding box center [758, 192] width 115 height 13
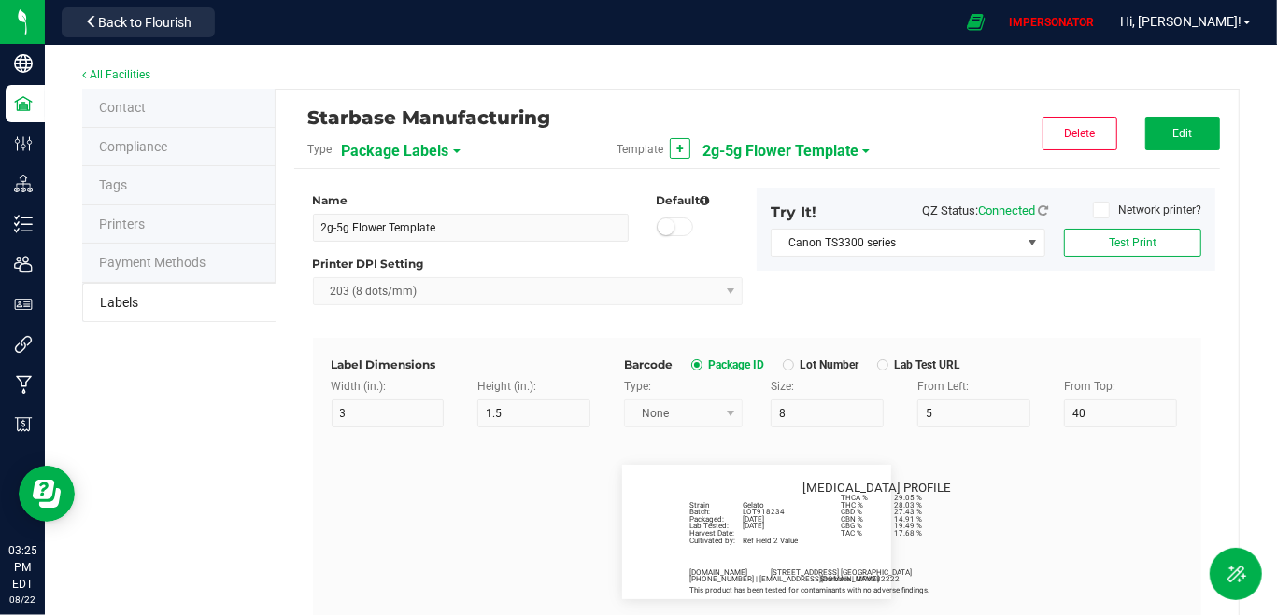
click at [799, 152] on span "2g-5g Flower Template" at bounding box center [780, 151] width 156 height 32
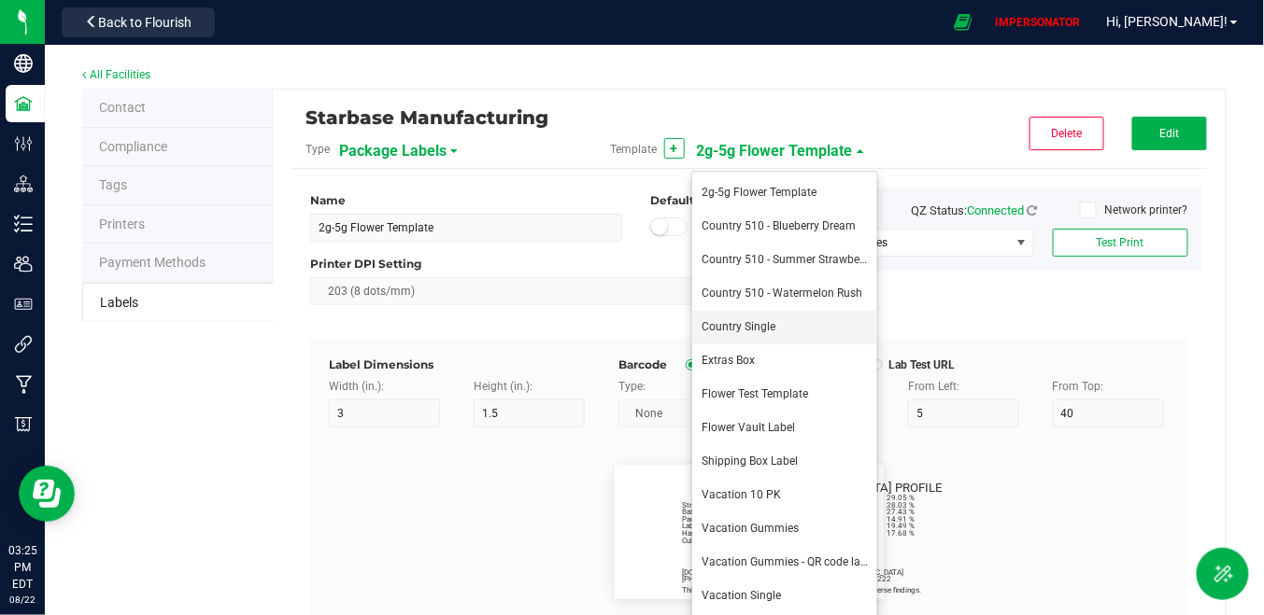
click at [768, 328] on span "Country Single" at bounding box center [738, 326] width 74 height 13
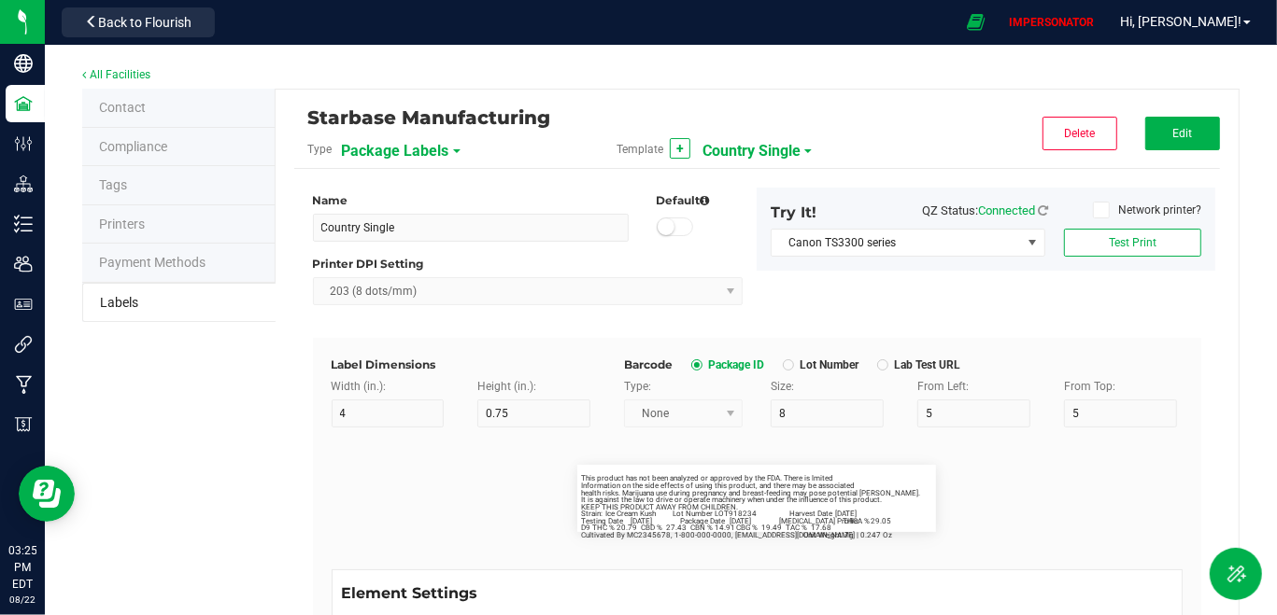
scroll to position [156, 0]
click at [747, 151] on span "Country Single" at bounding box center [751, 151] width 98 height 32
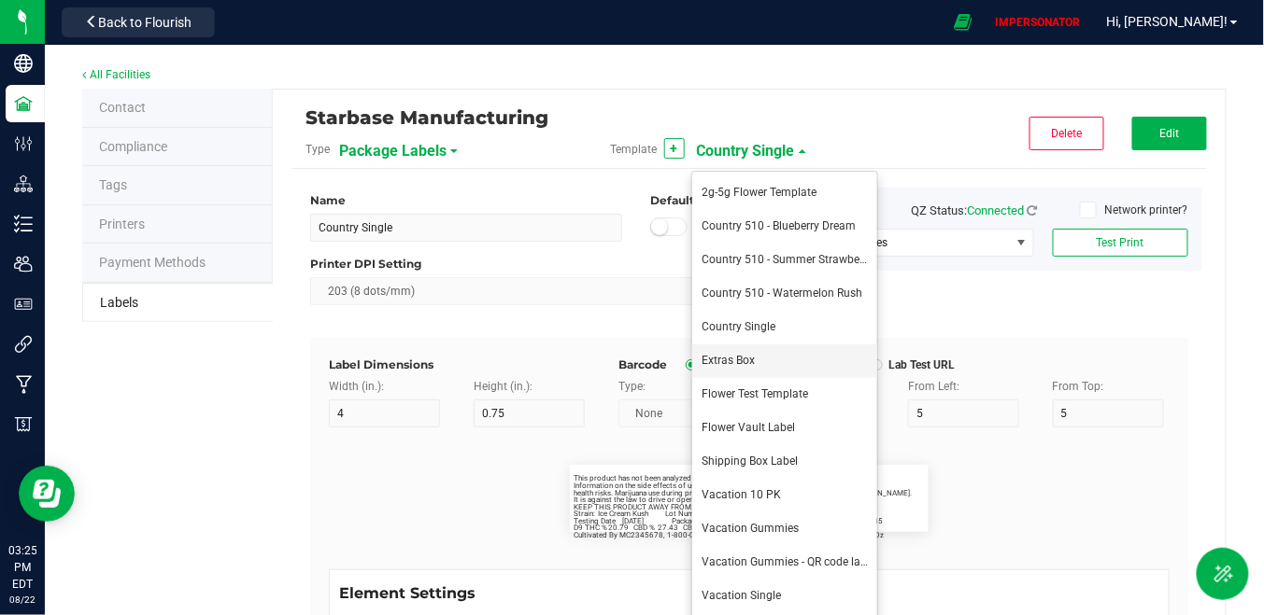
click at [736, 357] on span "Extras Box" at bounding box center [727, 360] width 53 height 13
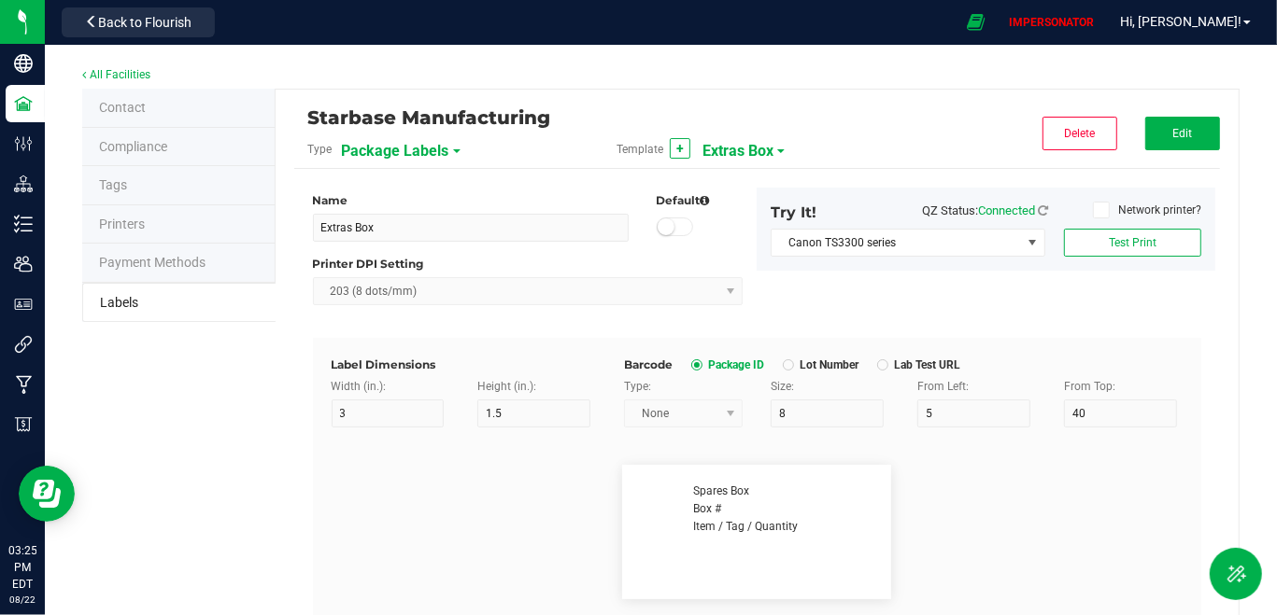
scroll to position [174, 0]
click at [750, 144] on span "Extras Box" at bounding box center [737, 151] width 71 height 32
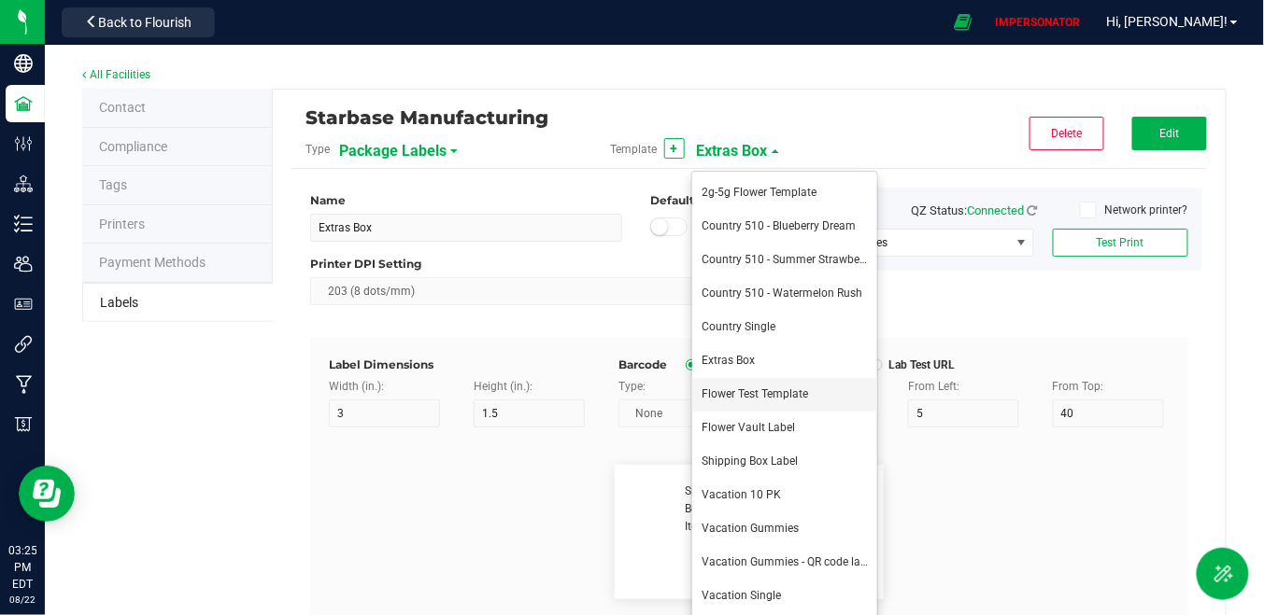
click at [762, 395] on span "Flower Test Template" at bounding box center [754, 394] width 106 height 13
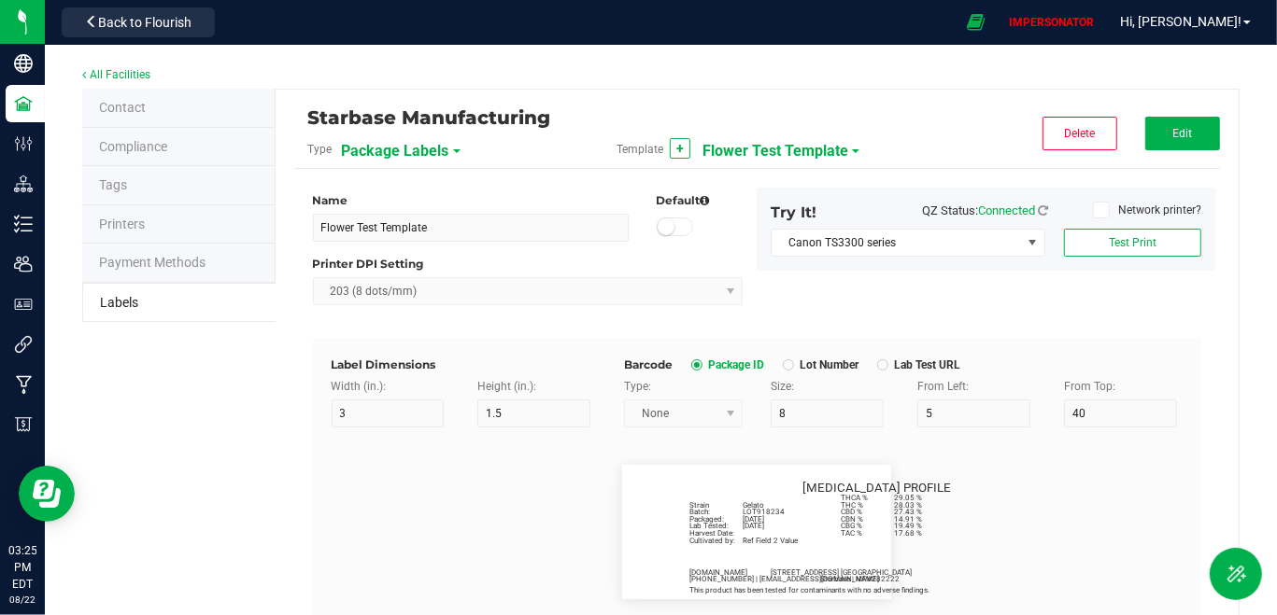
scroll to position [228, 0]
click at [717, 146] on span "Flower Test Template" at bounding box center [775, 151] width 146 height 32
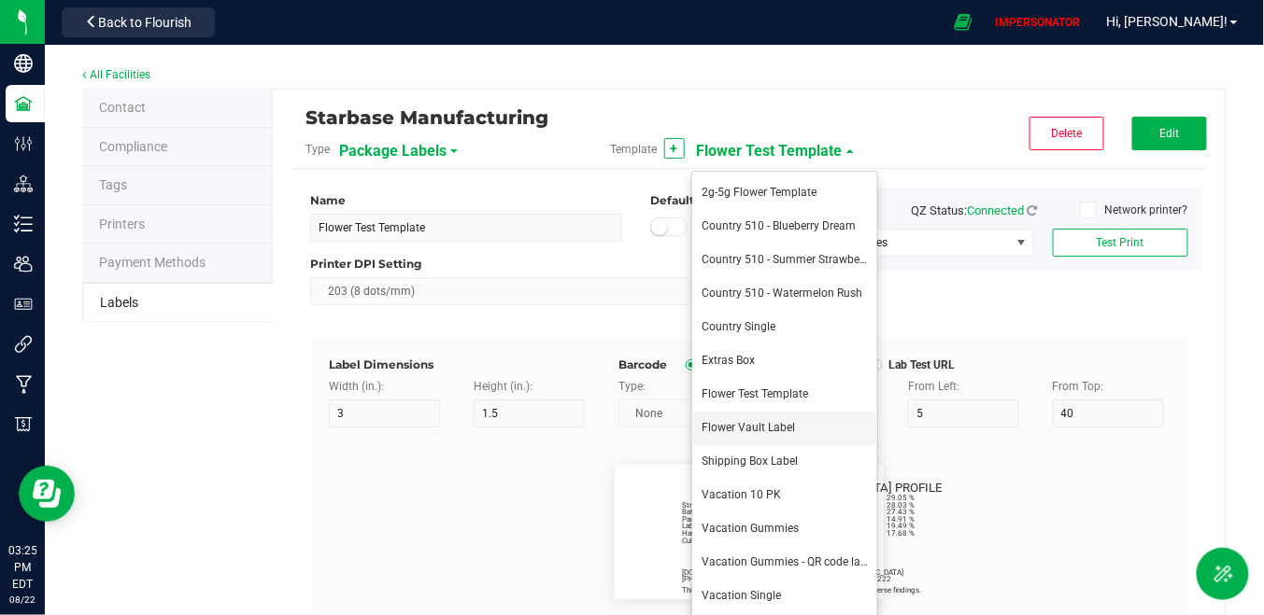
click at [731, 419] on li "Flower Vault Label" at bounding box center [784, 429] width 185 height 34
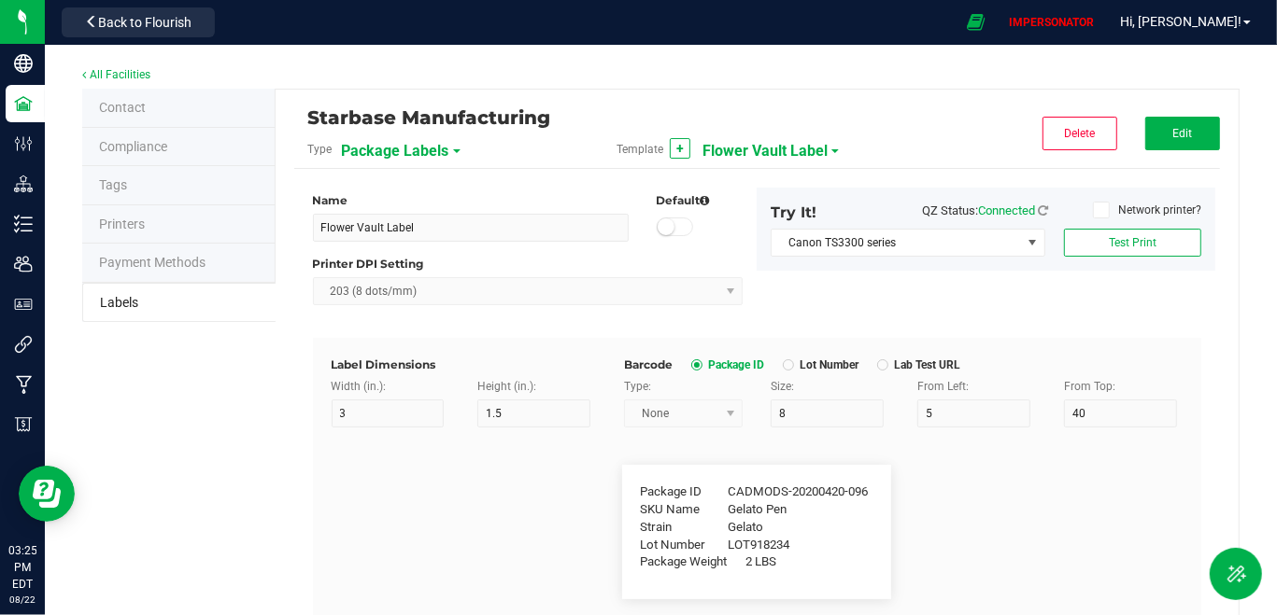
scroll to position [209, 0]
click at [778, 148] on span "Flower Vault Label" at bounding box center [764, 151] width 125 height 32
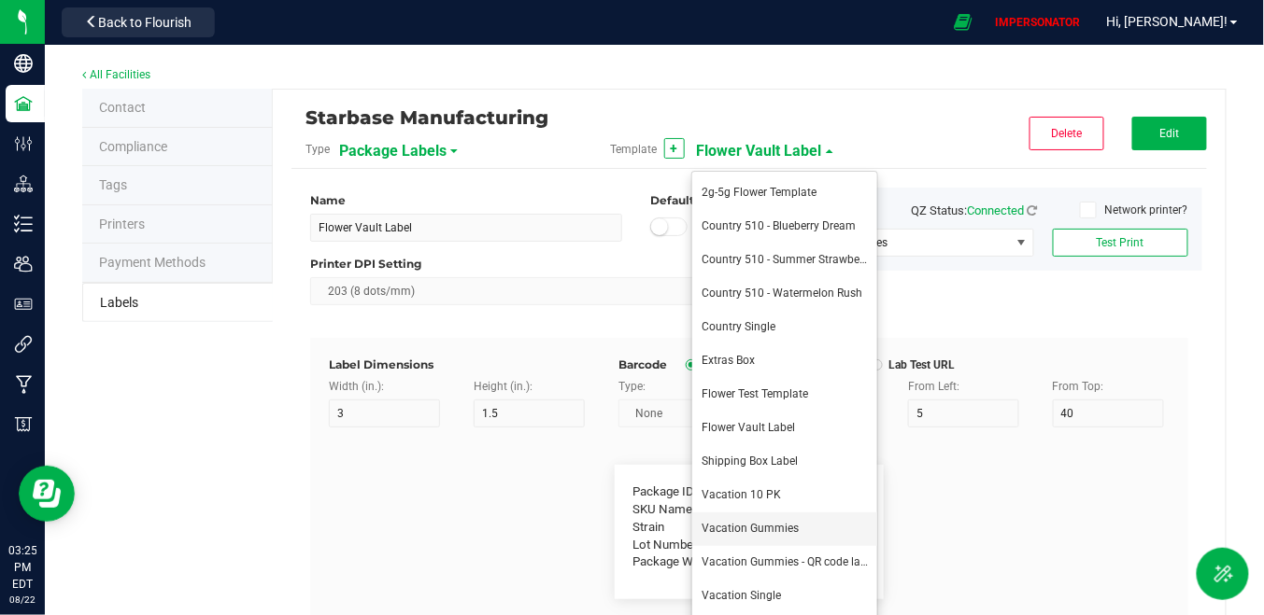
click at [791, 520] on li "Vacation Gummies" at bounding box center [784, 530] width 185 height 34
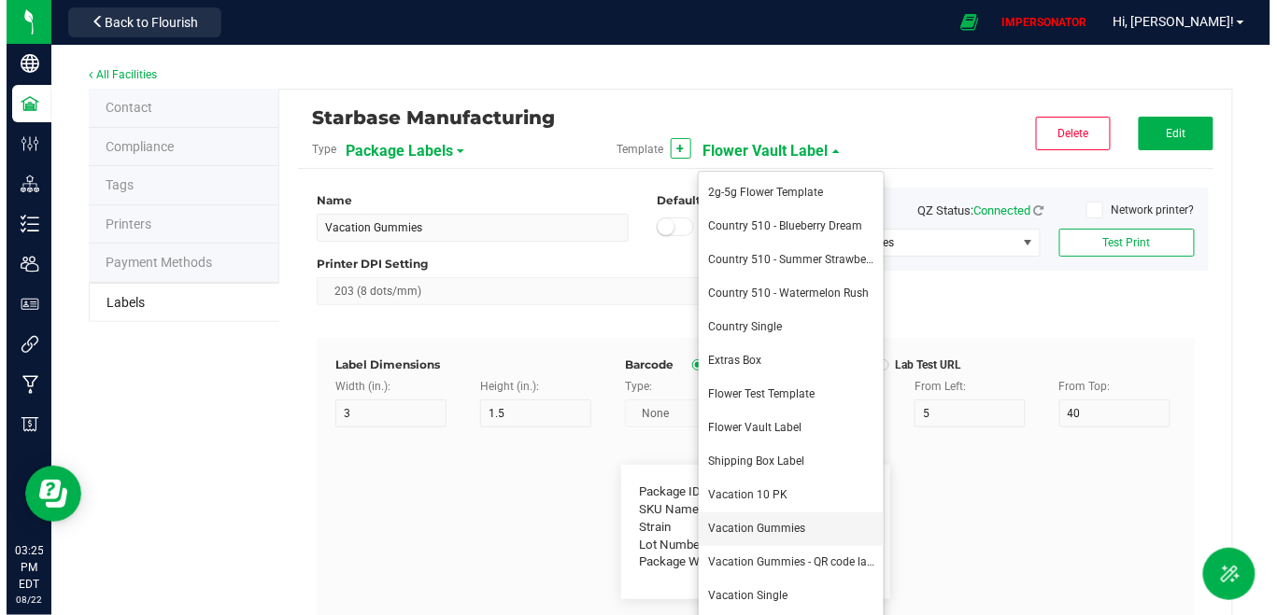
scroll to position [228, 0]
